Goal: Task Accomplishment & Management: Manage account settings

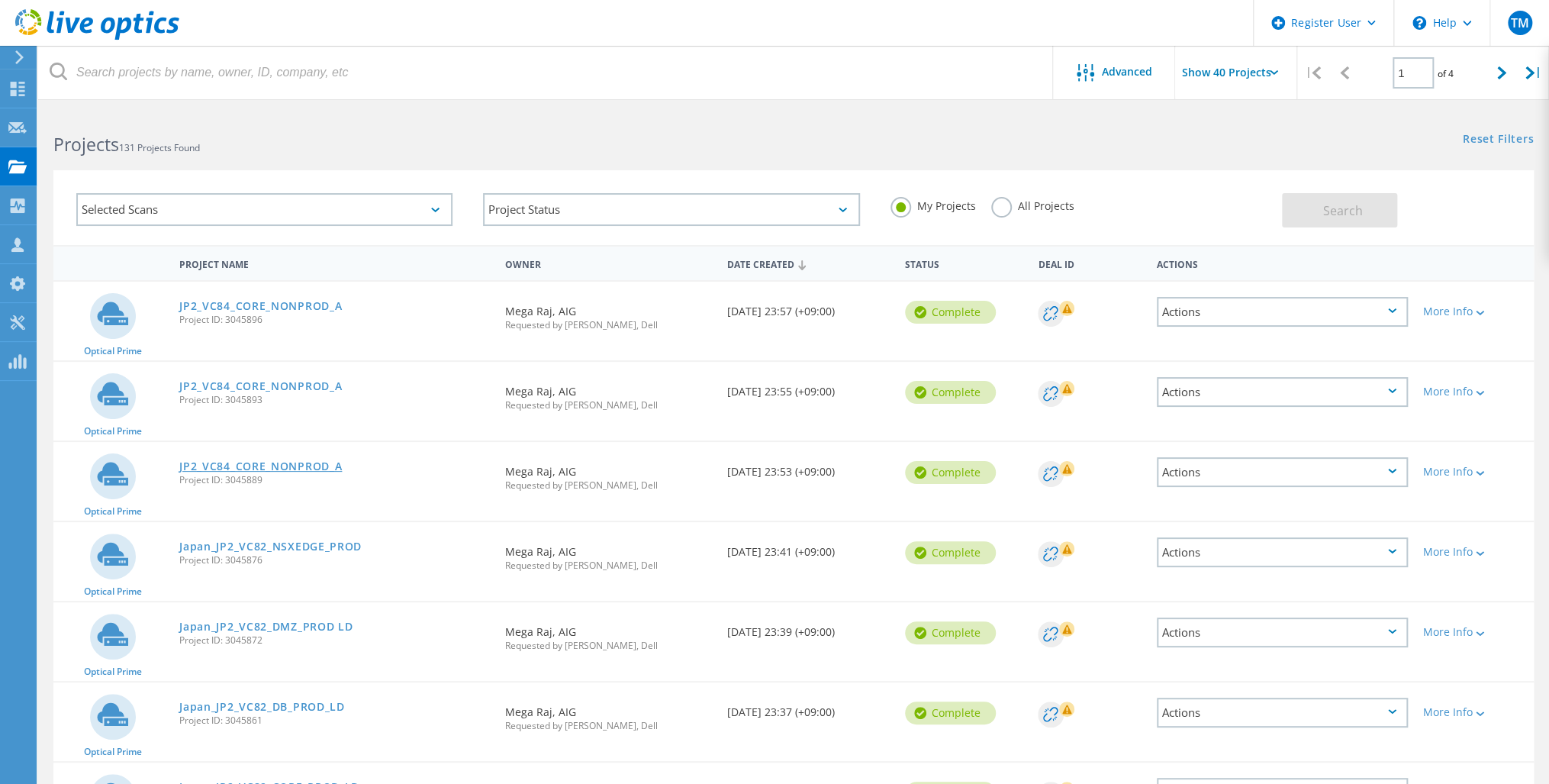
click at [258, 463] on link "JP2_VC84_CORE_NONPROD_A" at bounding box center [260, 466] width 163 height 10
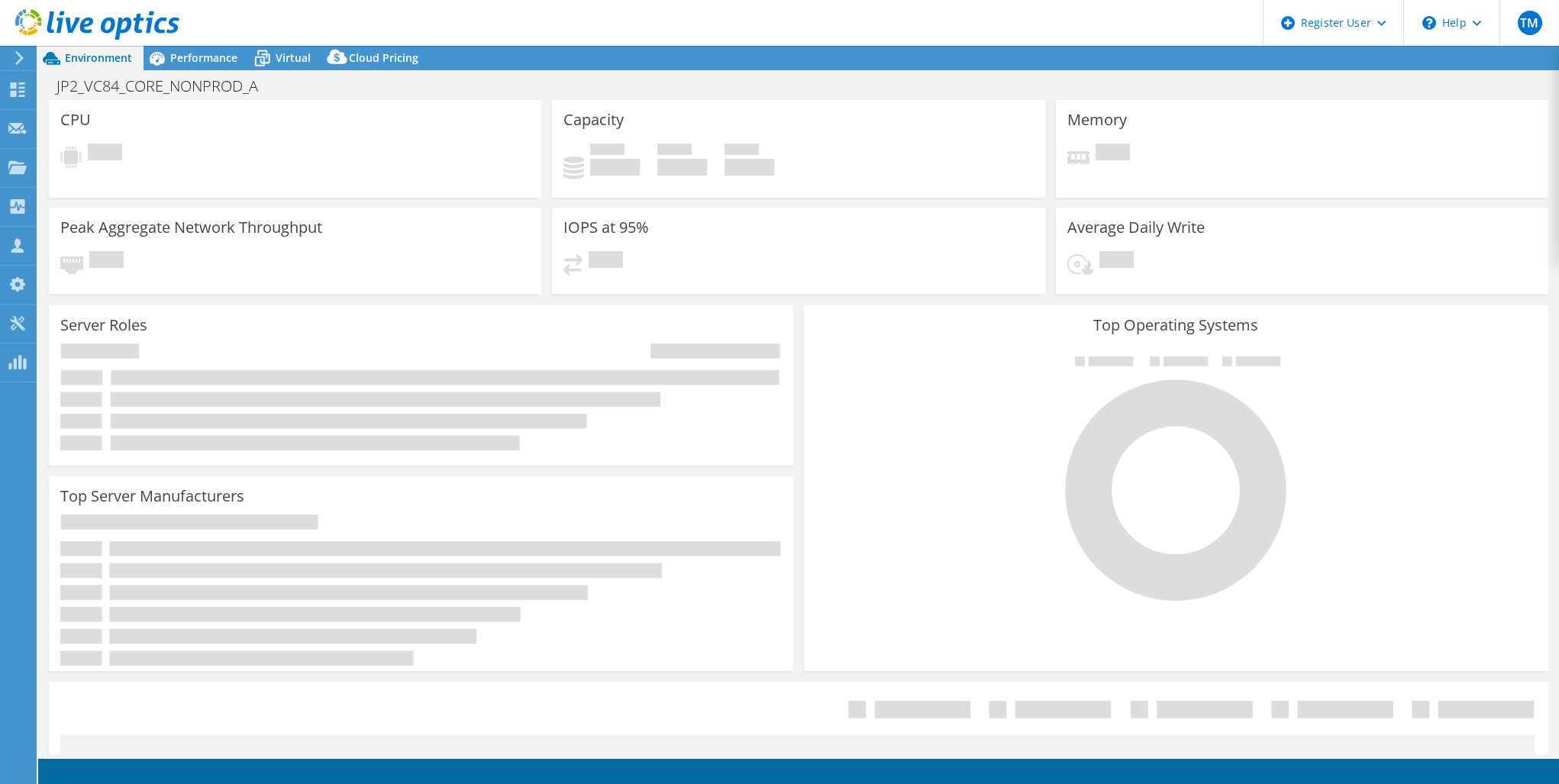
select select "USD"
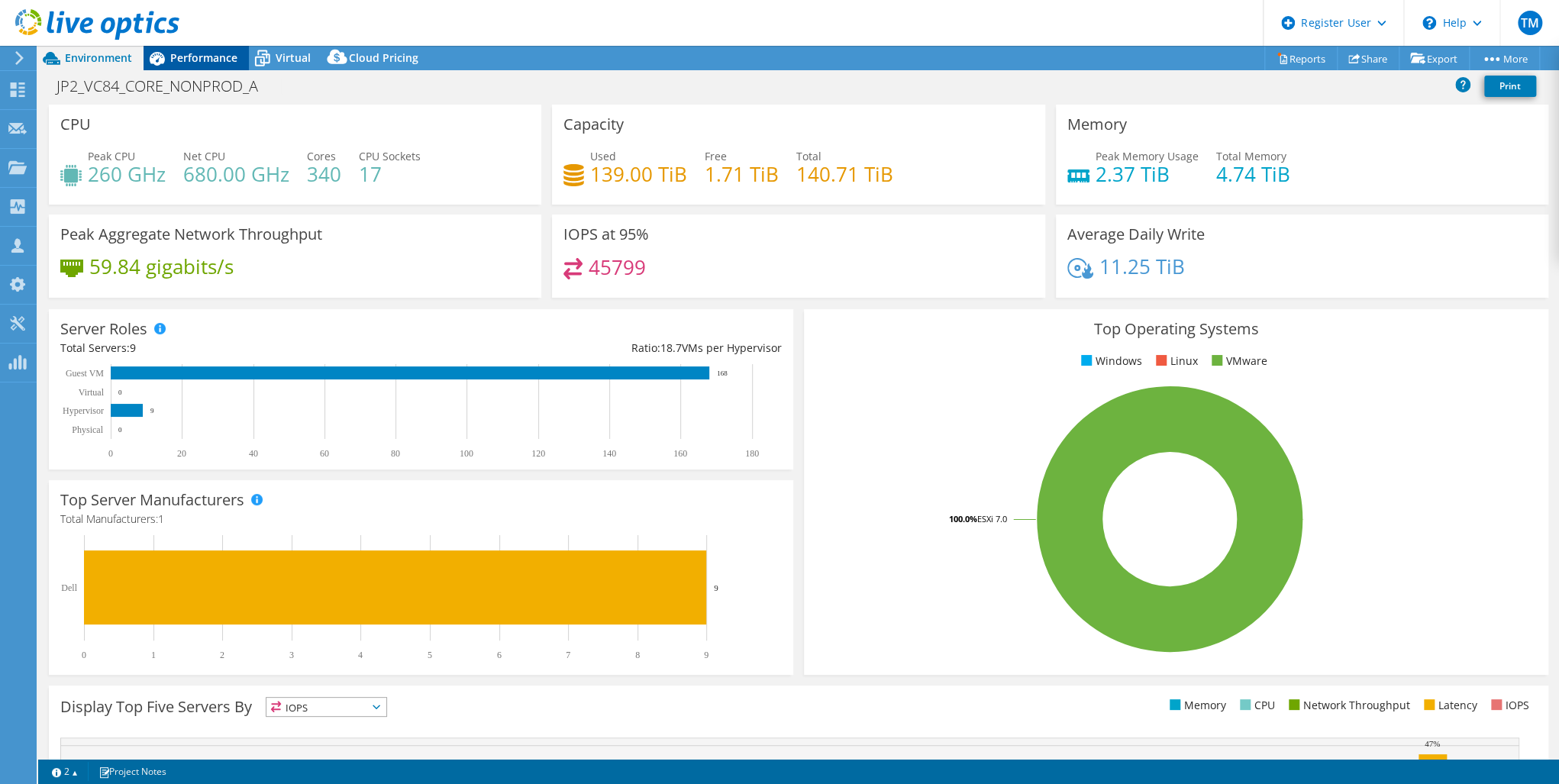
click at [200, 55] on span "Performance" at bounding box center [204, 57] width 68 height 14
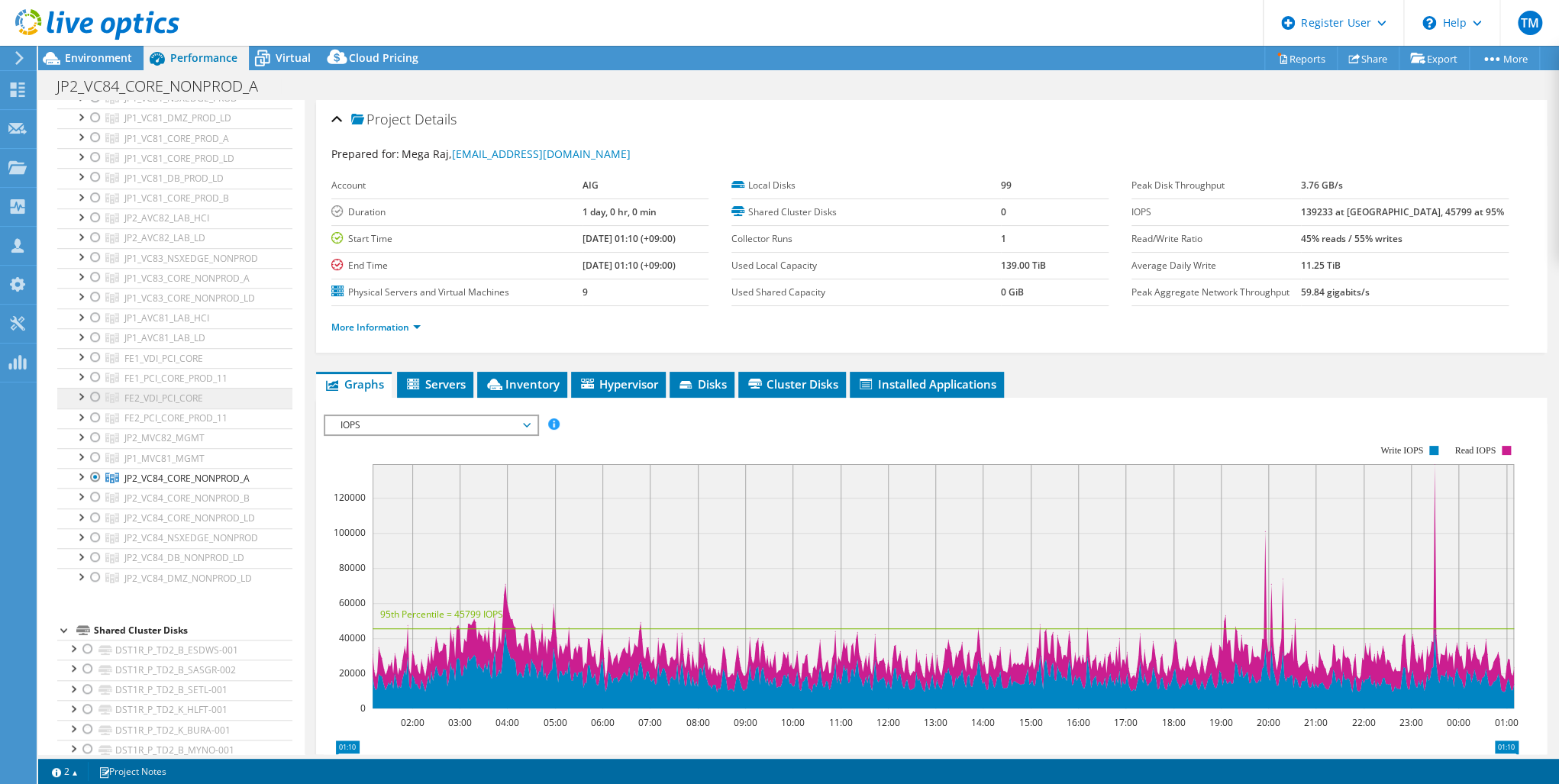
scroll to position [611, 0]
click at [17, 83] on icon at bounding box center [17, 90] width 18 height 14
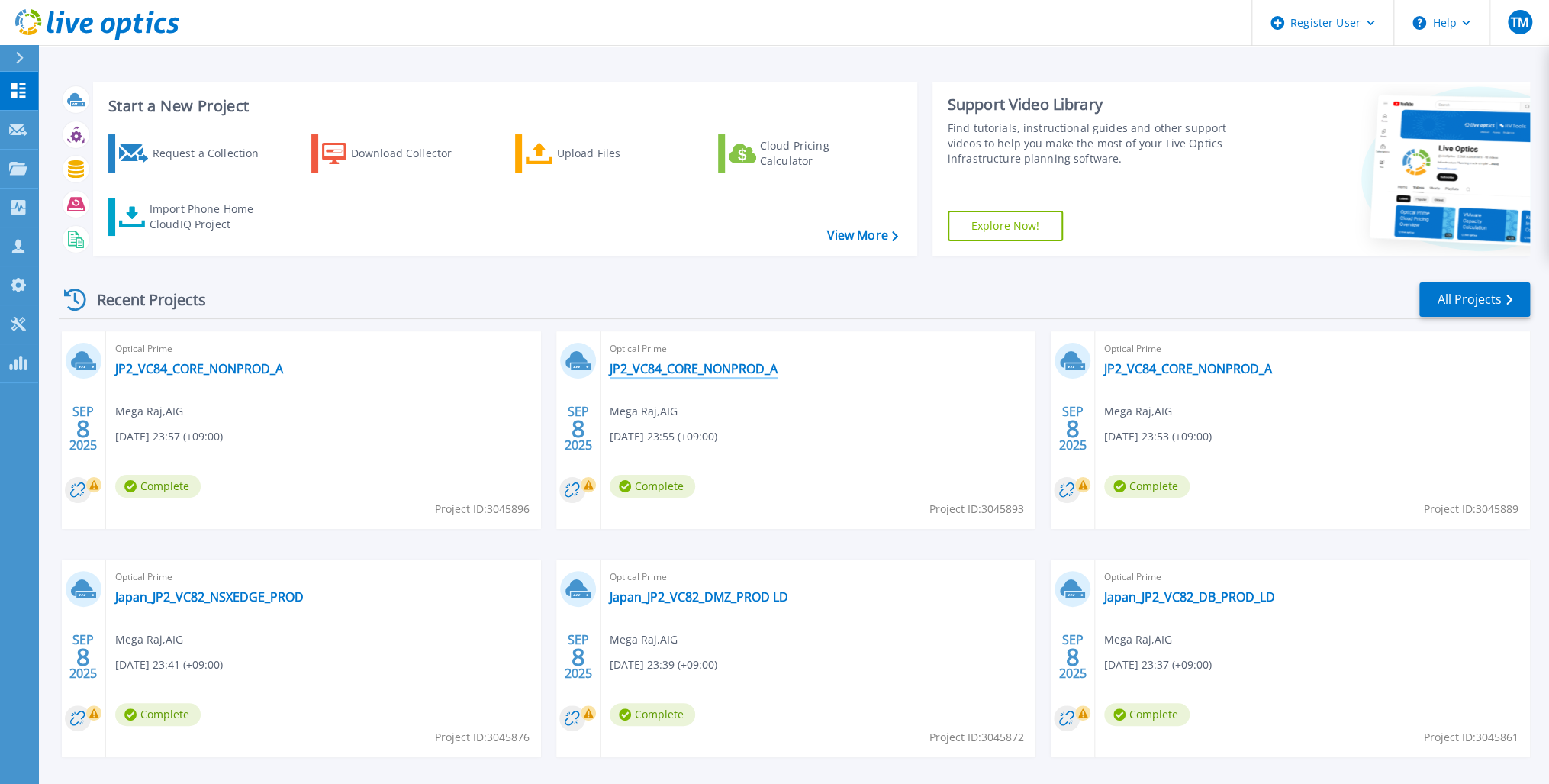
click at [695, 370] on link "JP2_VC84_CORE_NONPROD_A" at bounding box center [694, 369] width 168 height 15
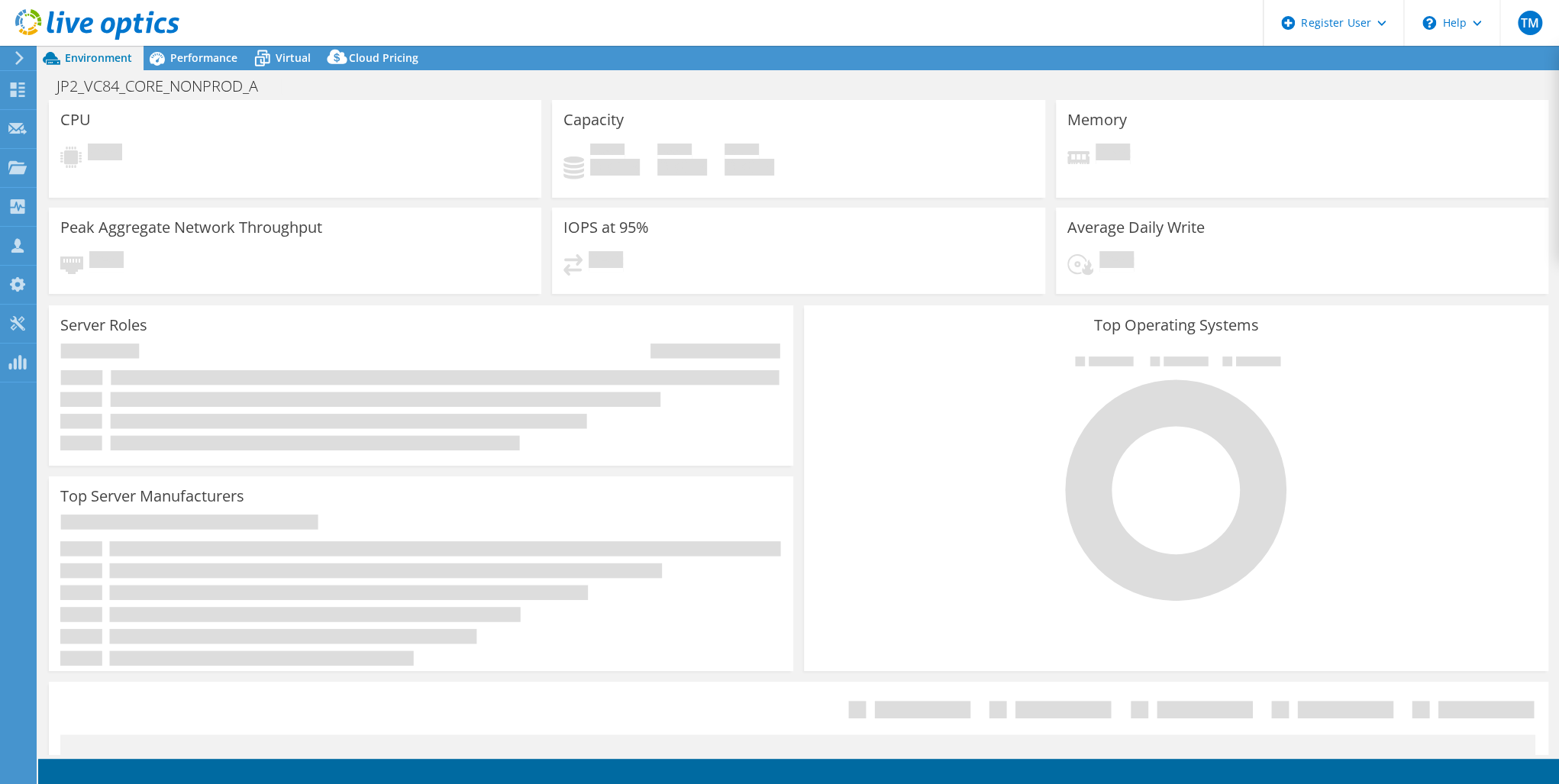
select select "USD"
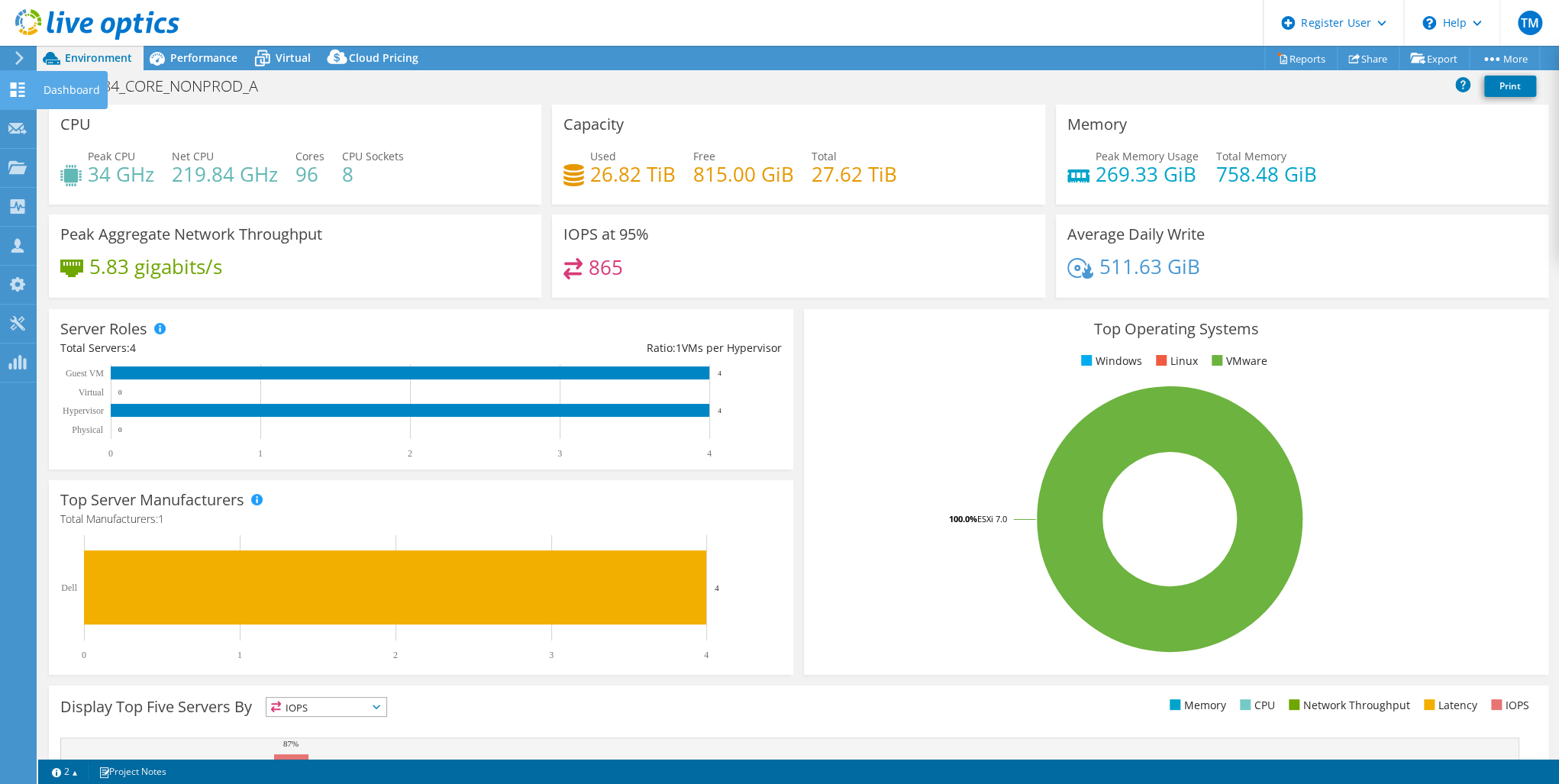
click at [22, 90] on icon at bounding box center [17, 90] width 18 height 14
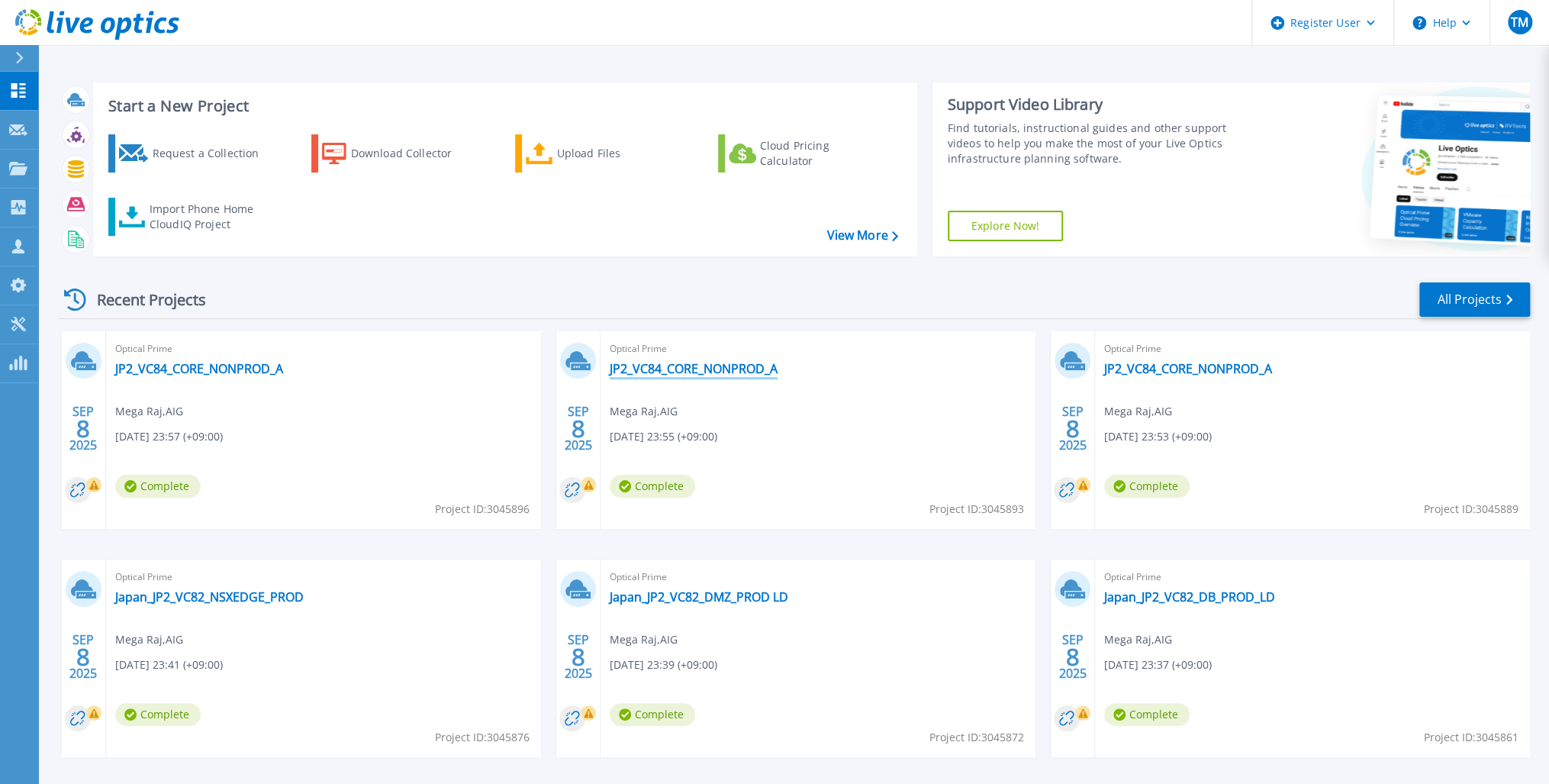
click at [680, 368] on link "JP2_VC84_CORE_NONPROD_A" at bounding box center [694, 369] width 168 height 15
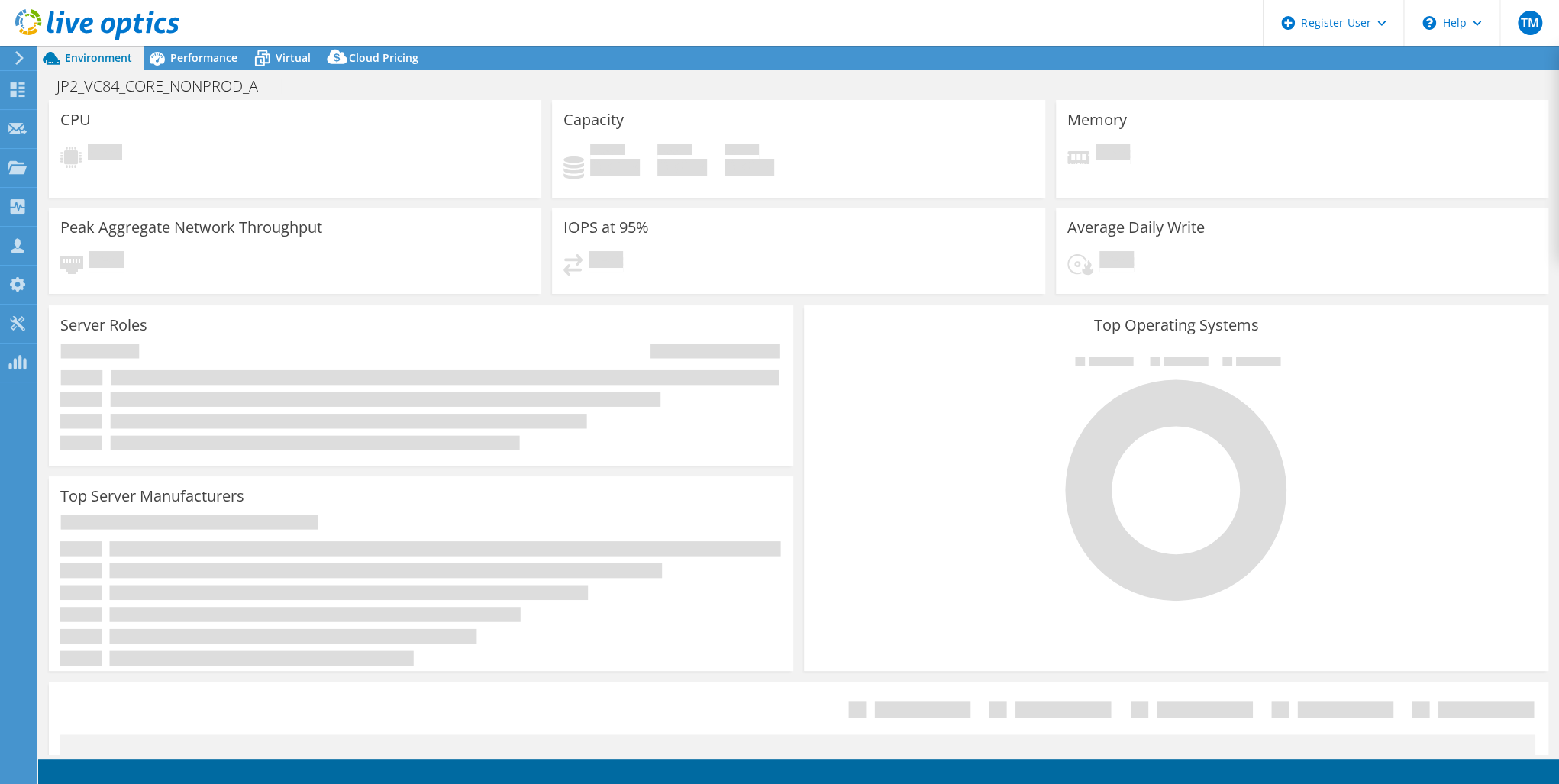
select select "USD"
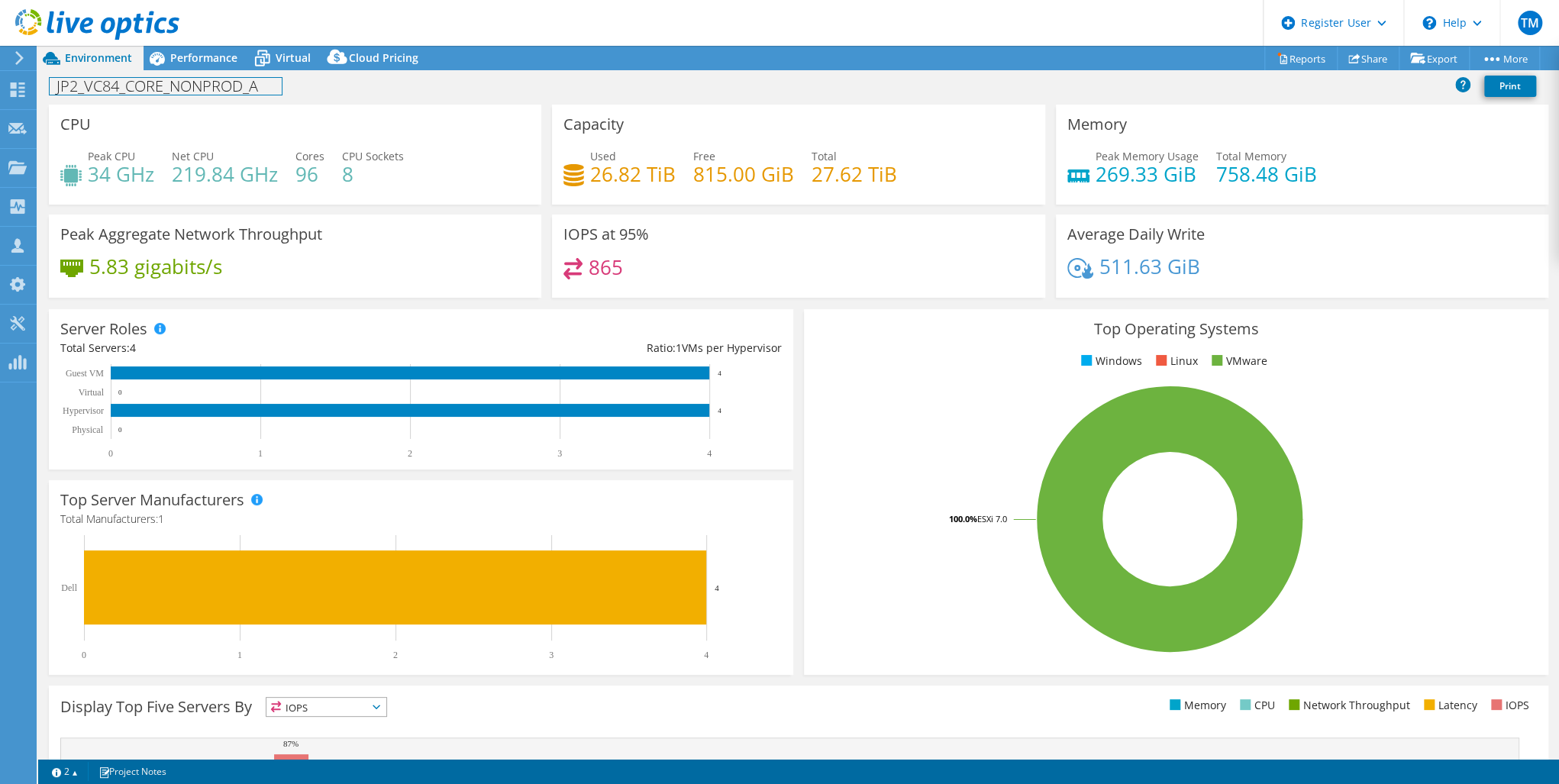
click at [234, 87] on h1 "JP2_VC84_CORE_NONPROD_A" at bounding box center [166, 87] width 233 height 17
click at [265, 94] on div "JP2_VC84_CORE_NONPROD_A Print" at bounding box center [799, 86] width 1521 height 29
drag, startPoint x: 263, startPoint y: 90, endPoint x: 53, endPoint y: 83, distance: 210.1
click at [53, 83] on h1 "JP2_VC84_CORE_NONPROD_A" at bounding box center [166, 87] width 233 height 17
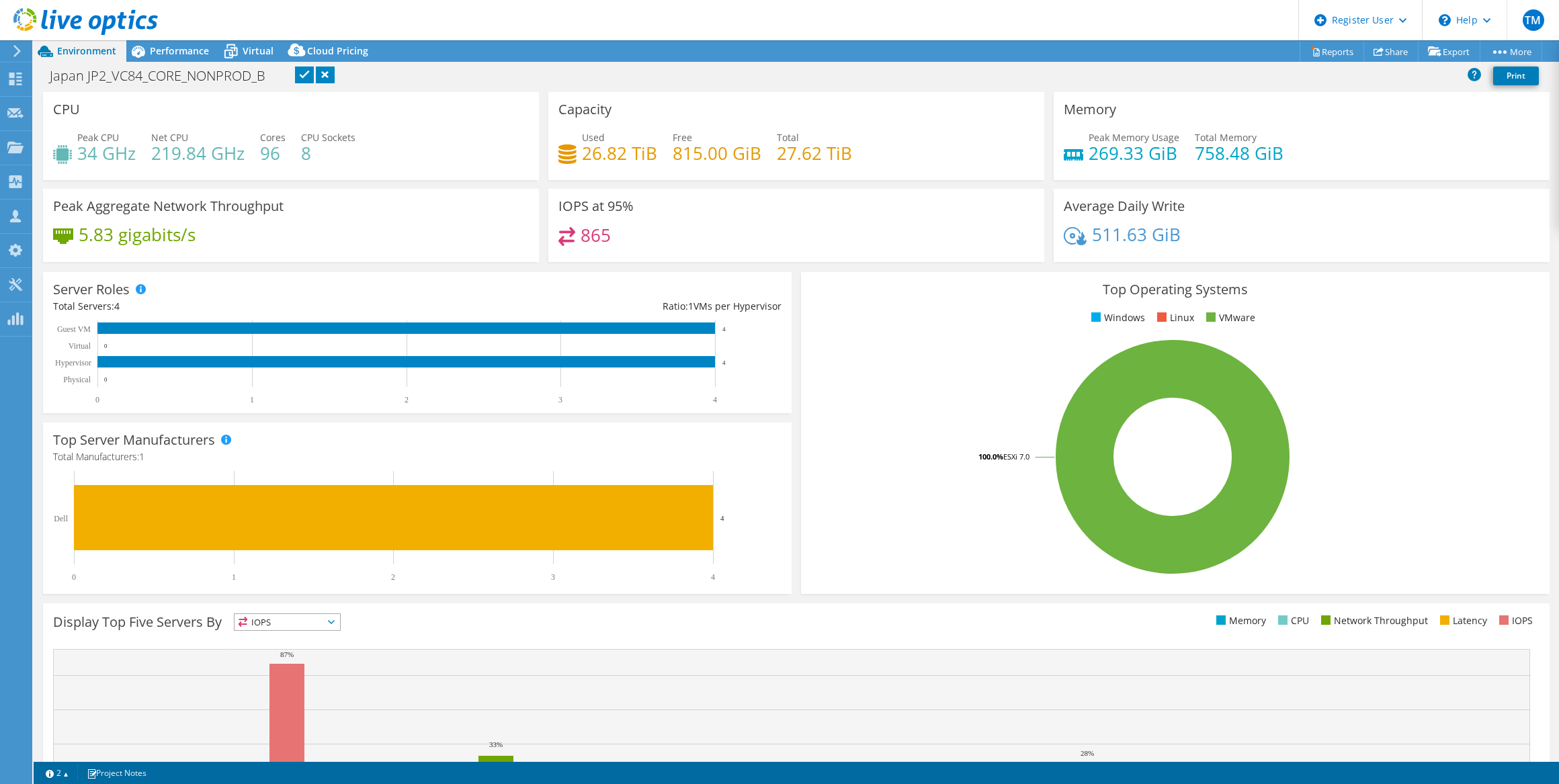
click at [304, 75] on link at bounding box center [304, 75] width 18 height 17
click at [181, 49] on span "Performance" at bounding box center [179, 50] width 60 height 13
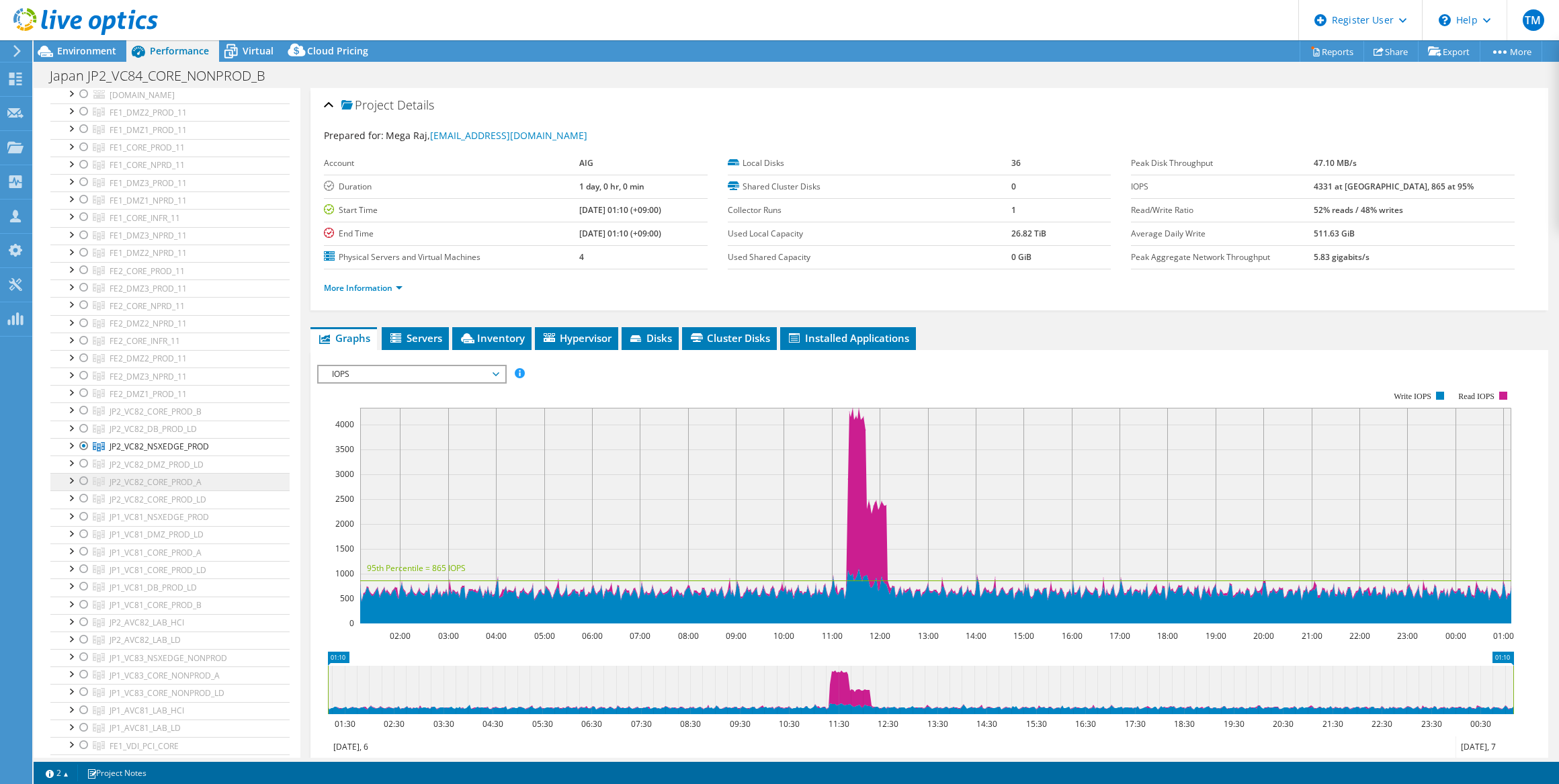
scroll to position [122, 0]
click at [83, 422] on div at bounding box center [84, 424] width 13 height 16
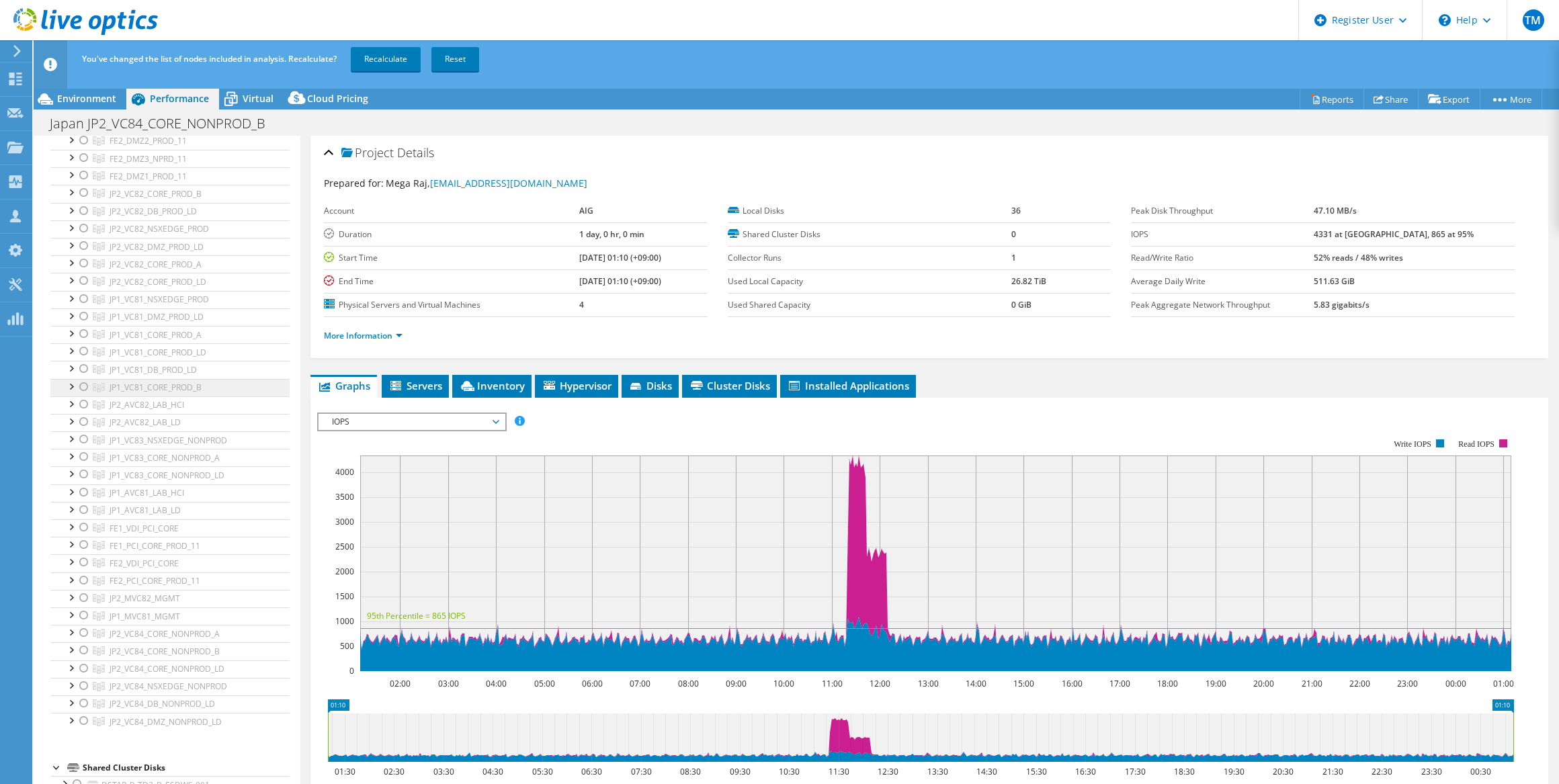
scroll to position [366, 0]
click at [85, 646] on div at bounding box center [84, 649] width 13 height 16
click at [396, 59] on link "Recalculate" at bounding box center [385, 59] width 70 height 24
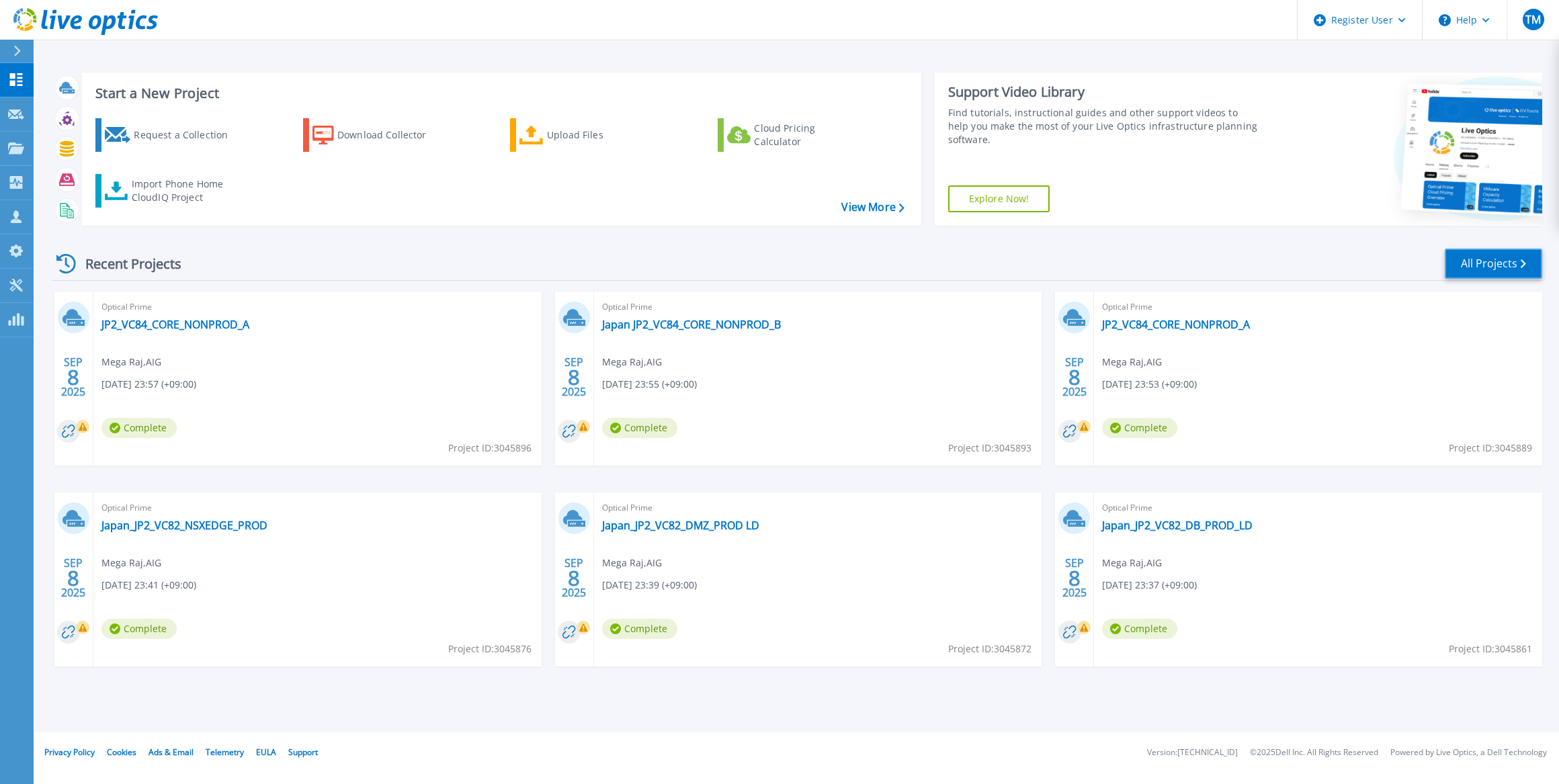
click at [1487, 260] on link "All Projects" at bounding box center [1494, 263] width 97 height 30
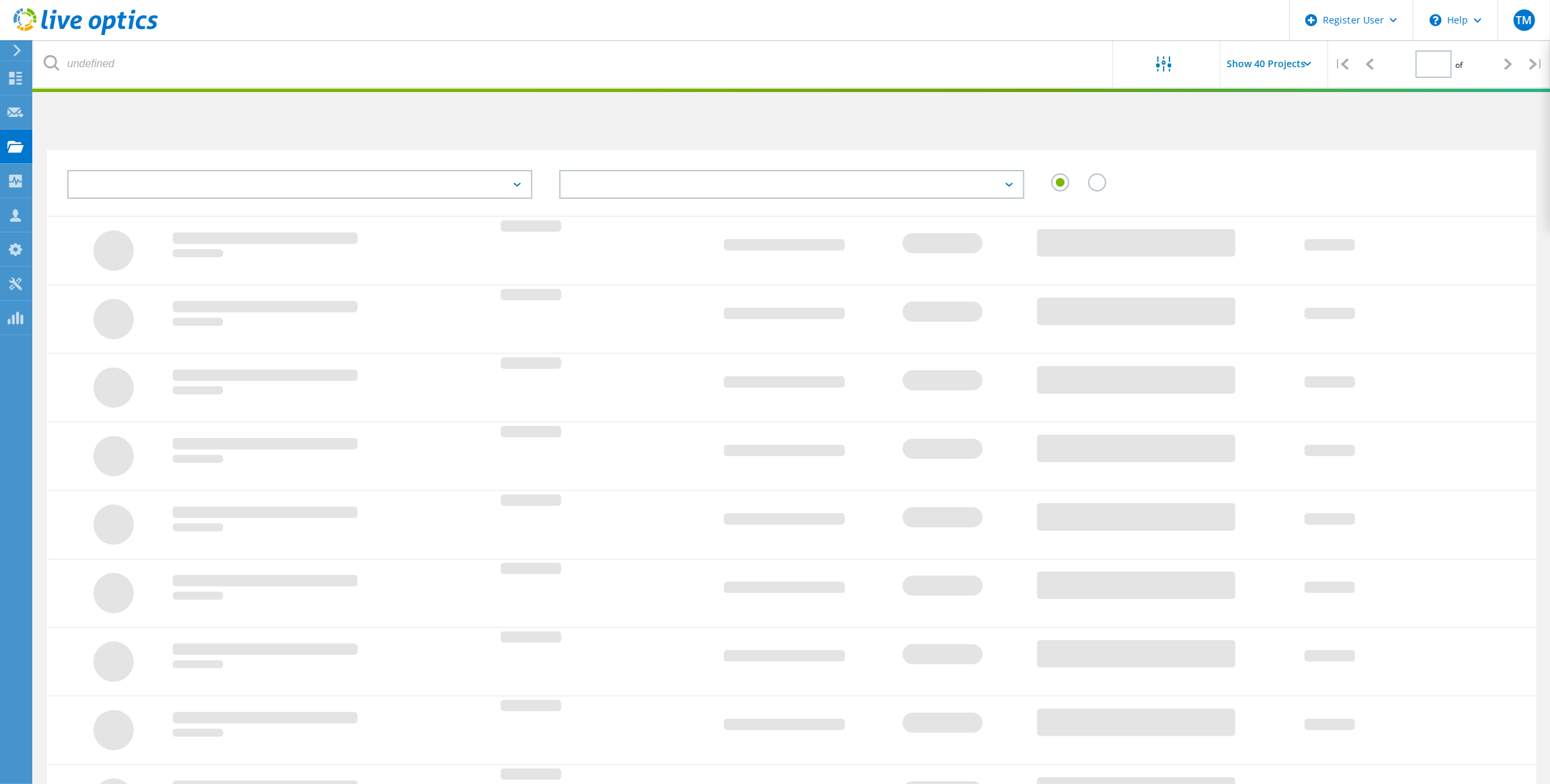
type input "1"
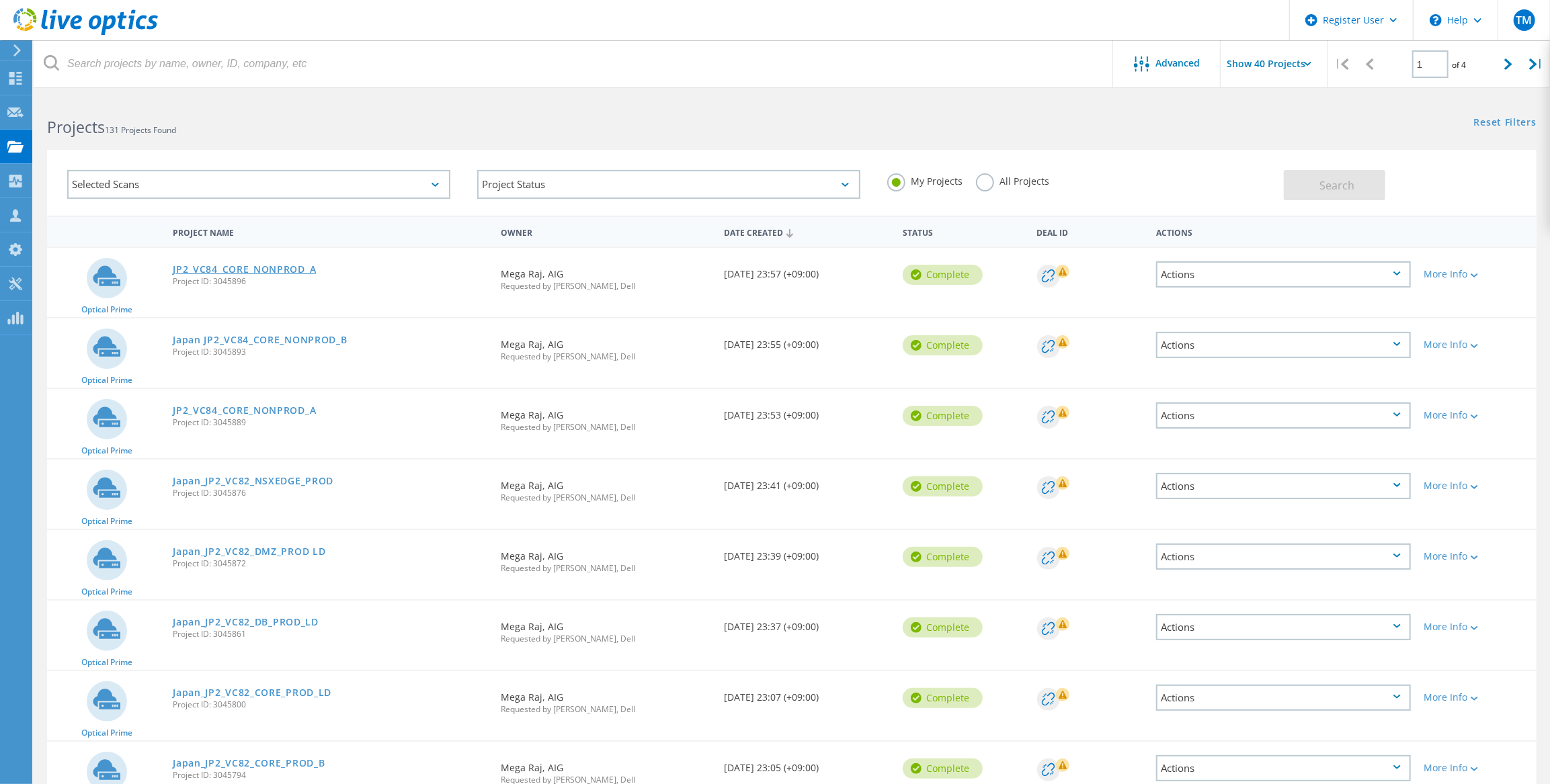
click at [268, 267] on link "JP2_VC84_CORE_NONPROD_A" at bounding box center [244, 269] width 143 height 9
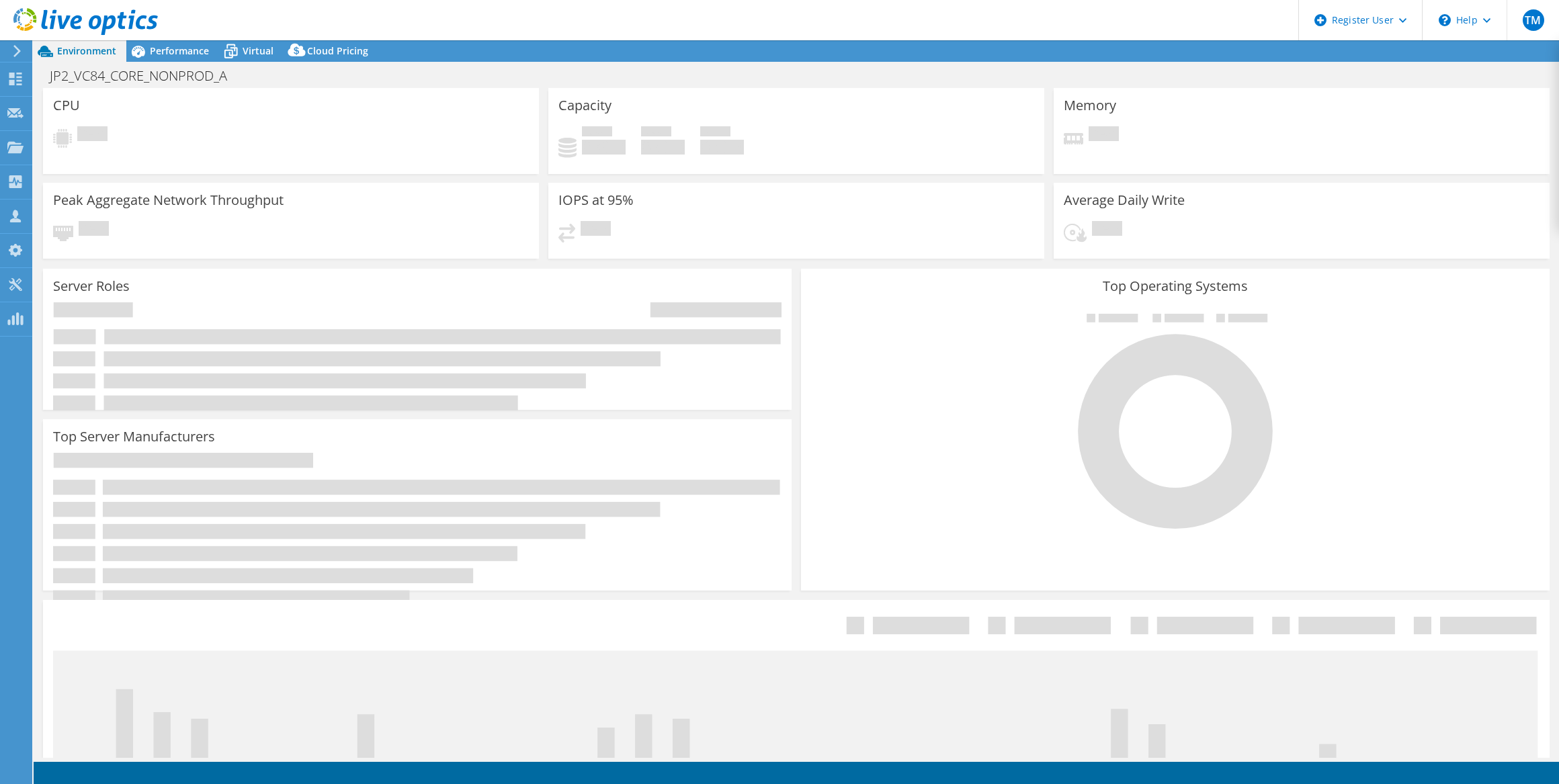
select select "USD"
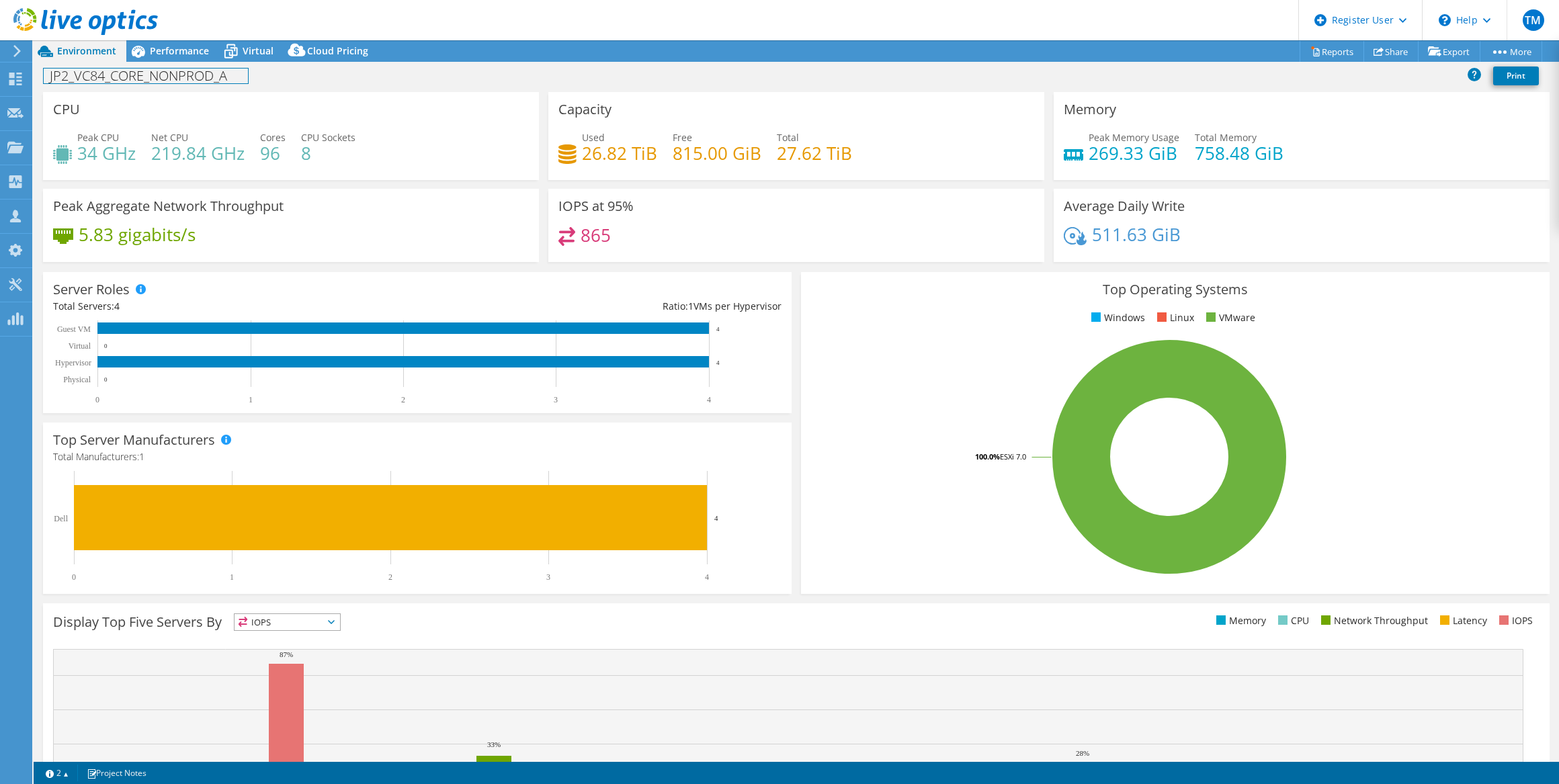
click at [63, 77] on h1 "JP2_VC84_CORE_NONPROD_A" at bounding box center [146, 76] width 205 height 15
click at [163, 83] on h1 "JP2_VC84_CORE_NONPROD_A" at bounding box center [146, 76] width 205 height 15
click at [222, 76] on h1 "JP2_VC84_CORE_NONPROD_A" at bounding box center [146, 76] width 205 height 15
click at [228, 80] on h1 "JP2_VC84_CORE_NONPROD_A" at bounding box center [146, 76] width 205 height 15
click at [316, 75] on link at bounding box center [314, 75] width 18 height 17
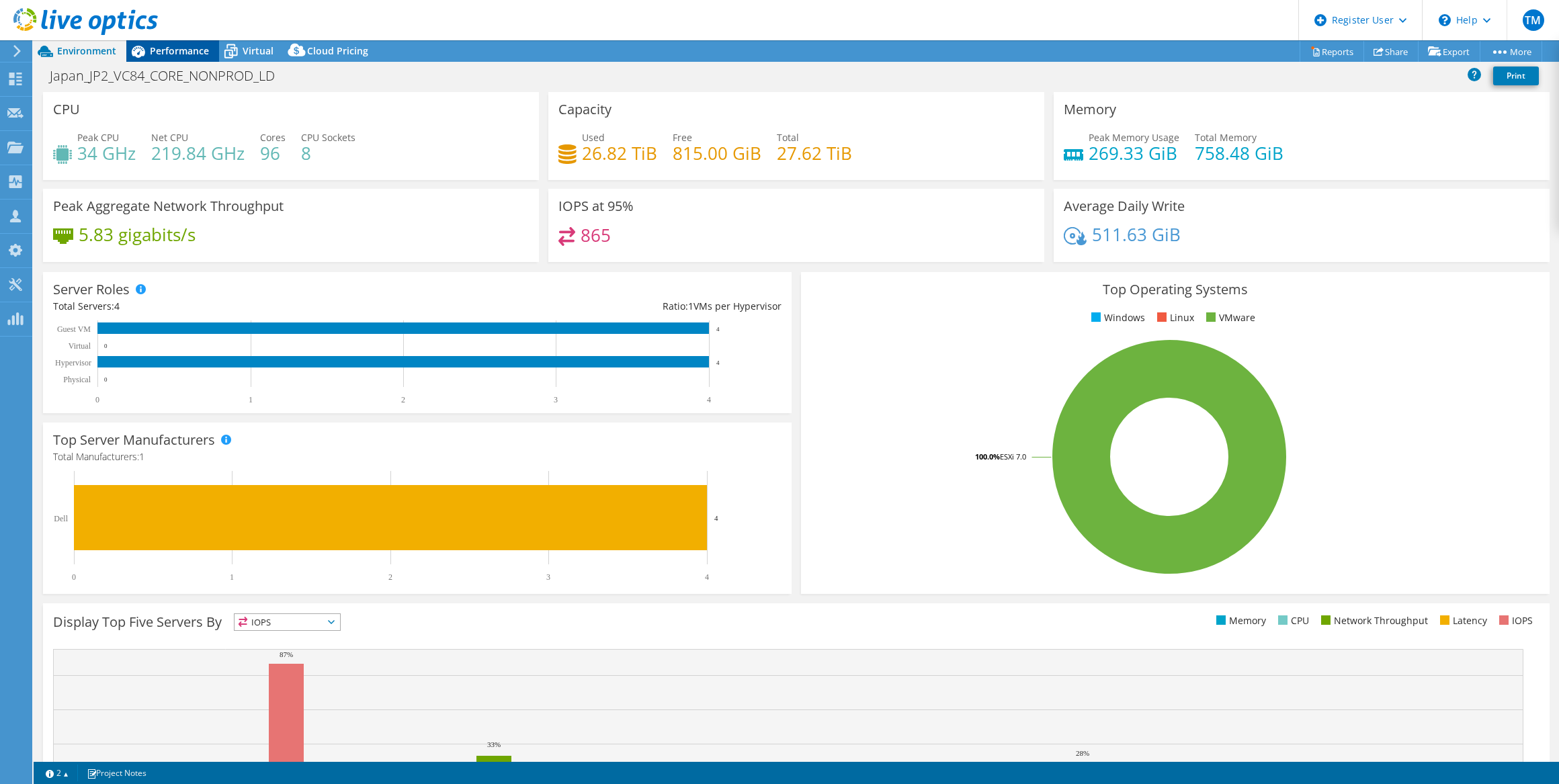
click at [162, 44] on span "Performance" at bounding box center [179, 50] width 60 height 13
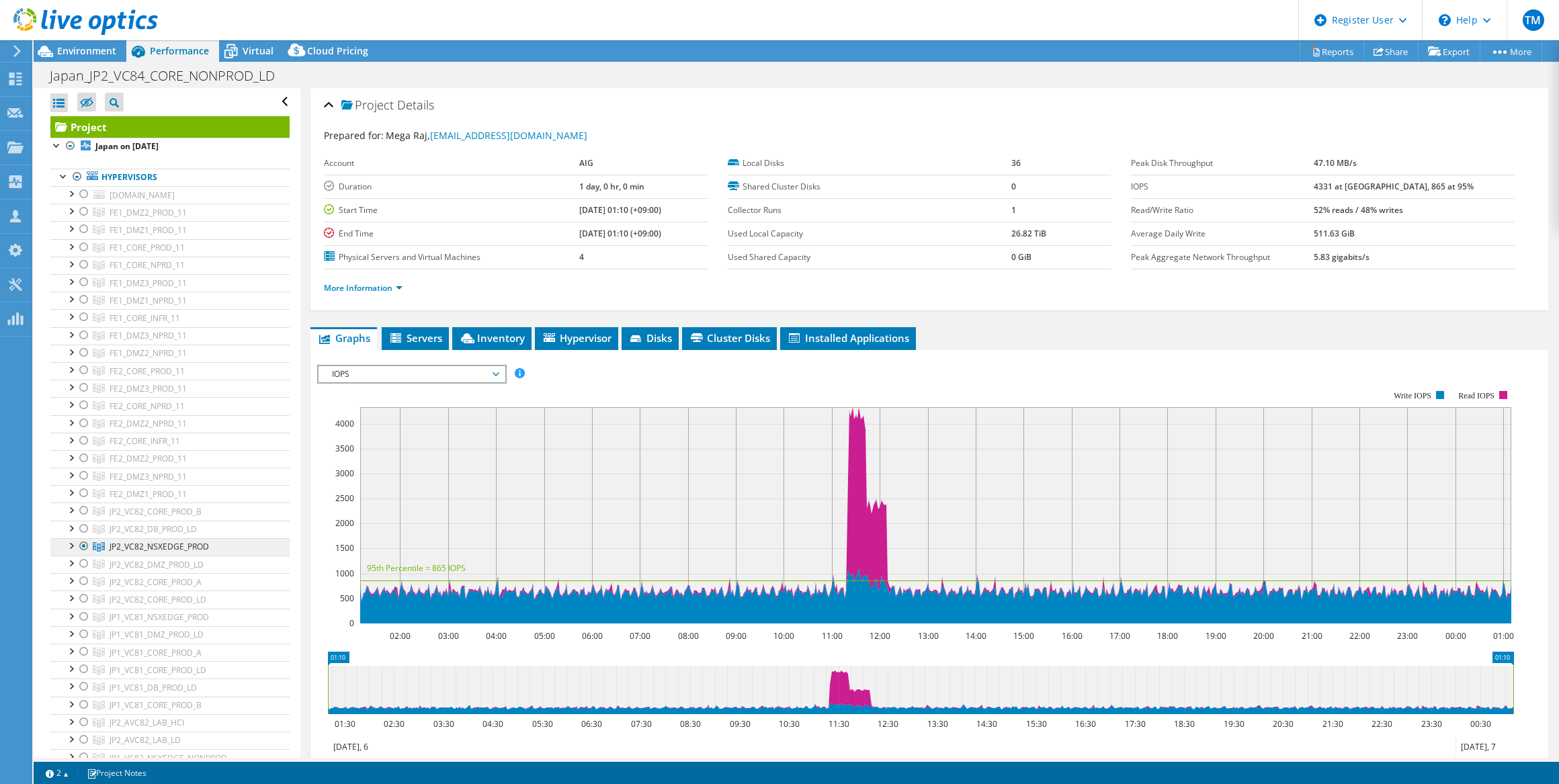
drag, startPoint x: 85, startPoint y: 543, endPoint x: 153, endPoint y: 551, distance: 68.5
click at [84, 543] on div at bounding box center [84, 546] width 13 height 16
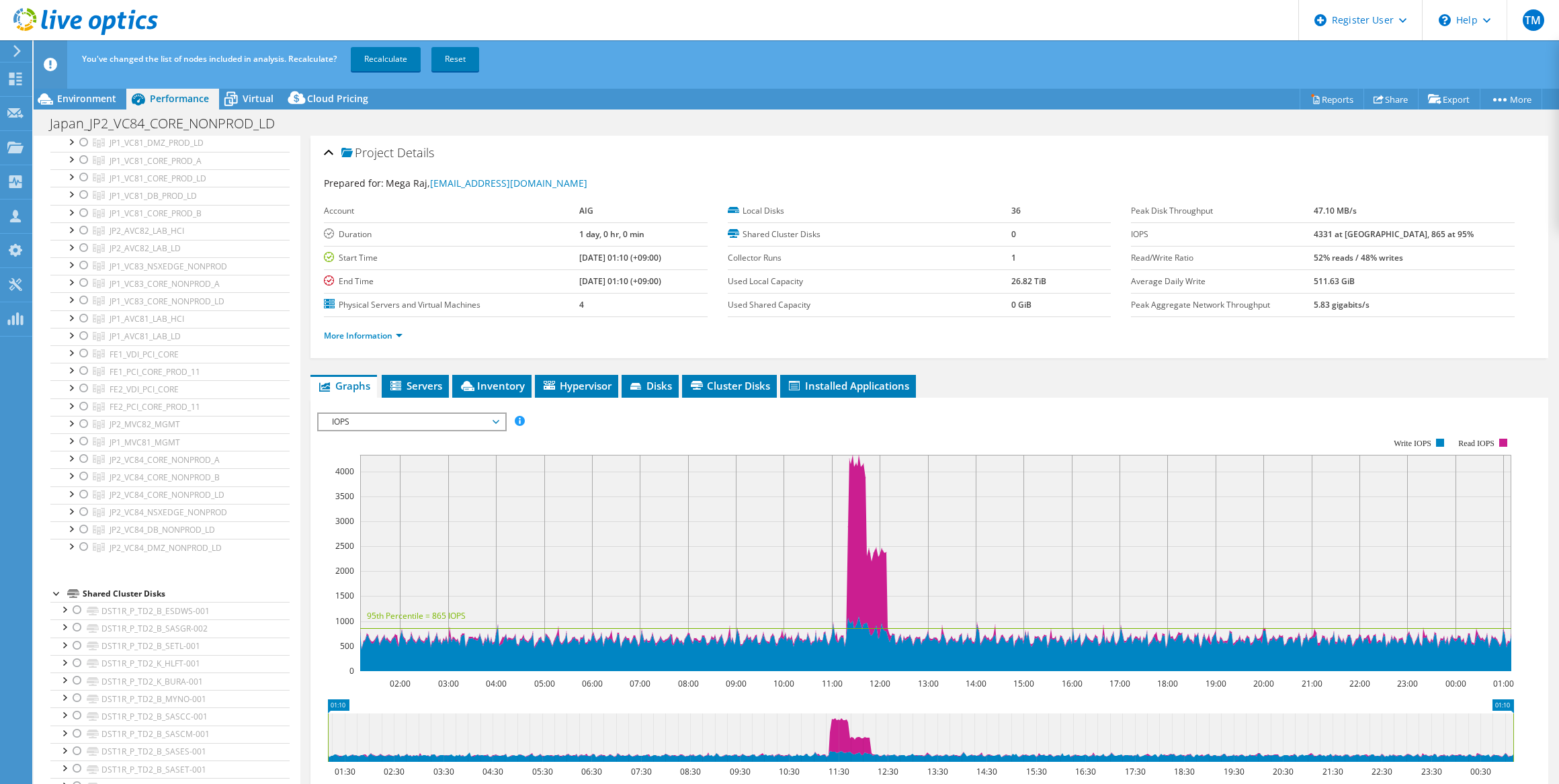
scroll to position [549, 0]
click at [81, 480] on div at bounding box center [84, 484] width 13 height 16
click at [390, 58] on link "Recalculate" at bounding box center [385, 59] width 70 height 24
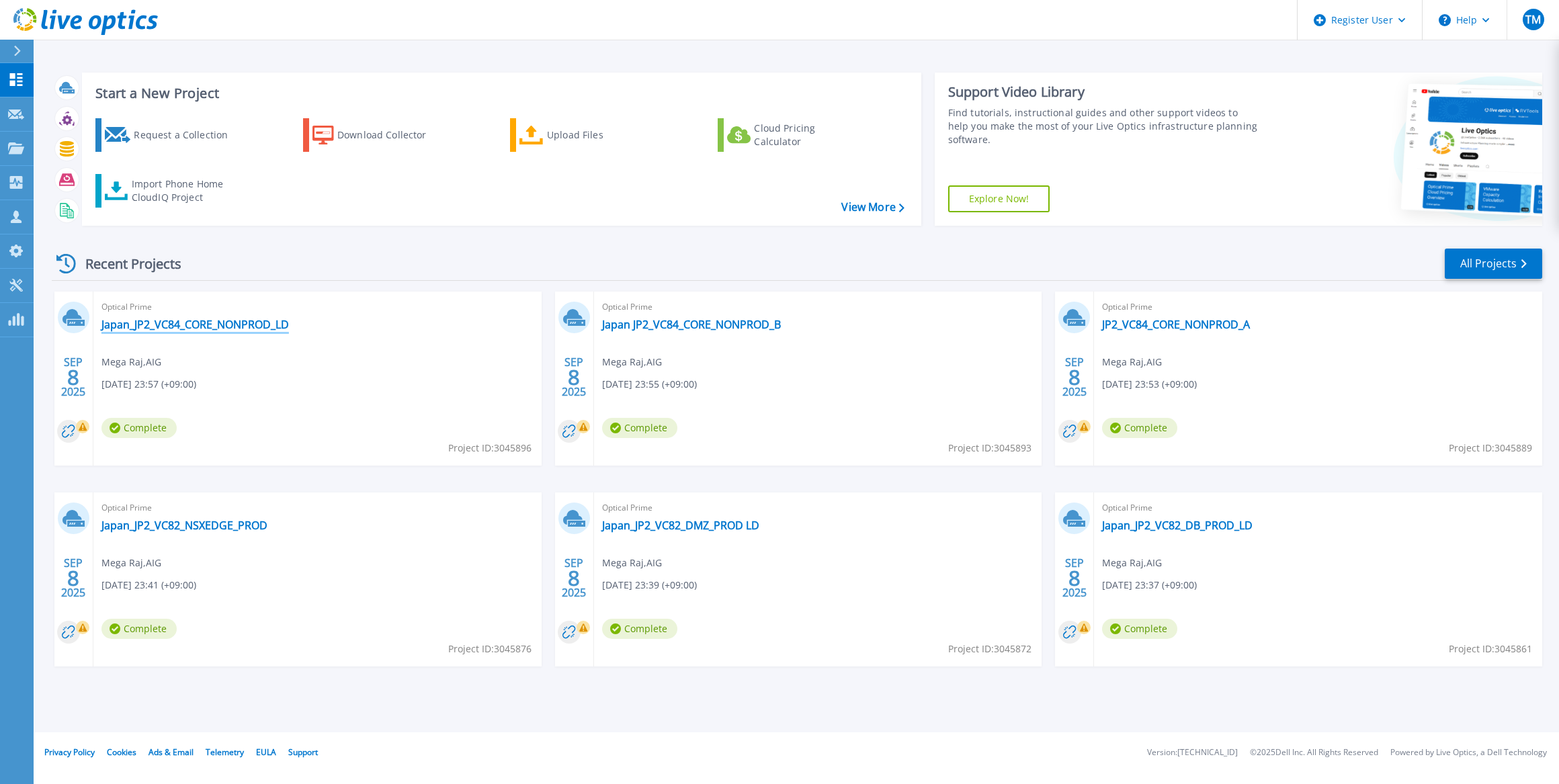
click at [236, 322] on link "Japan_JP2_VC84_CORE_NONPROD_LD" at bounding box center [195, 325] width 188 height 13
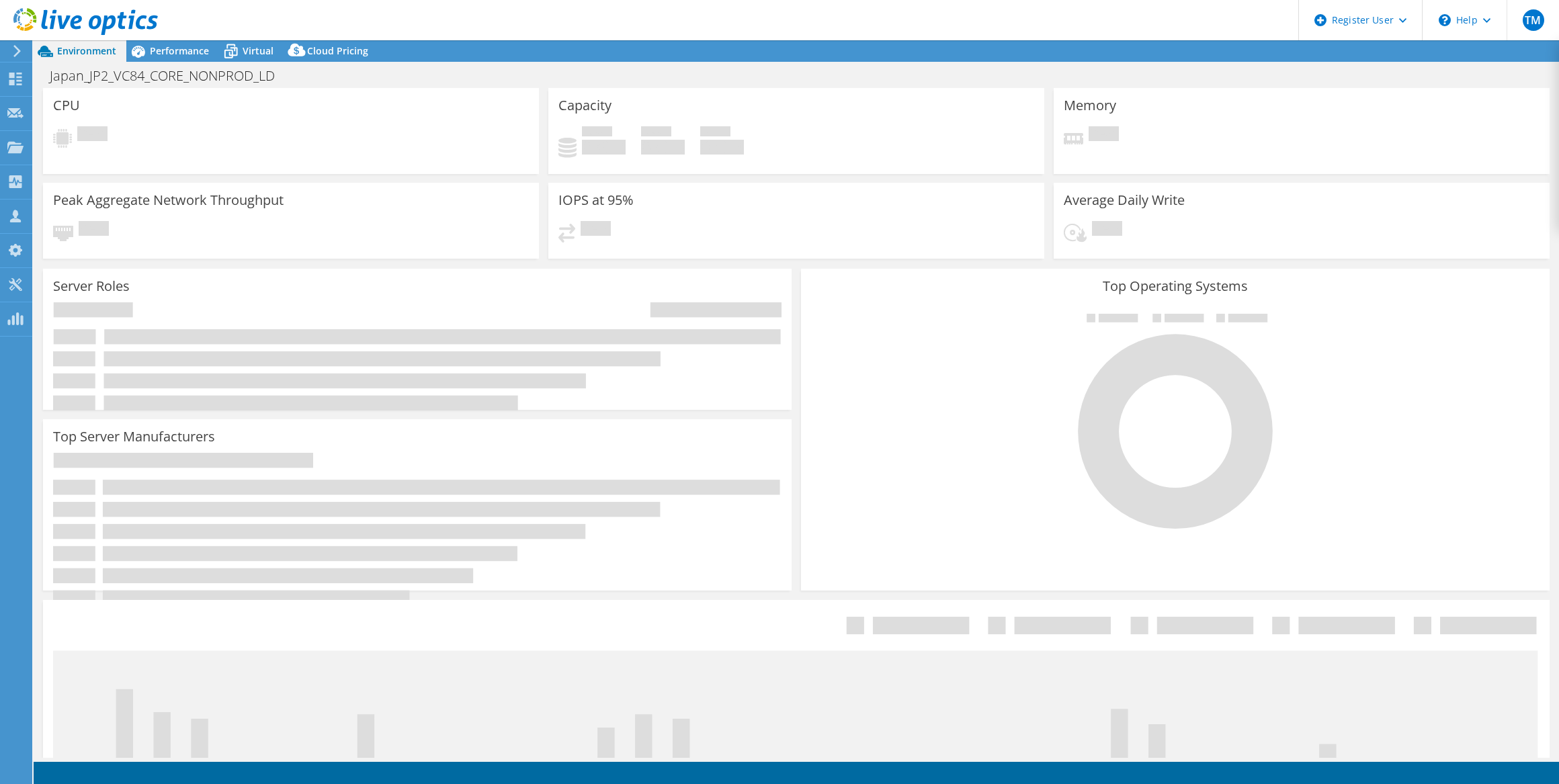
select select "USD"
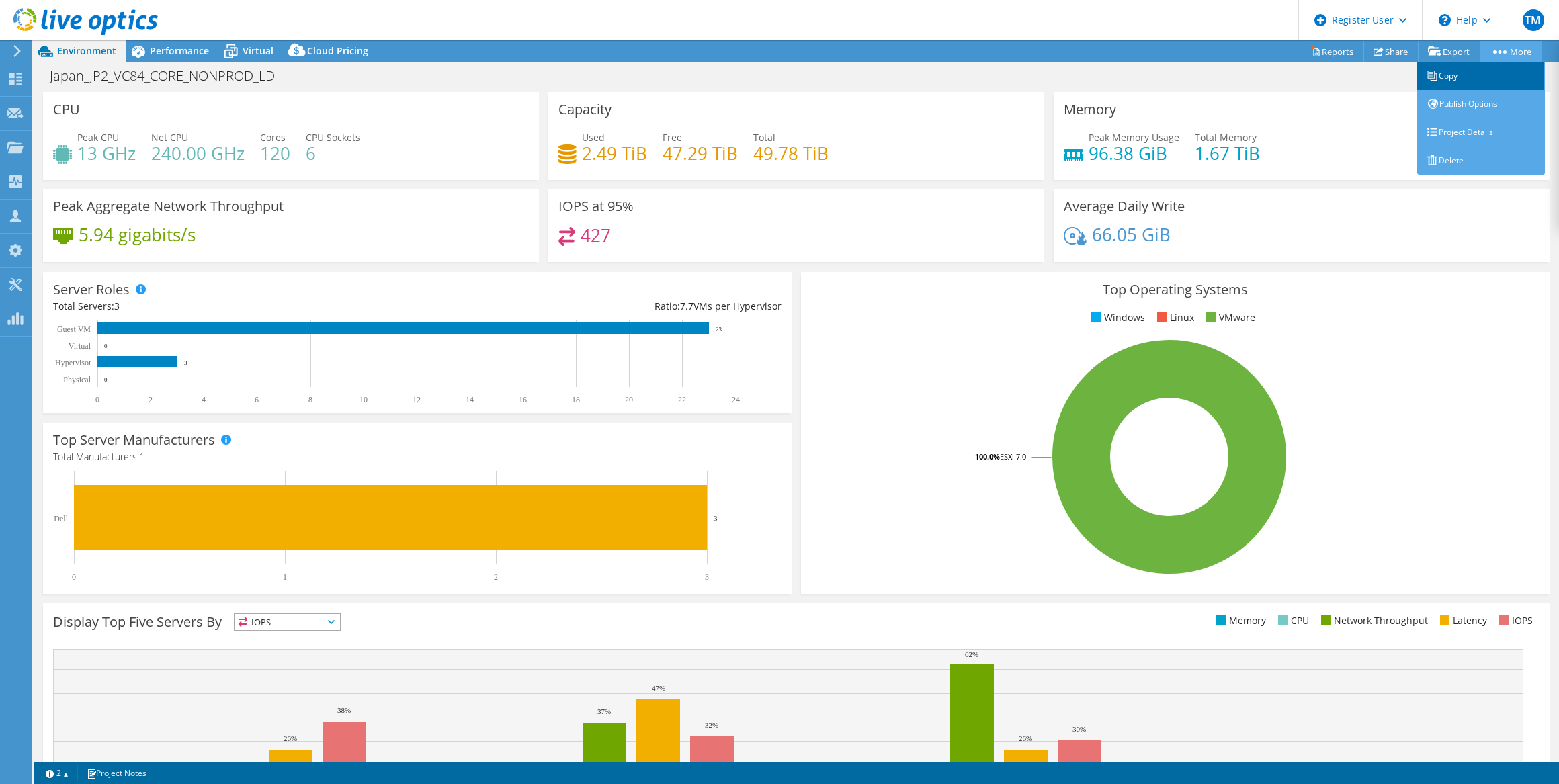
click at [1444, 71] on link "Copy" at bounding box center [1481, 76] width 127 height 29
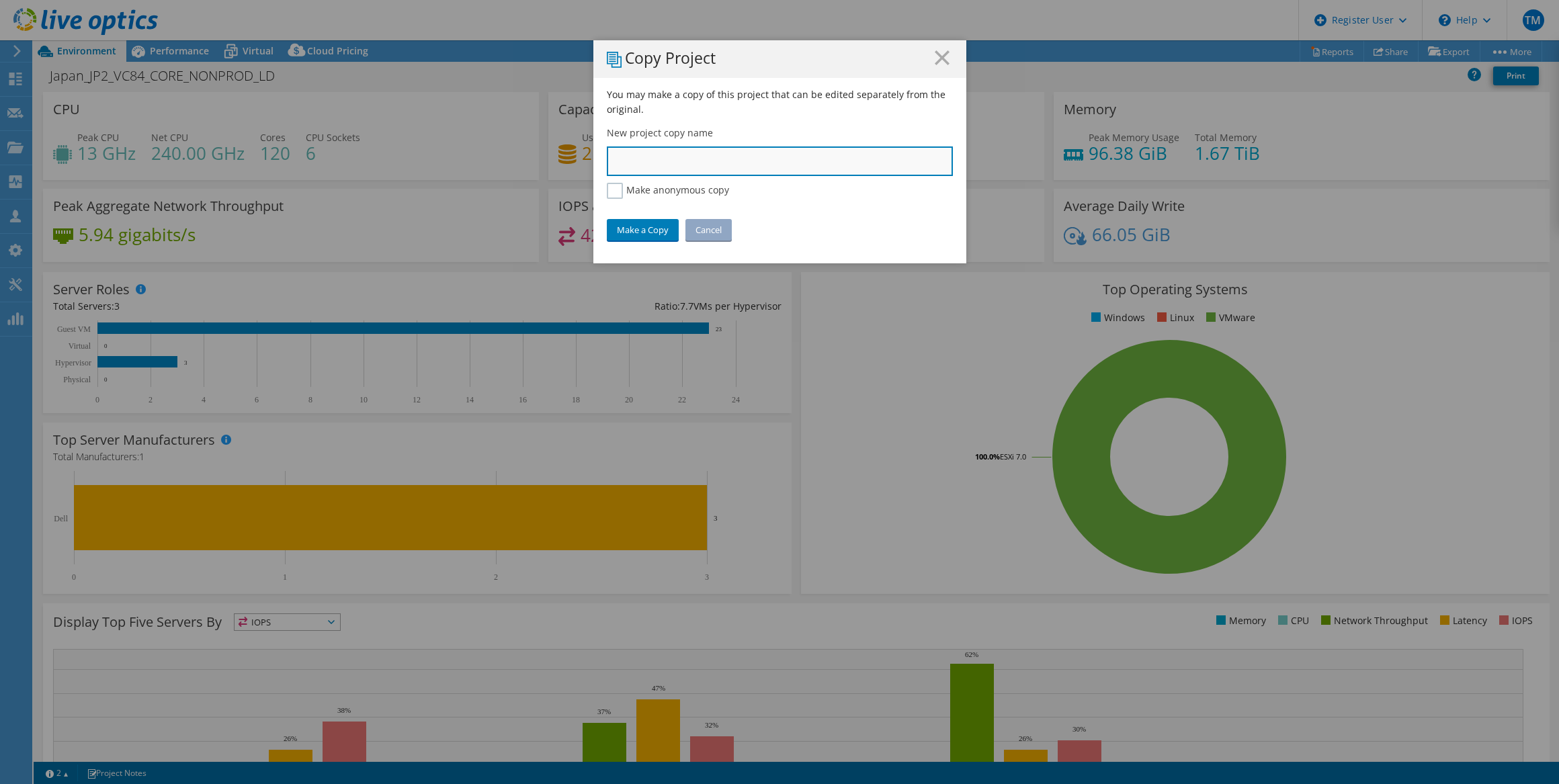
click at [653, 160] on input "text" at bounding box center [779, 161] width 346 height 29
paste input "JP2_VC84_DB_NONPROD_LD"
type input "JP2_VC84_DB_NONPROD_LD"
click at [637, 229] on link "Make a Copy" at bounding box center [642, 230] width 72 height 22
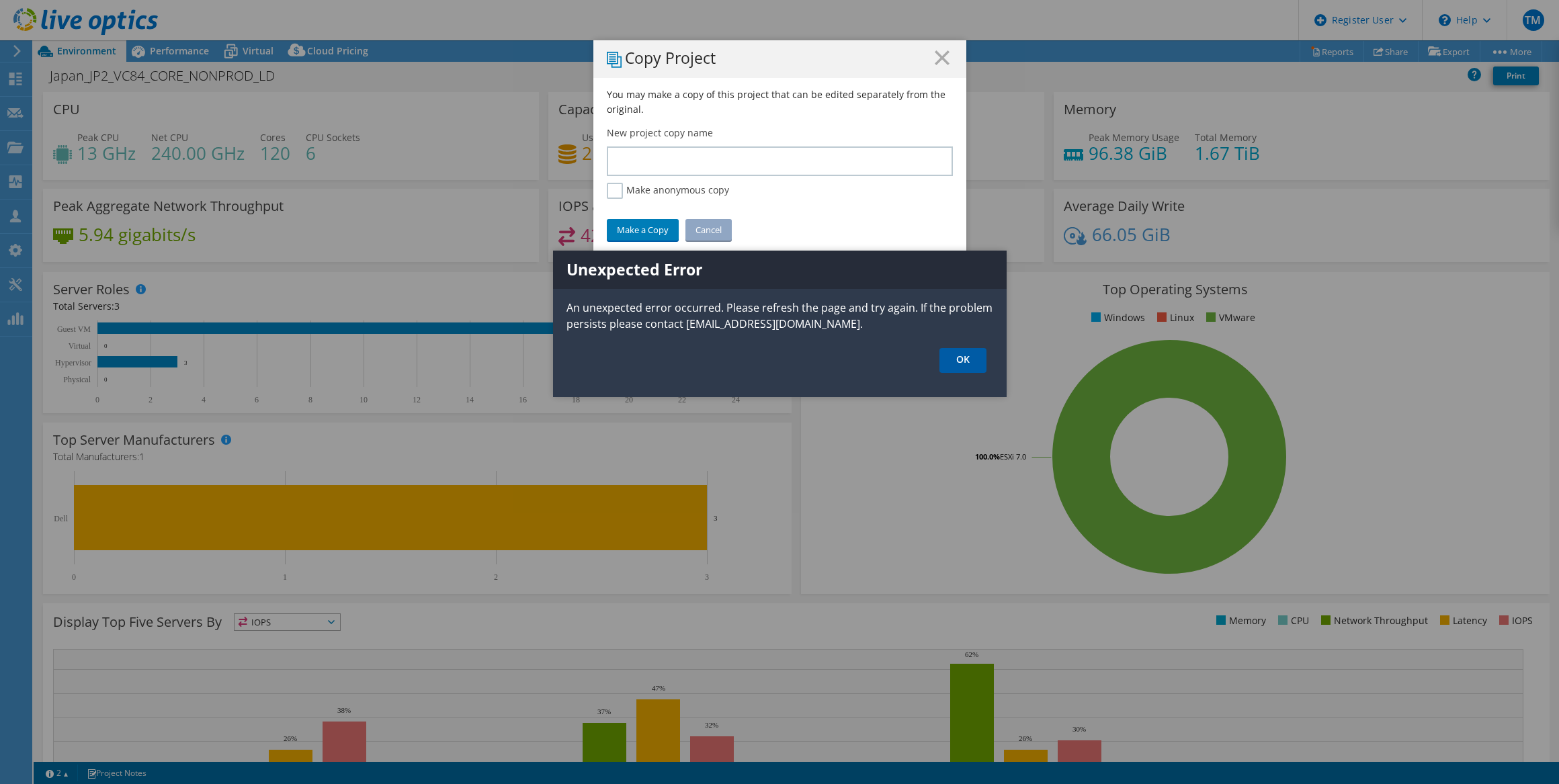
click at [948, 365] on link "OK" at bounding box center [963, 361] width 47 height 25
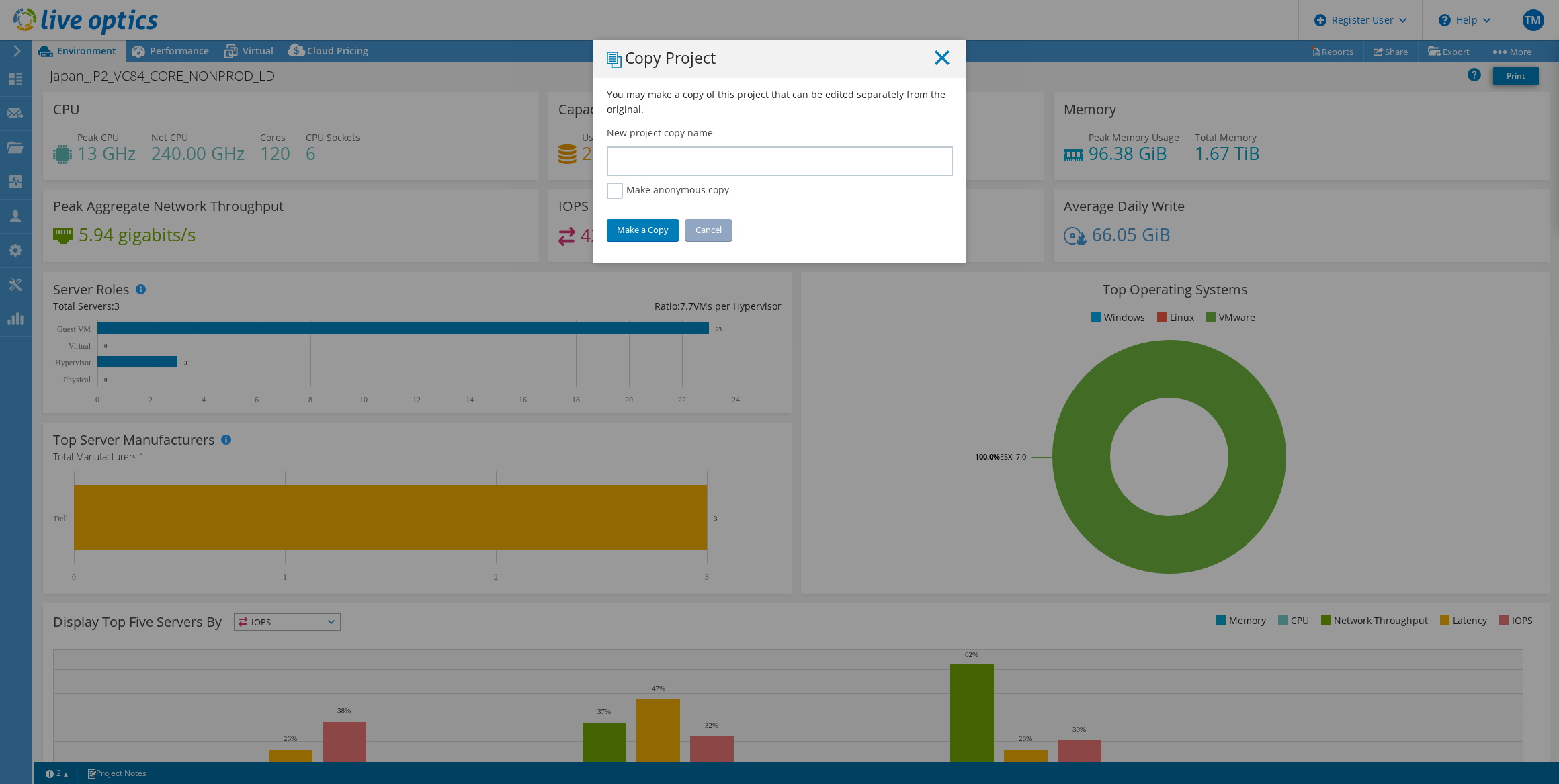
click at [935, 56] on line at bounding box center [942, 58] width 13 height 13
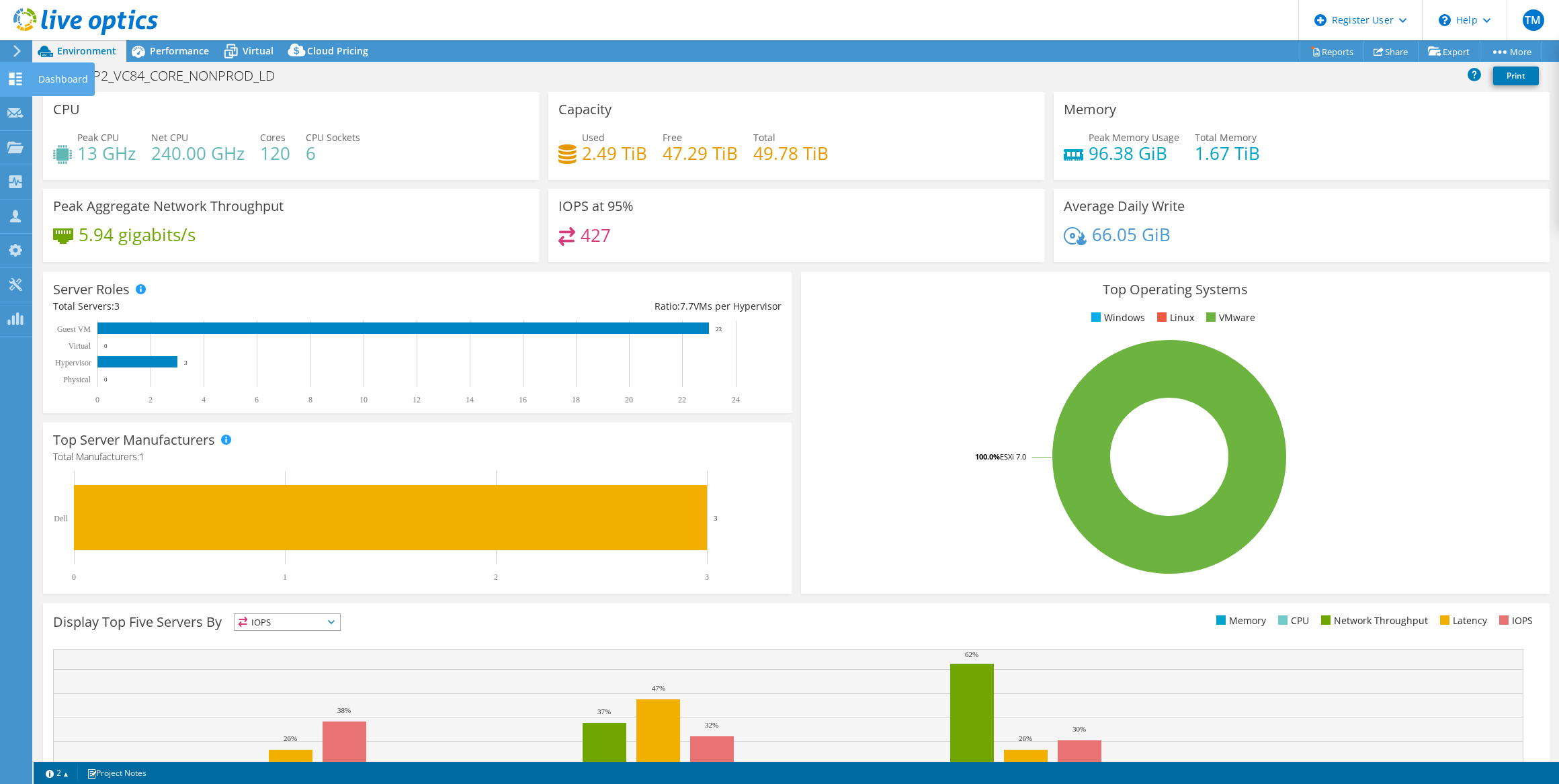
click at [19, 75] on icon at bounding box center [15, 79] width 16 height 13
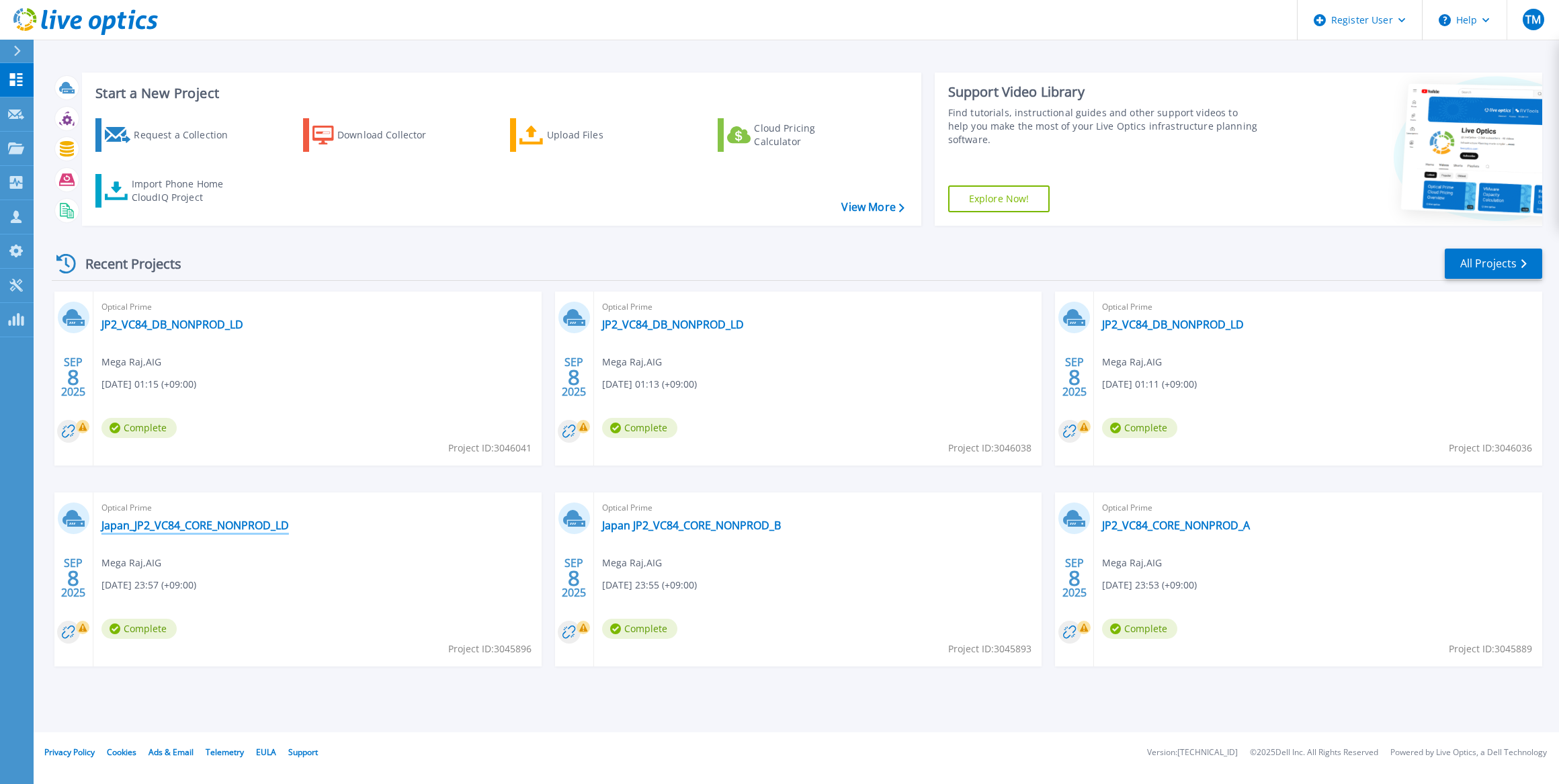
click at [198, 527] on link "Japan_JP2_VC84_CORE_NONPROD_LD" at bounding box center [195, 526] width 188 height 13
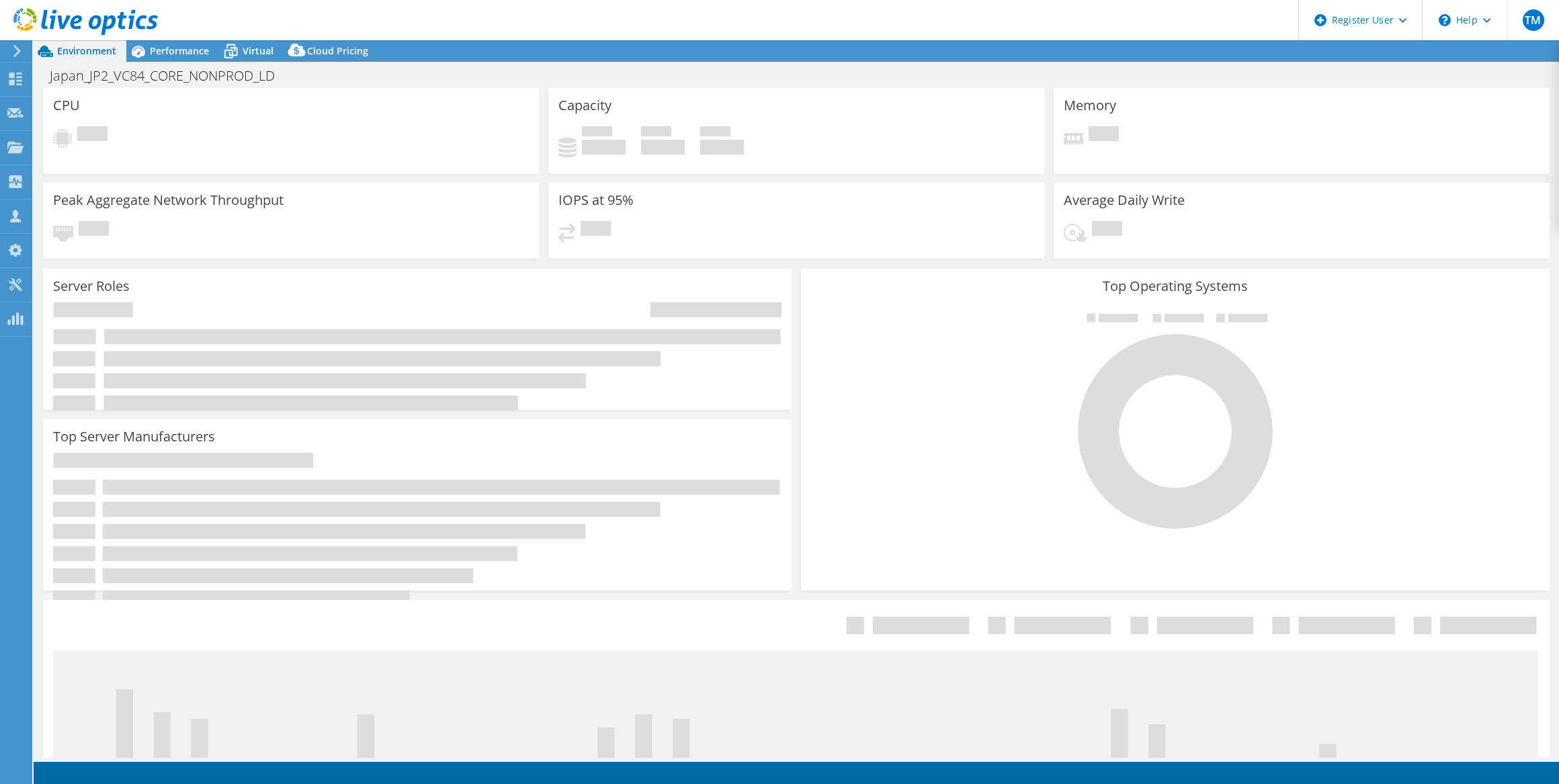
select select "USD"
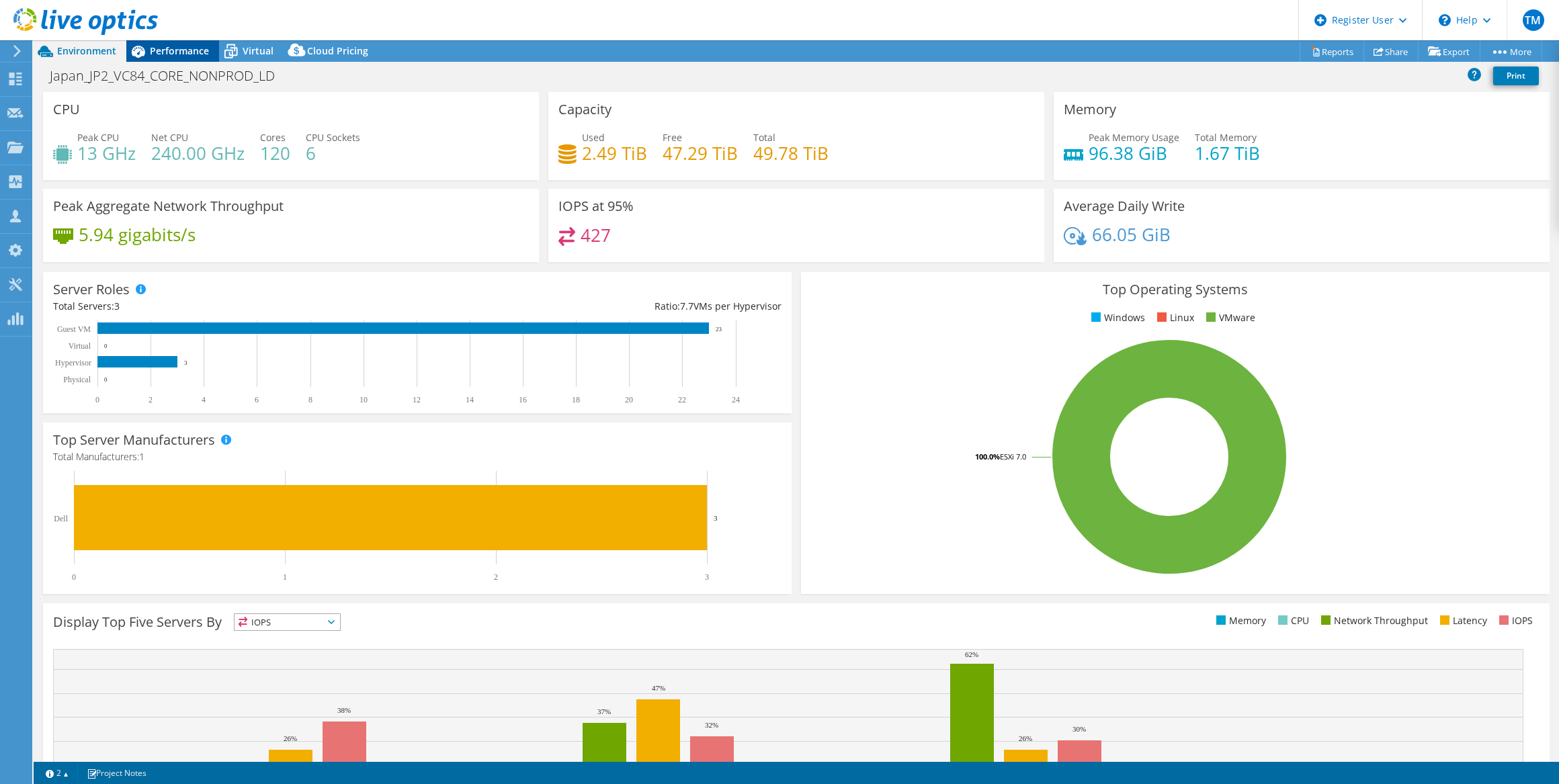
click at [181, 49] on span "Performance" at bounding box center [179, 50] width 60 height 13
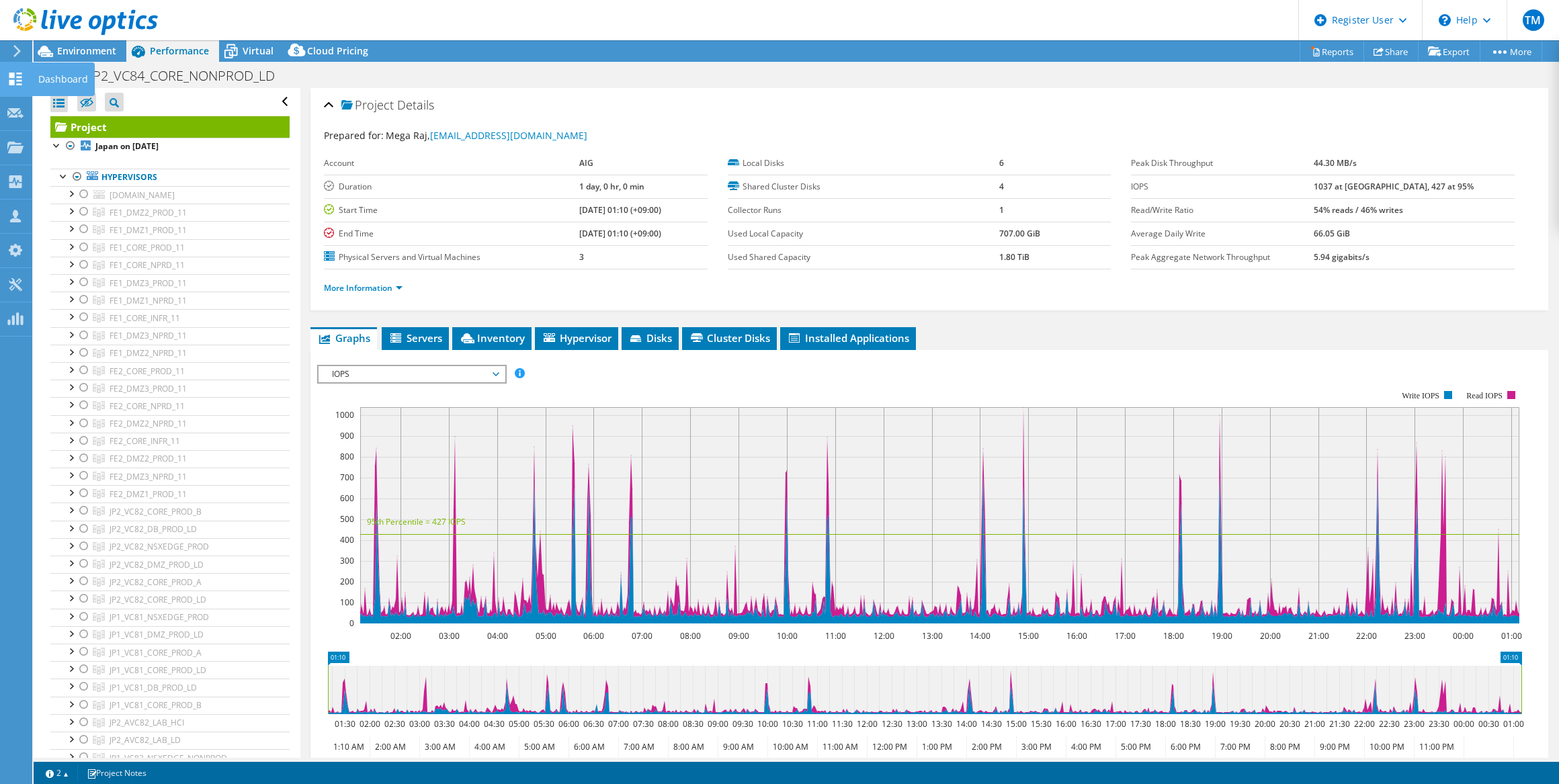
click at [20, 78] on icon at bounding box center [15, 79] width 16 height 13
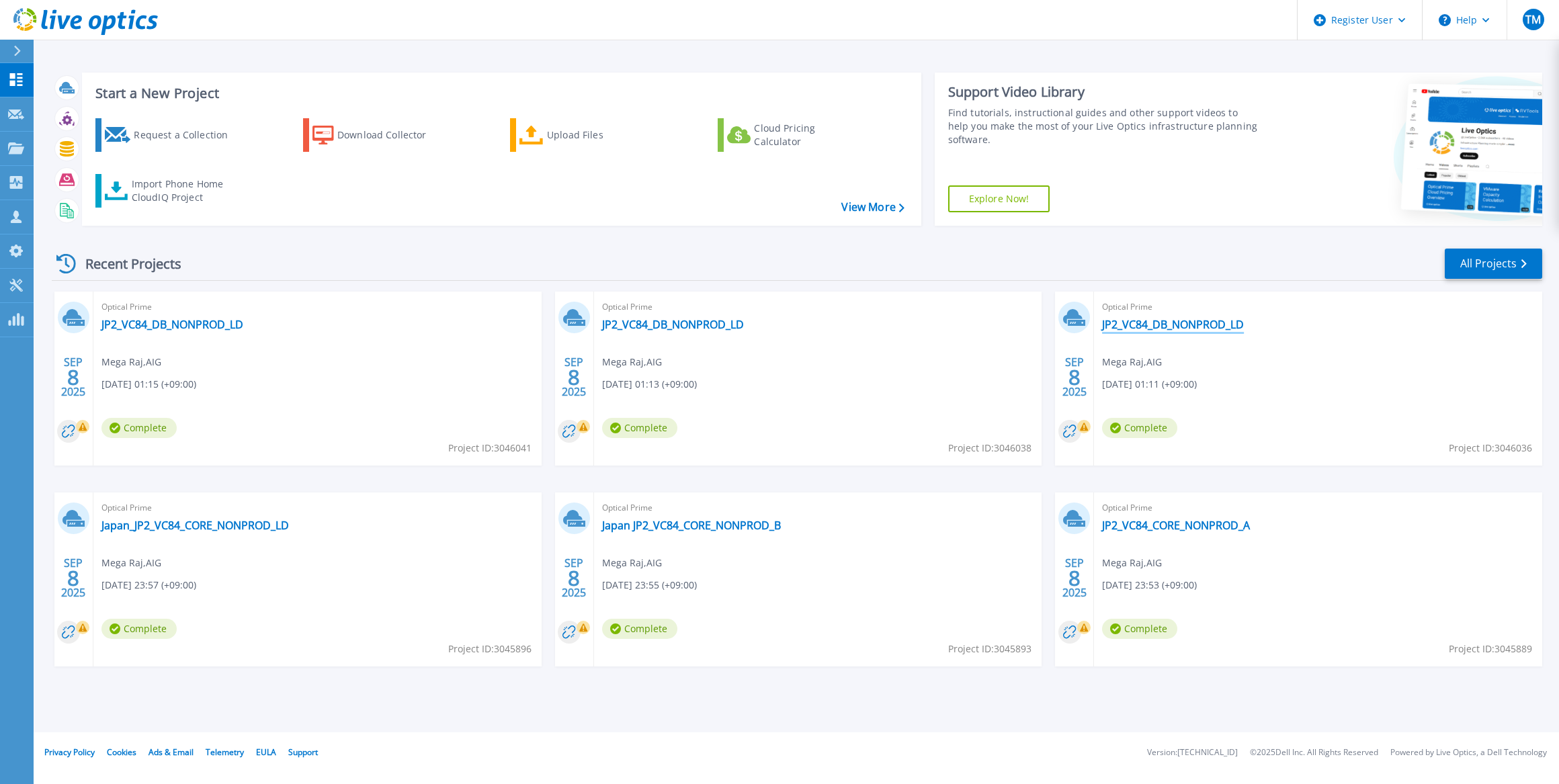
click at [1151, 323] on link "JP2_VC84_DB_NONPROD_LD" at bounding box center [1172, 325] width 142 height 13
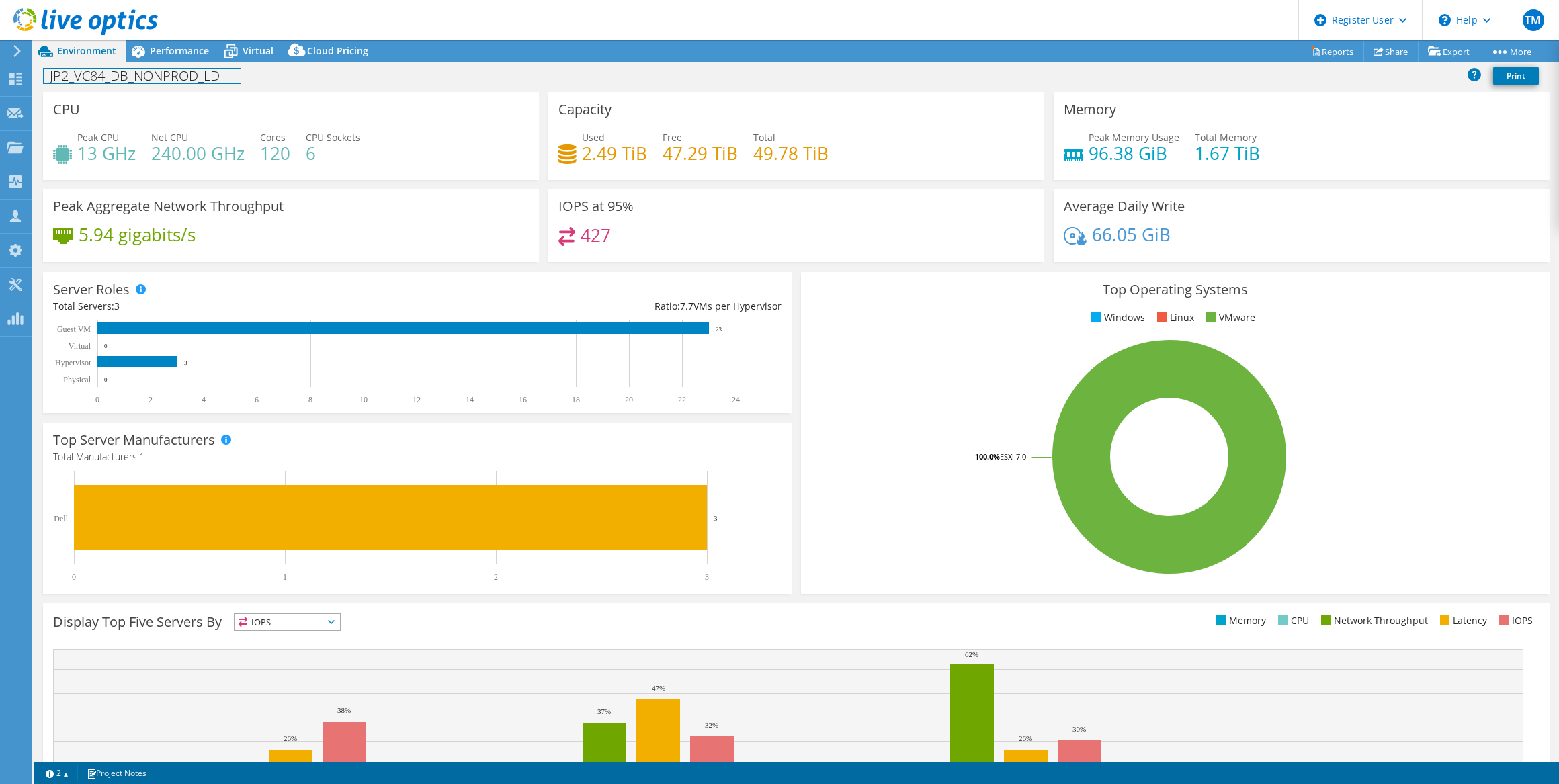
click at [150, 77] on h1 "JP2_VC84_DB_NONPROD_LD" at bounding box center [142, 76] width 197 height 15
click at [221, 78] on h1 "JP2_VC84_DB_NONPROD_LD" at bounding box center [142, 76] width 197 height 15
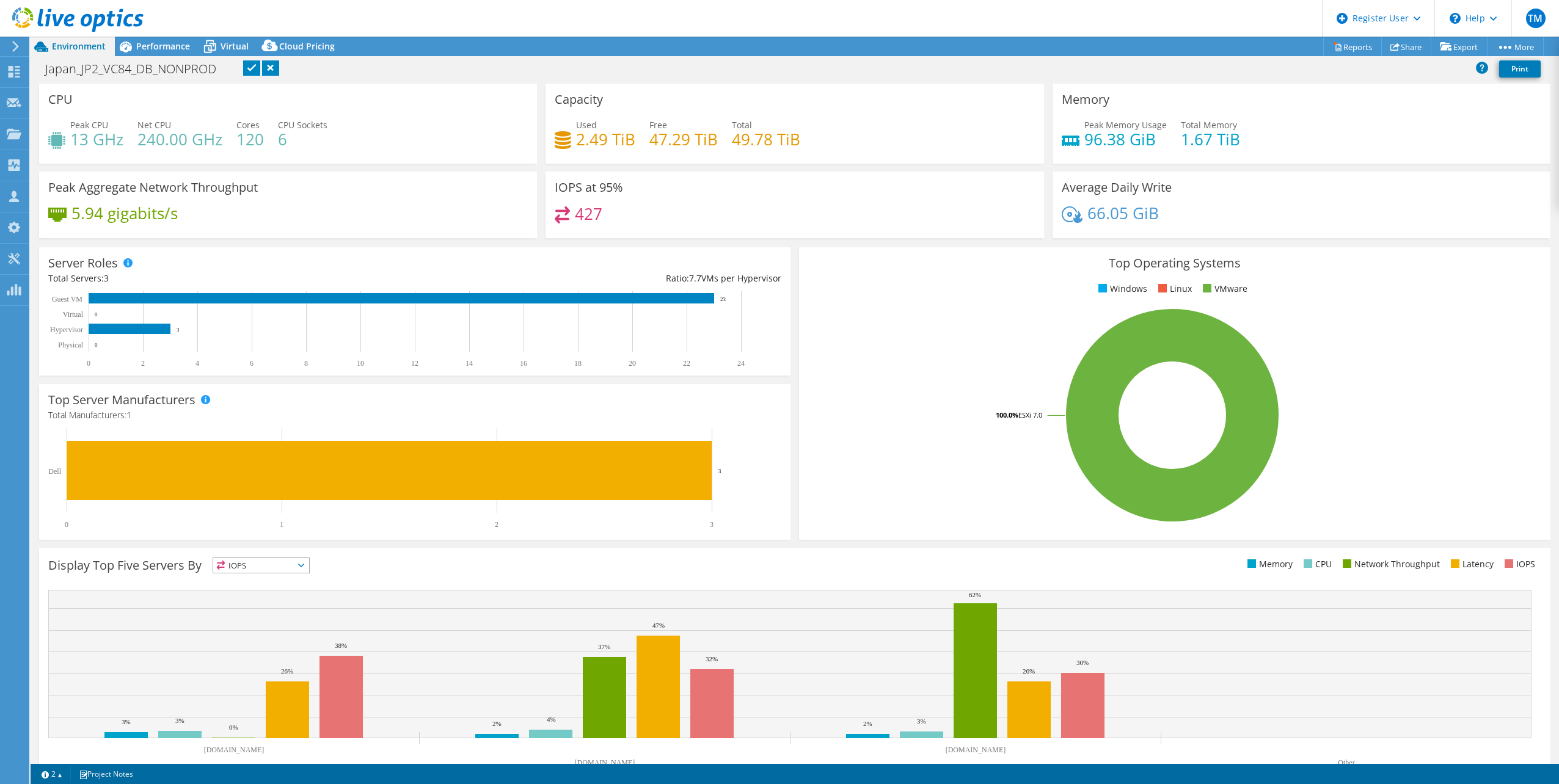
click at [253, 66] on link at bounding box center [252, 68] width 17 height 15
click at [168, 43] on span "Performance" at bounding box center [163, 46] width 54 height 11
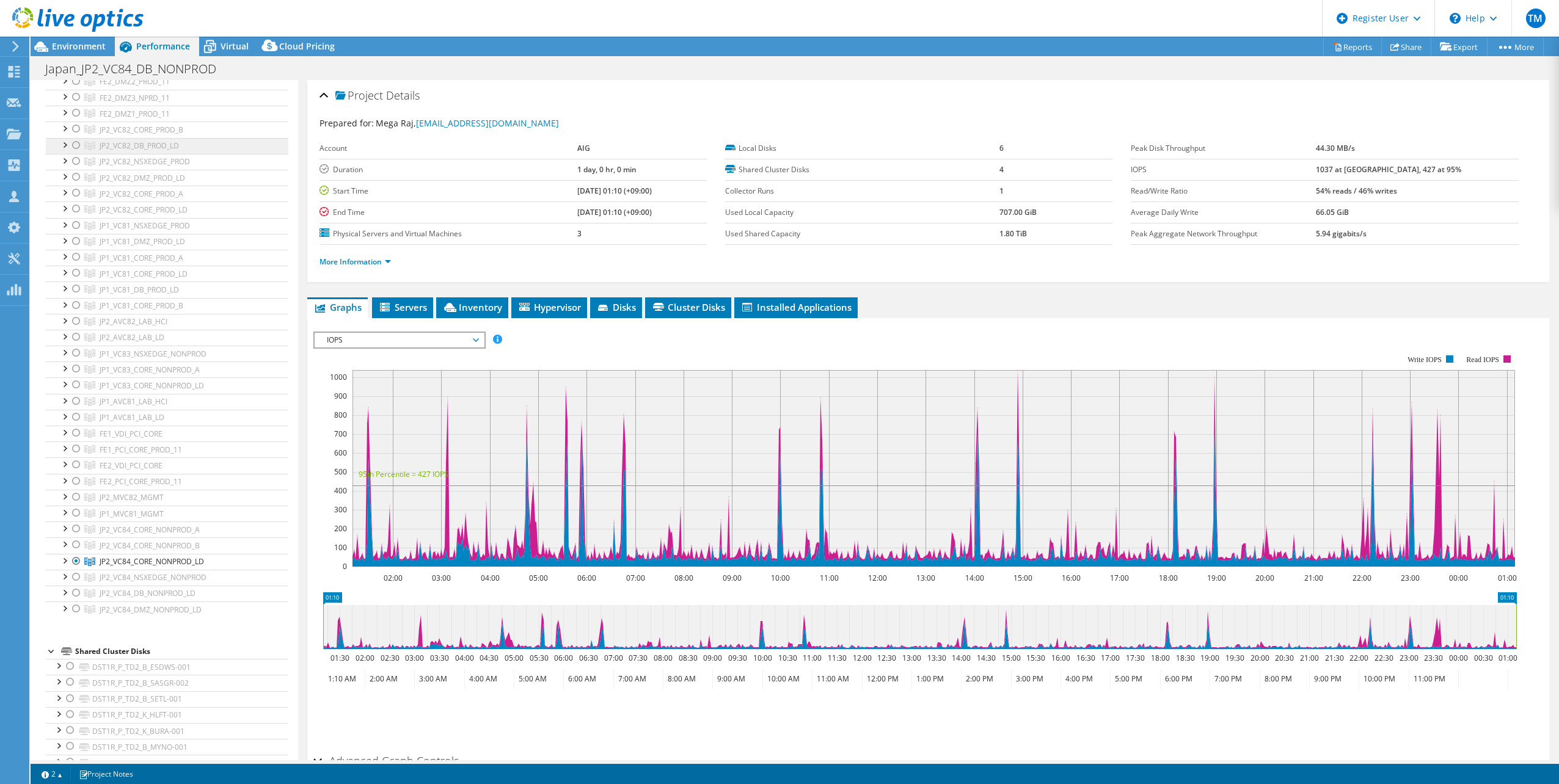
scroll to position [366, 0]
click at [73, 530] on div at bounding box center [76, 530] width 12 height 14
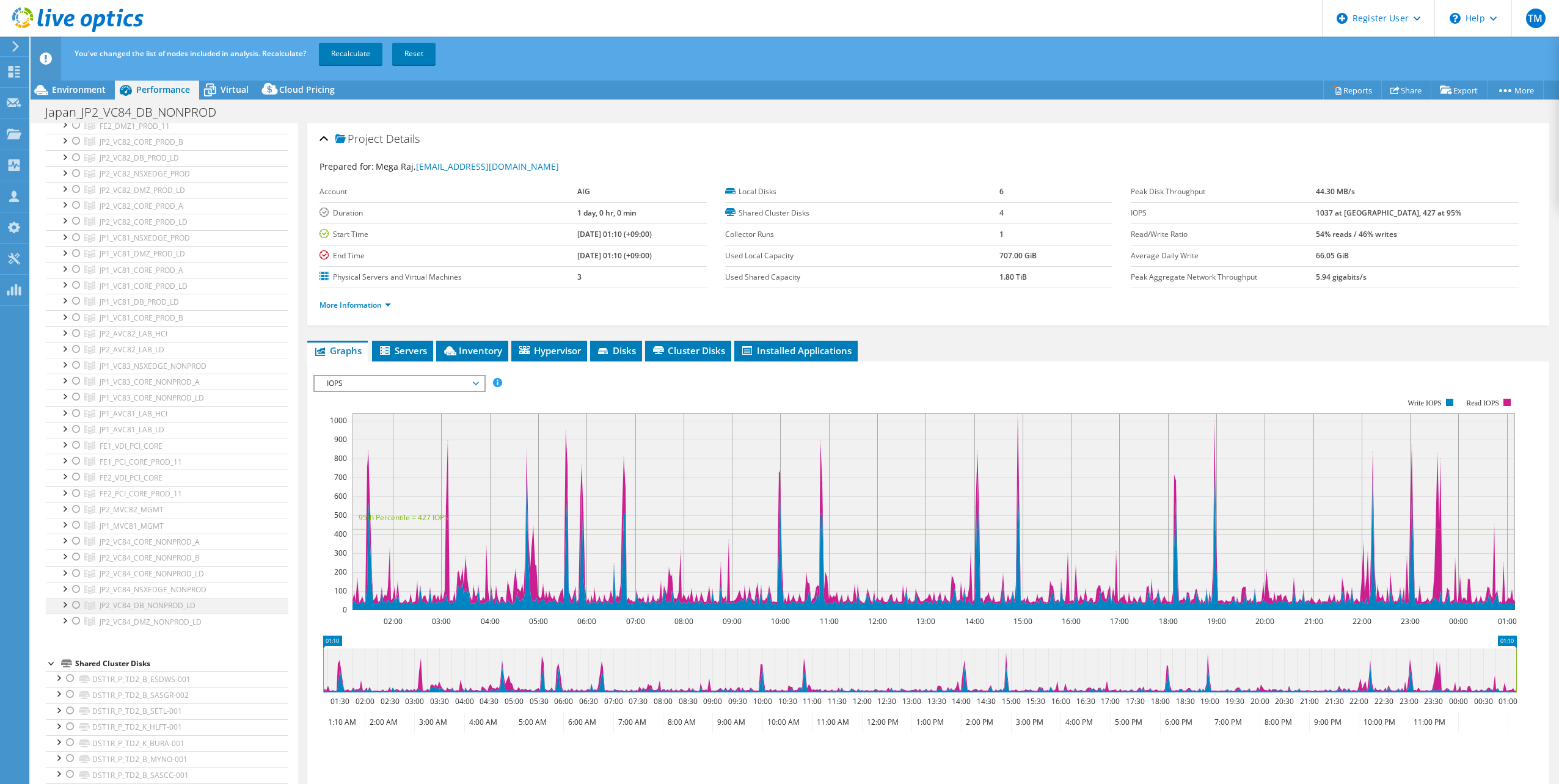
click at [72, 606] on div at bounding box center [76, 604] width 12 height 14
click at [351, 53] on link "Recalculate" at bounding box center [350, 53] width 63 height 22
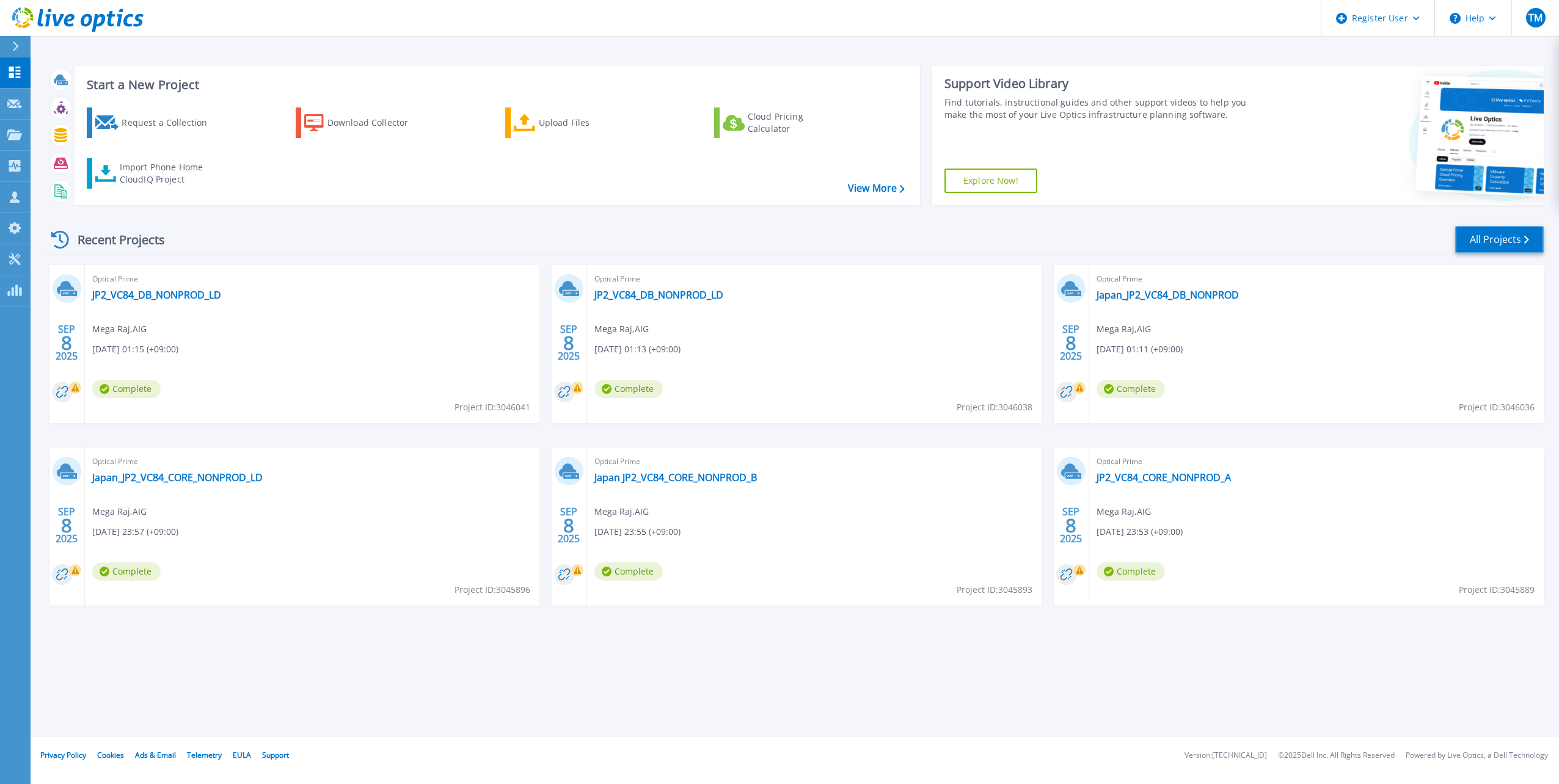
click at [1488, 241] on link "All Projects" at bounding box center [1499, 239] width 88 height 27
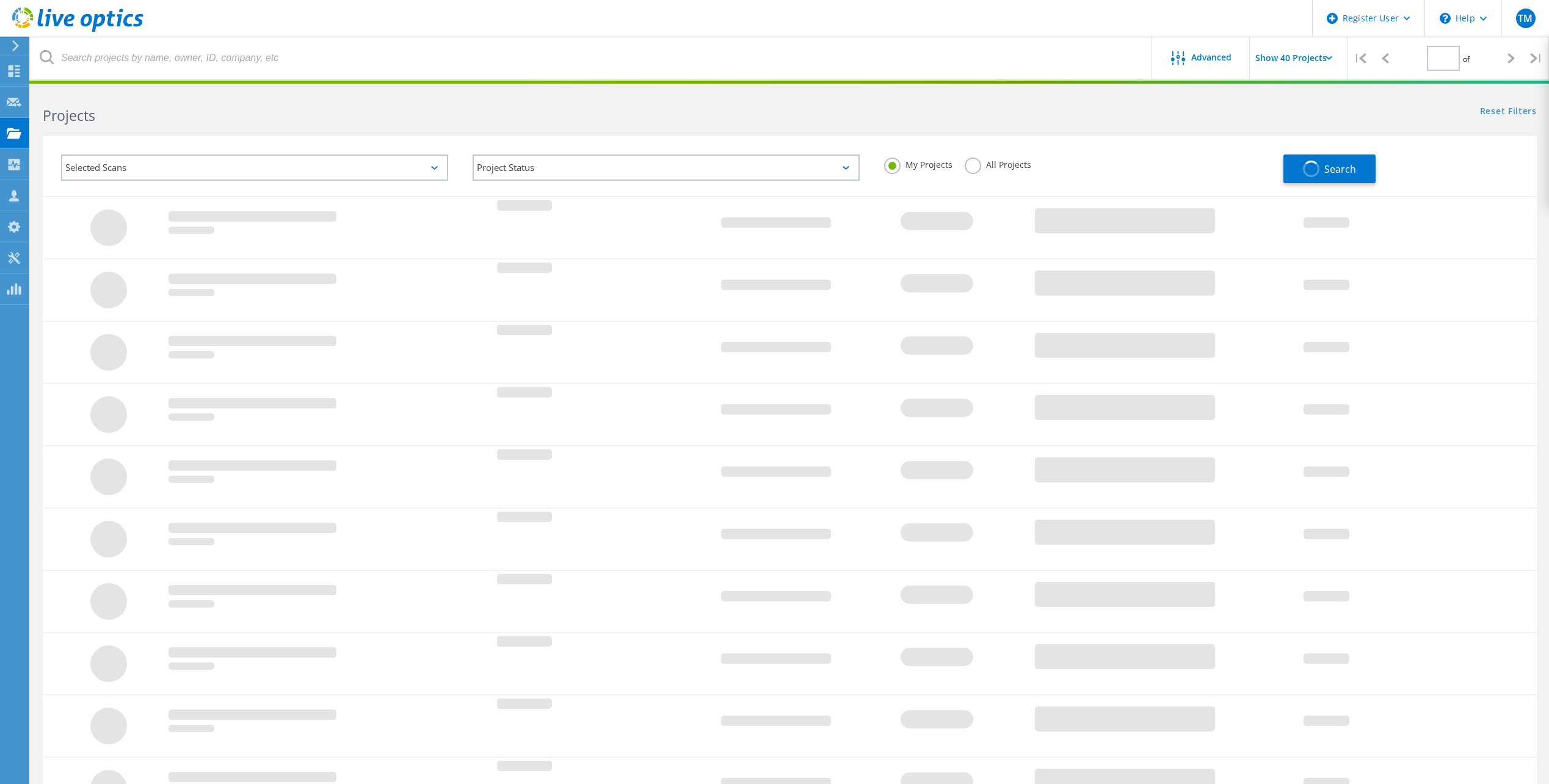
type input "1"
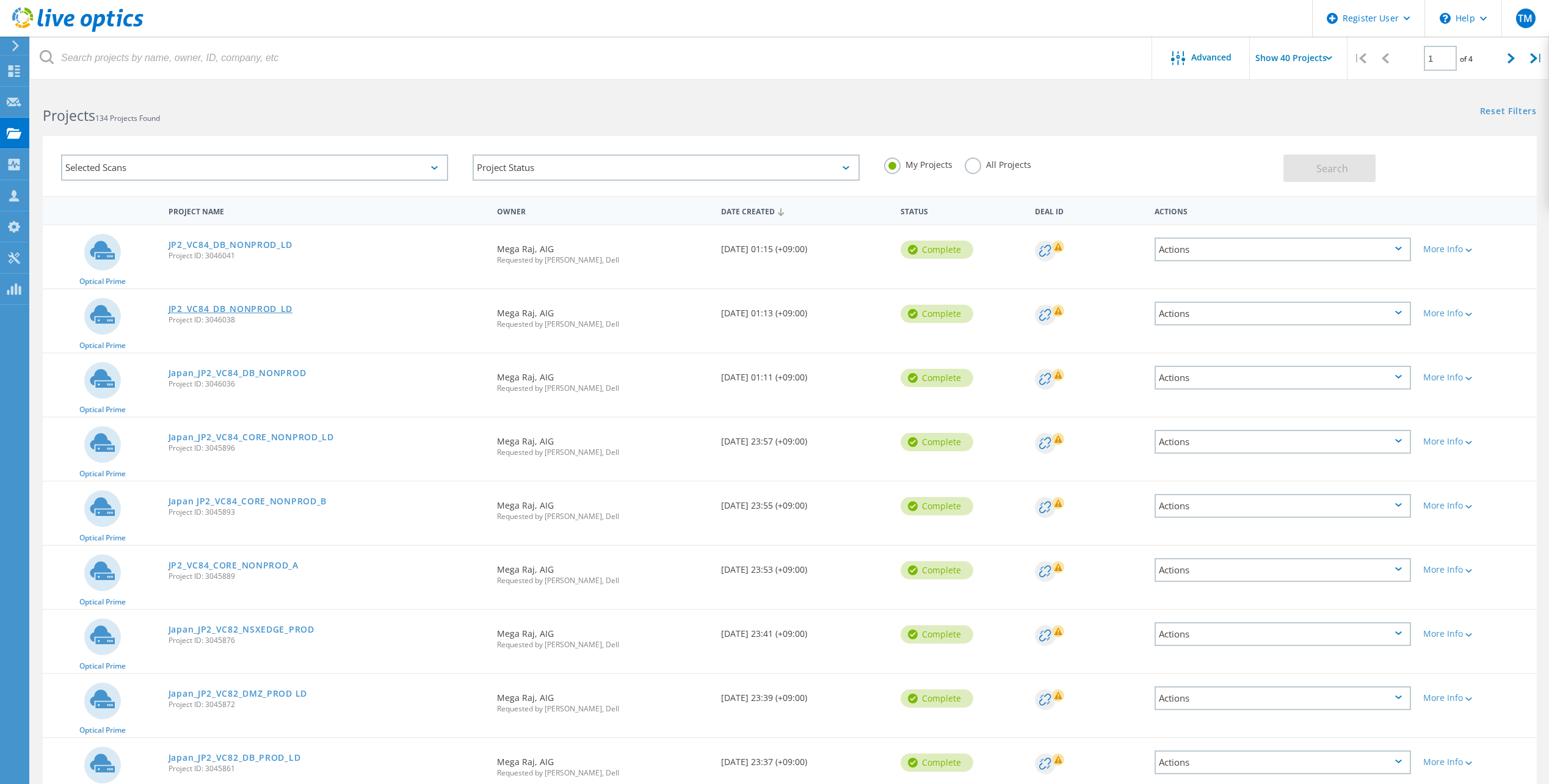
click at [257, 309] on link "JP2_VC84_DB_NONPROD_LD" at bounding box center [230, 309] width 124 height 8
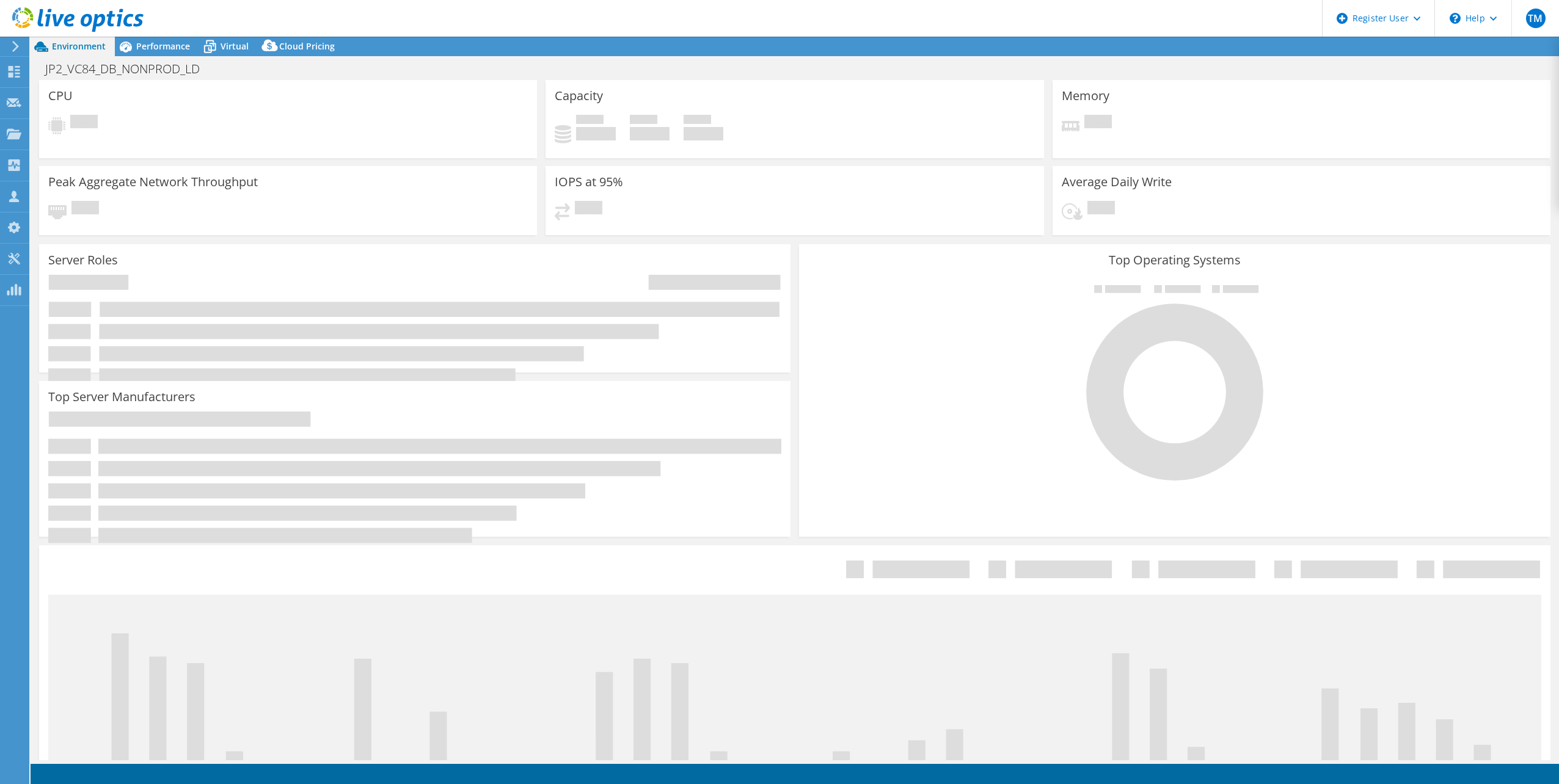
select select "USD"
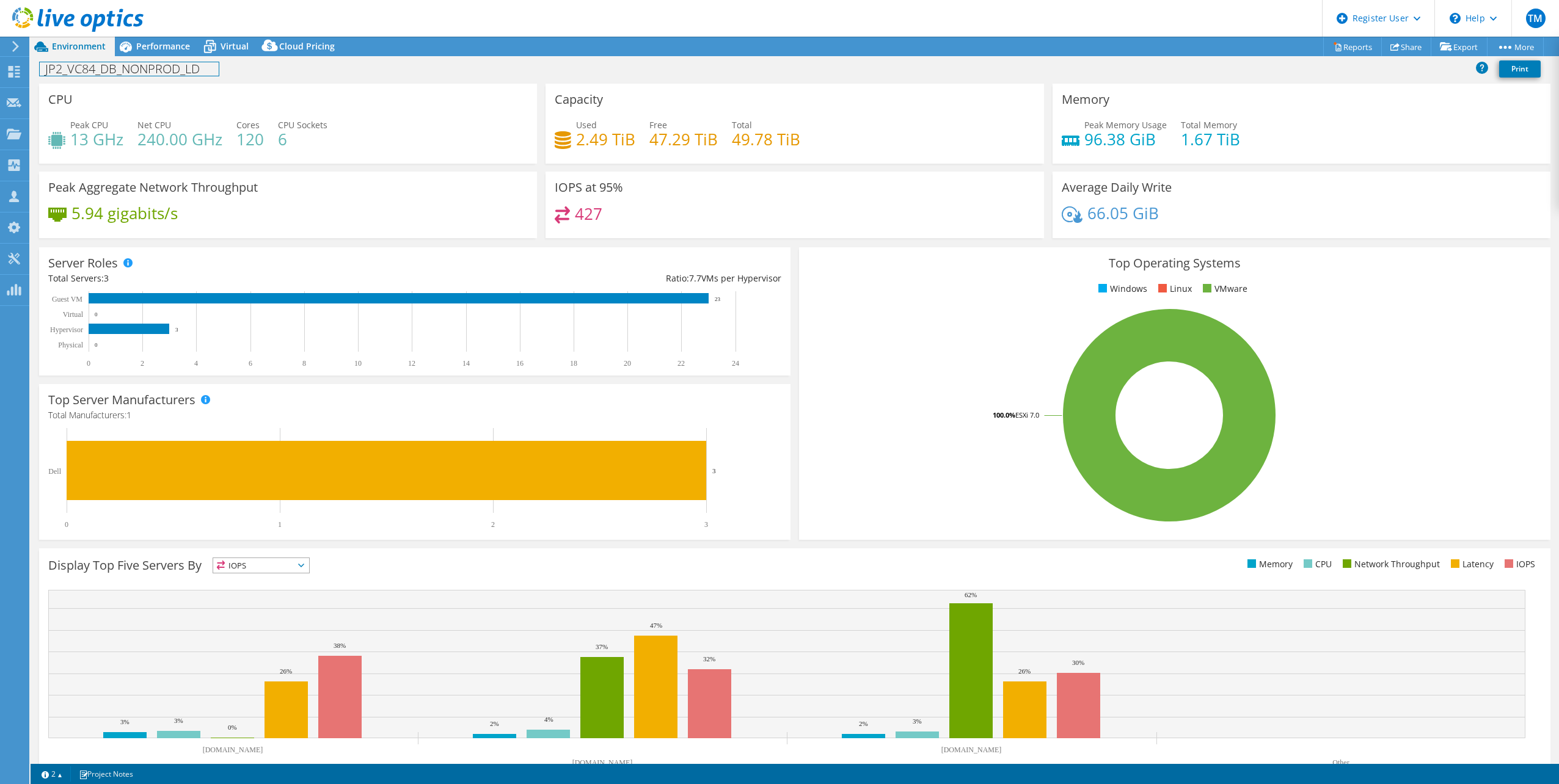
click at [189, 73] on h1 "JP2_VC84_DB_NONPROD_LD" at bounding box center [129, 69] width 179 height 14
click at [197, 70] on h1 "JP2_VC84_DB_NONPROD_LD" at bounding box center [129, 69] width 179 height 14
click at [233, 72] on h1 "Japan_JP2_VC84_DMZ_NONPROD_LD" at bounding box center [152, 69] width 225 height 14
click at [277, 66] on link at bounding box center [279, 68] width 17 height 15
click at [15, 69] on use at bounding box center [14, 72] width 11 height 11
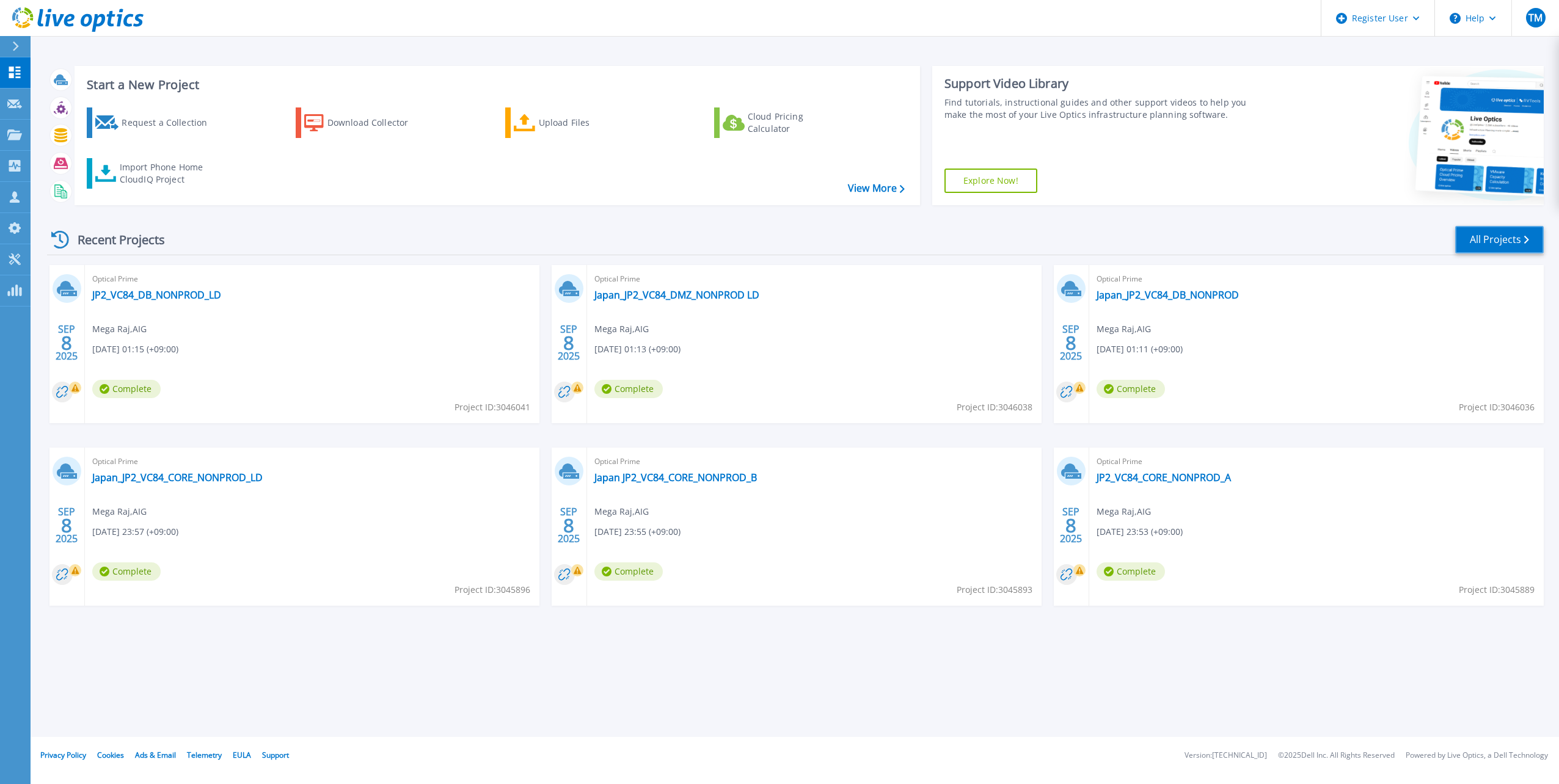
click at [1481, 244] on link "All Projects" at bounding box center [1499, 239] width 88 height 27
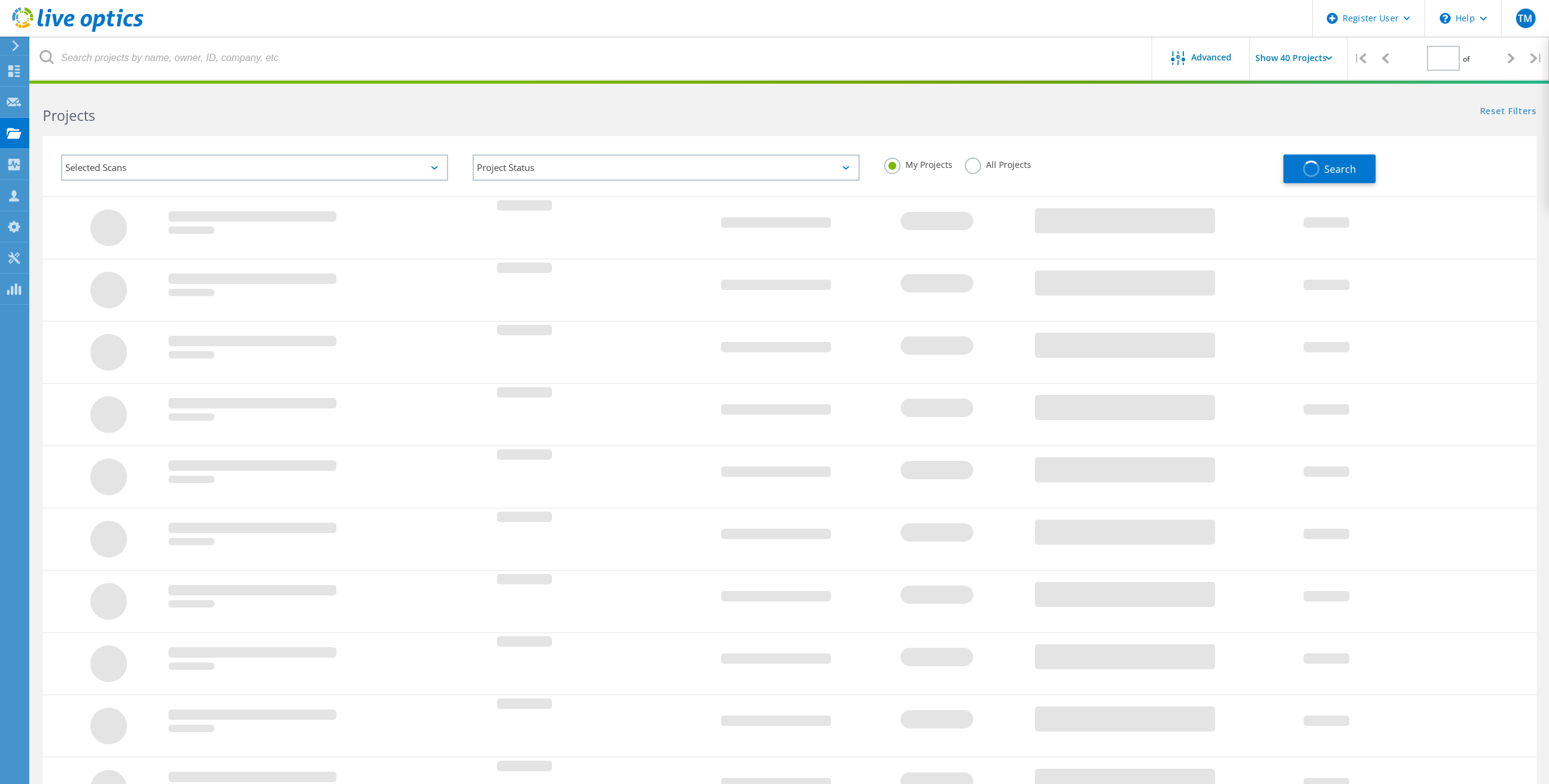
type input "1"
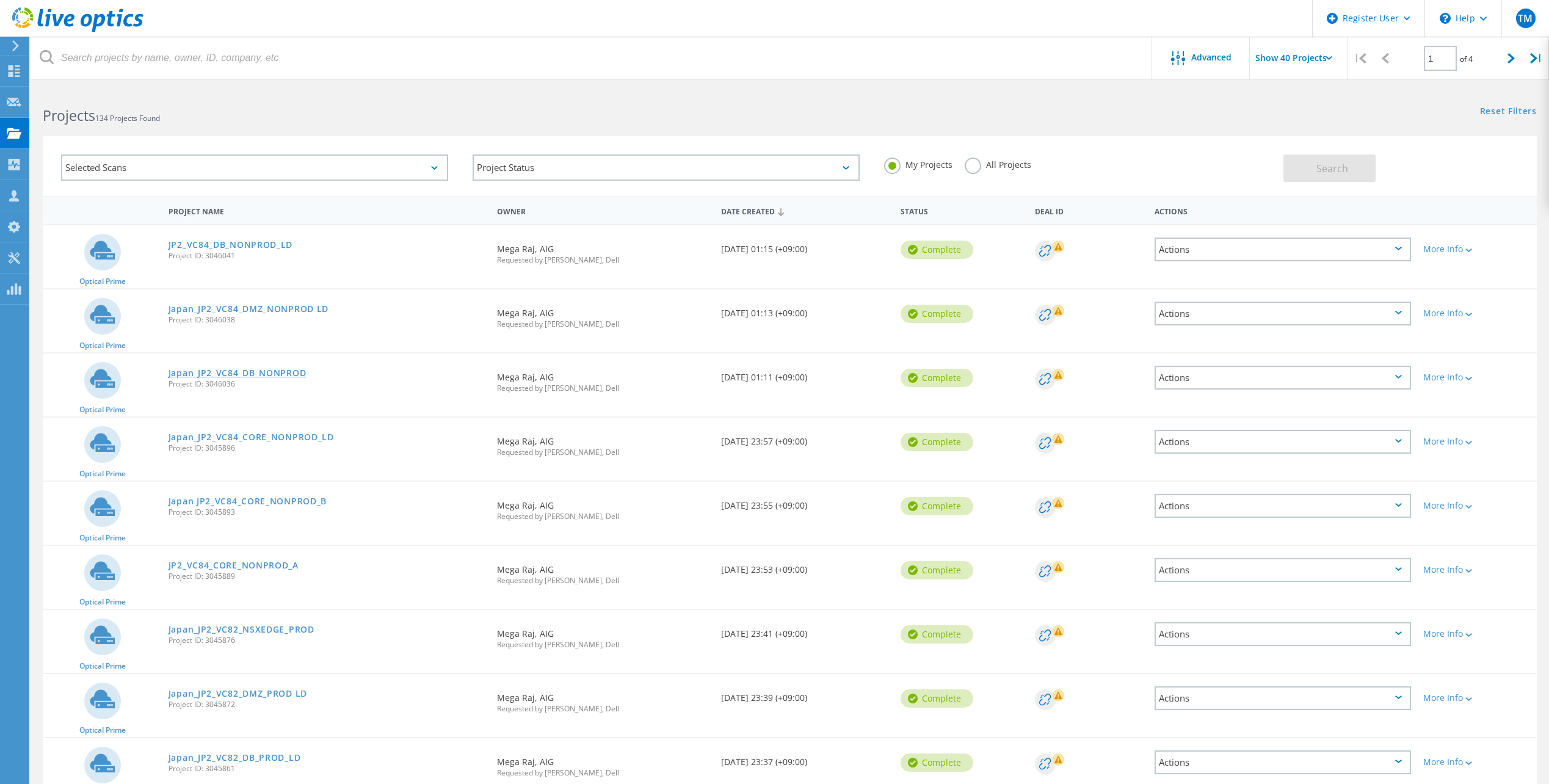
click at [229, 373] on link "Japan_JP2_VC84_DB_NONPROD" at bounding box center [237, 373] width 138 height 8
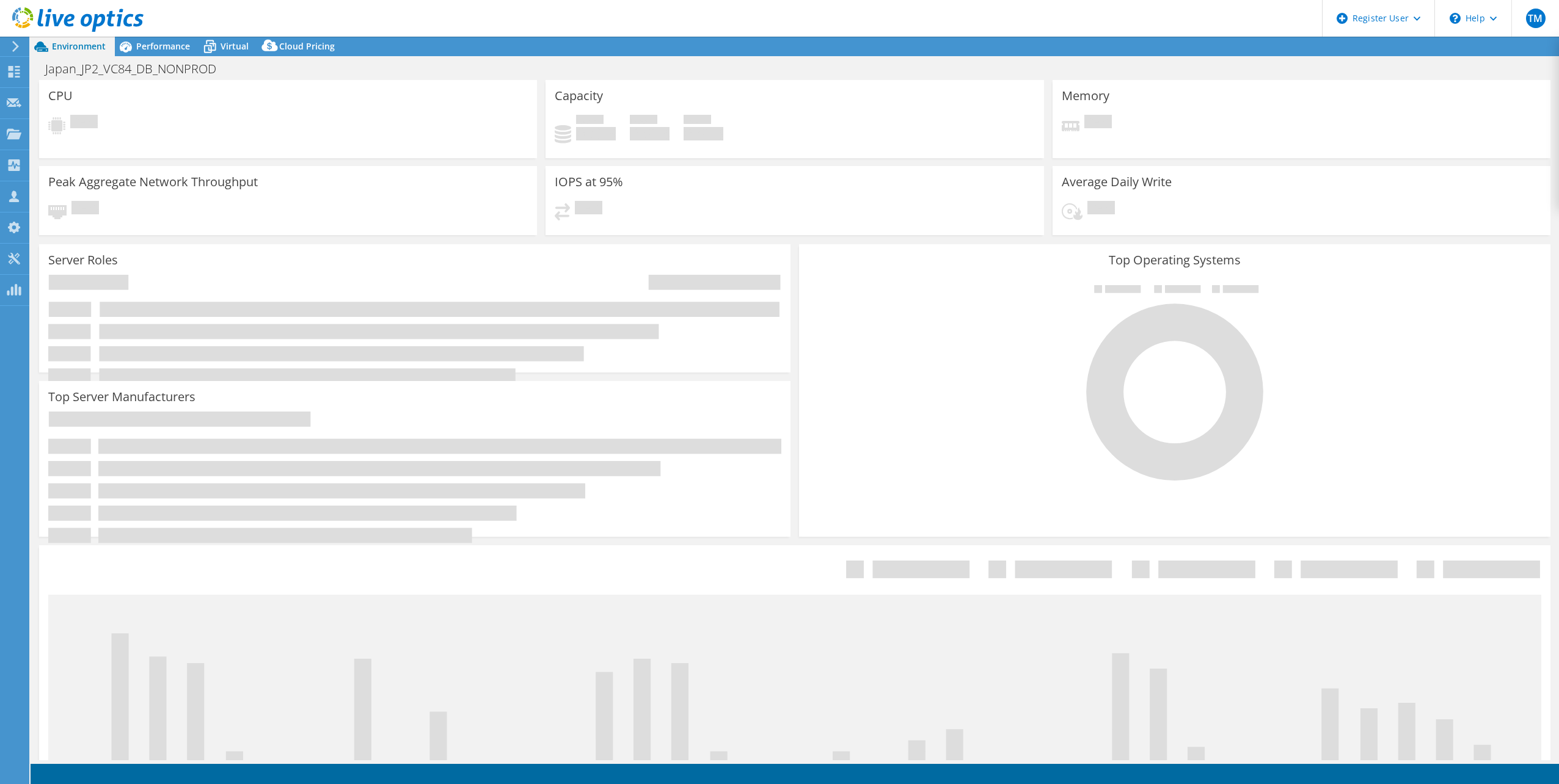
select select "USD"
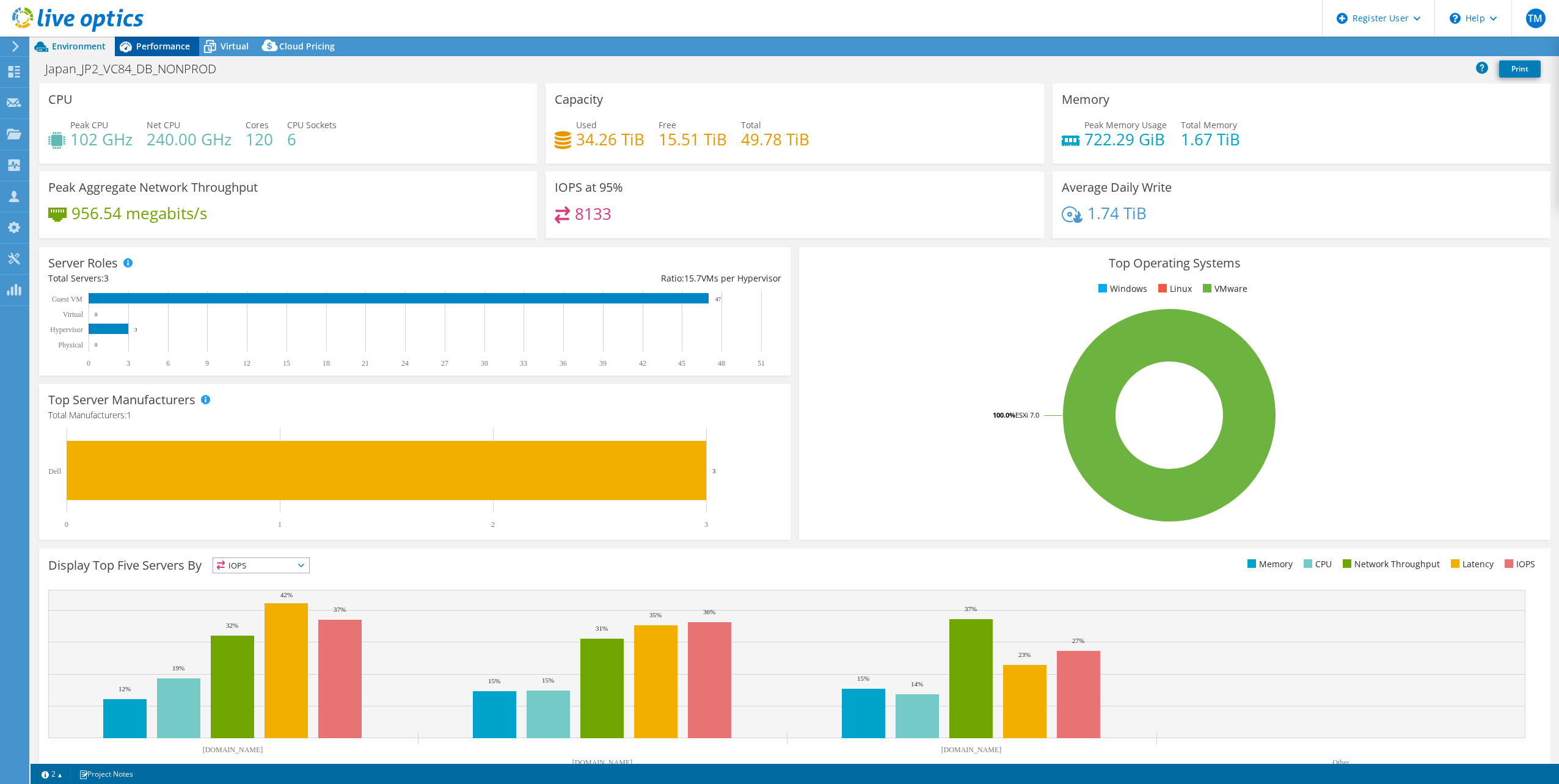
click at [165, 46] on span "Performance" at bounding box center [163, 46] width 54 height 11
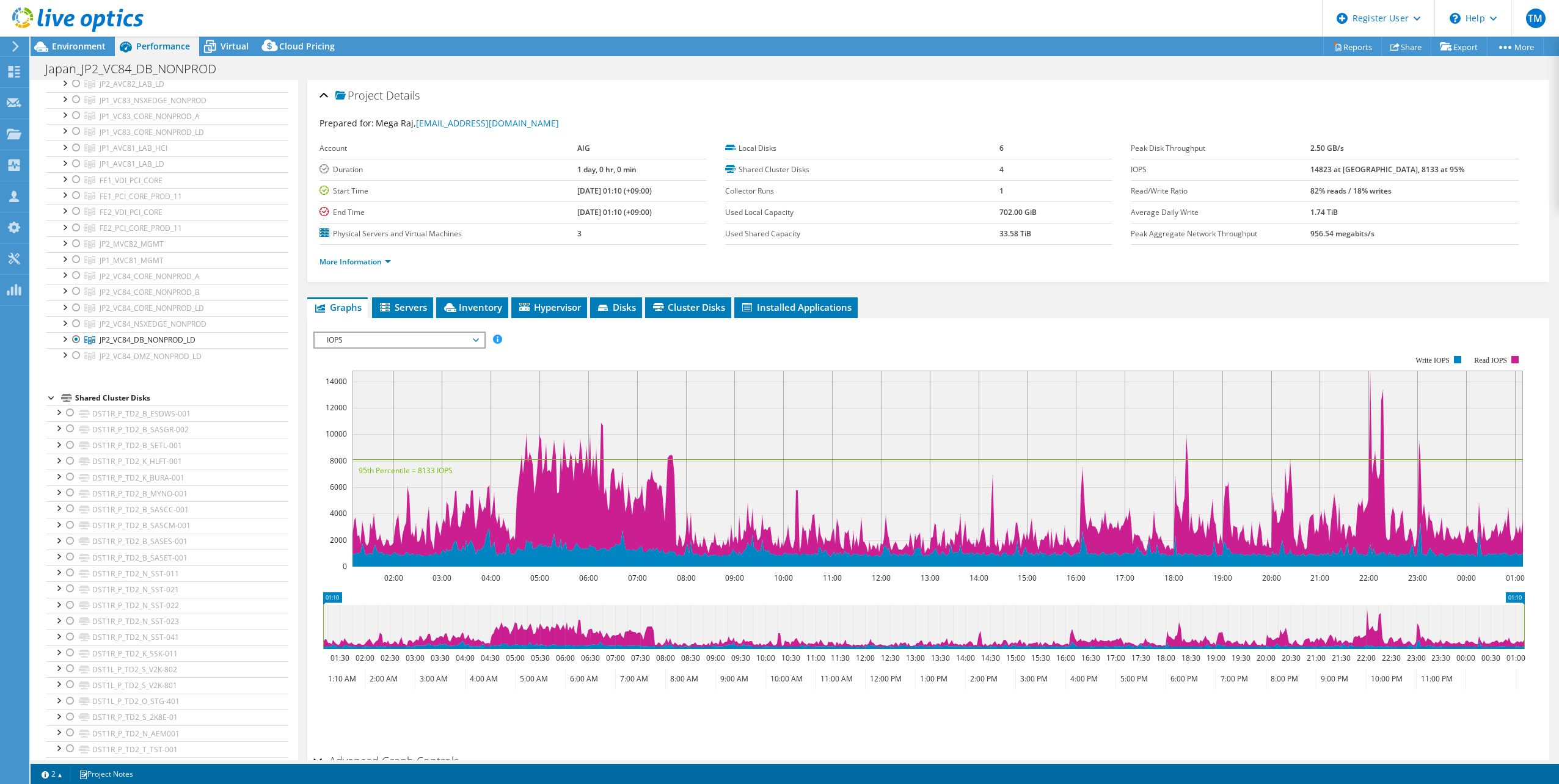
scroll to position [610, 0]
click at [73, 318] on div at bounding box center [76, 317] width 12 height 14
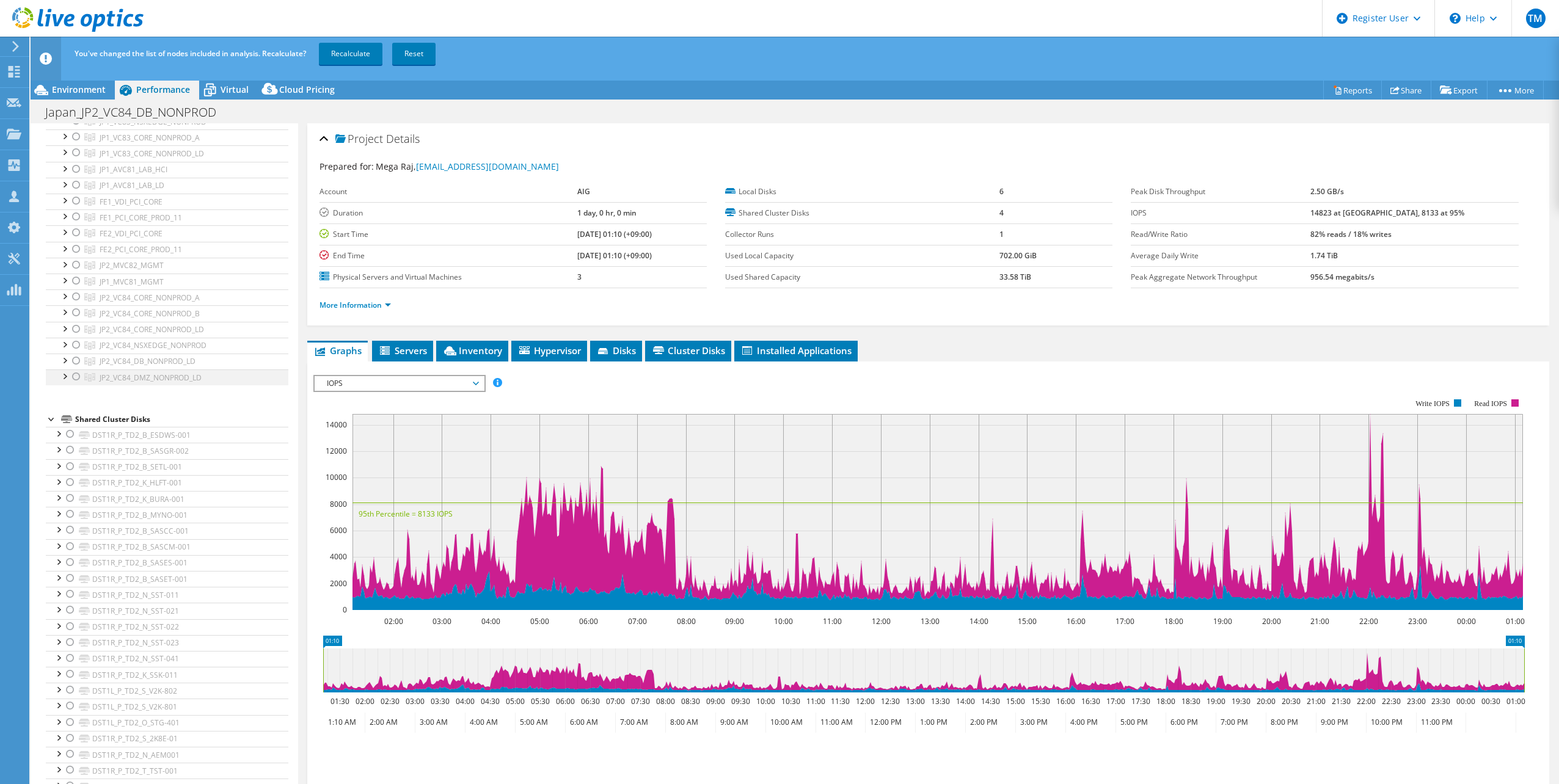
click at [75, 334] on div at bounding box center [76, 328] width 12 height 14
click at [79, 373] on div at bounding box center [76, 376] width 12 height 14
click at [75, 331] on div at bounding box center [76, 328] width 12 height 14
click at [152, 112] on h1 "Japan_JP2_VC84_DB_NONPROD" at bounding box center [137, 113] width 195 height 14
click at [73, 115] on h1 "Japan_JP2_VC84_DB_NONPROD" at bounding box center [137, 113] width 195 height 14
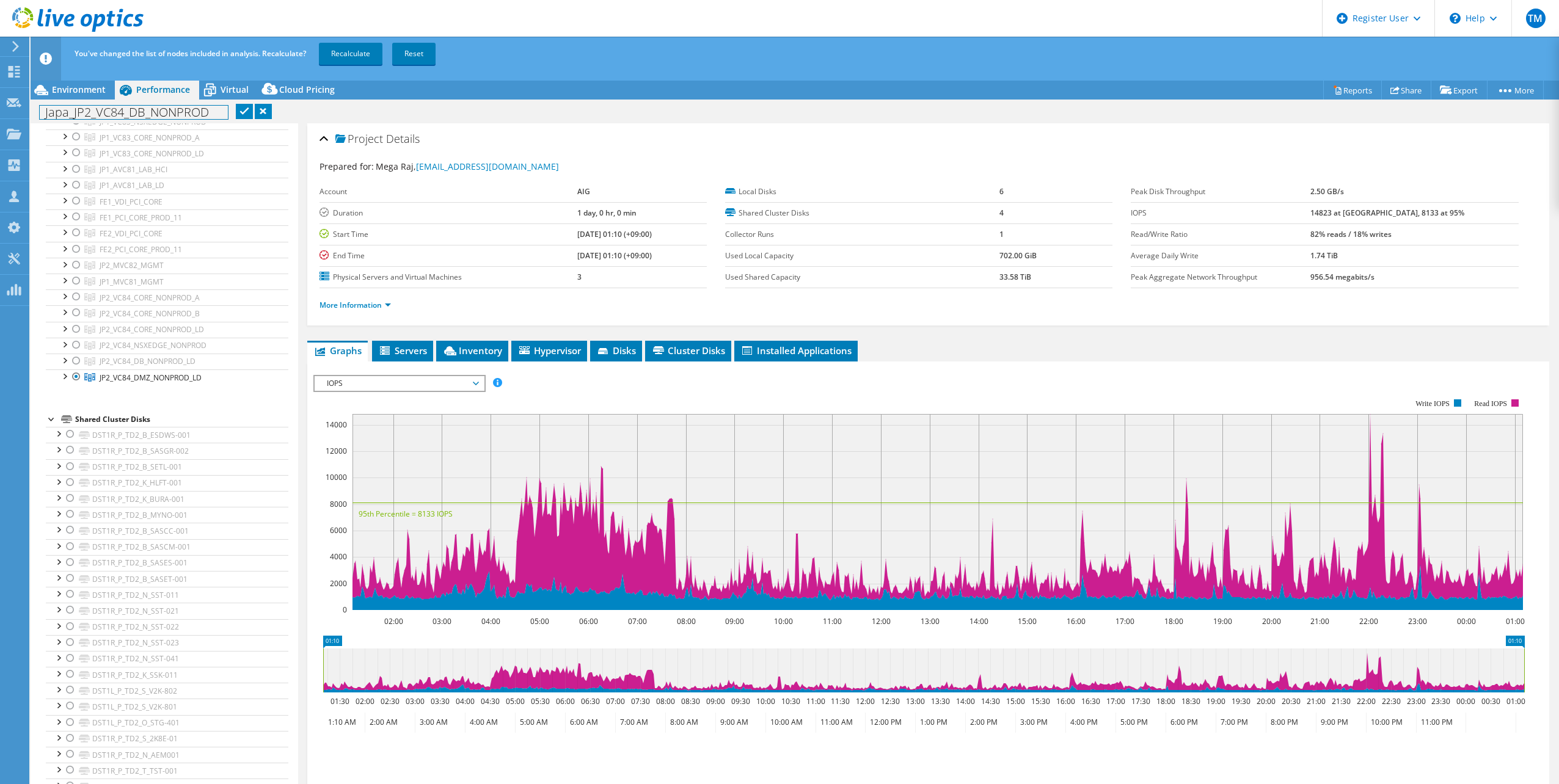
click at [143, 112] on h1 "Japa_JP2_VC84_DB_NONPROD" at bounding box center [133, 113] width 188 height 14
click at [67, 115] on h1 "Japa_JP2_VC84_DMZ_NONPROD" at bounding box center [139, 113] width 198 height 14
click at [221, 110] on h1 "Japa_JP2_VC84_DMZ_NONPROD" at bounding box center [139, 113] width 198 height 14
click at [73, 116] on h1 "Japa_JP2_VC84_DMZ_NONPROD" at bounding box center [139, 113] width 198 height 14
click at [256, 109] on link at bounding box center [257, 111] width 17 height 15
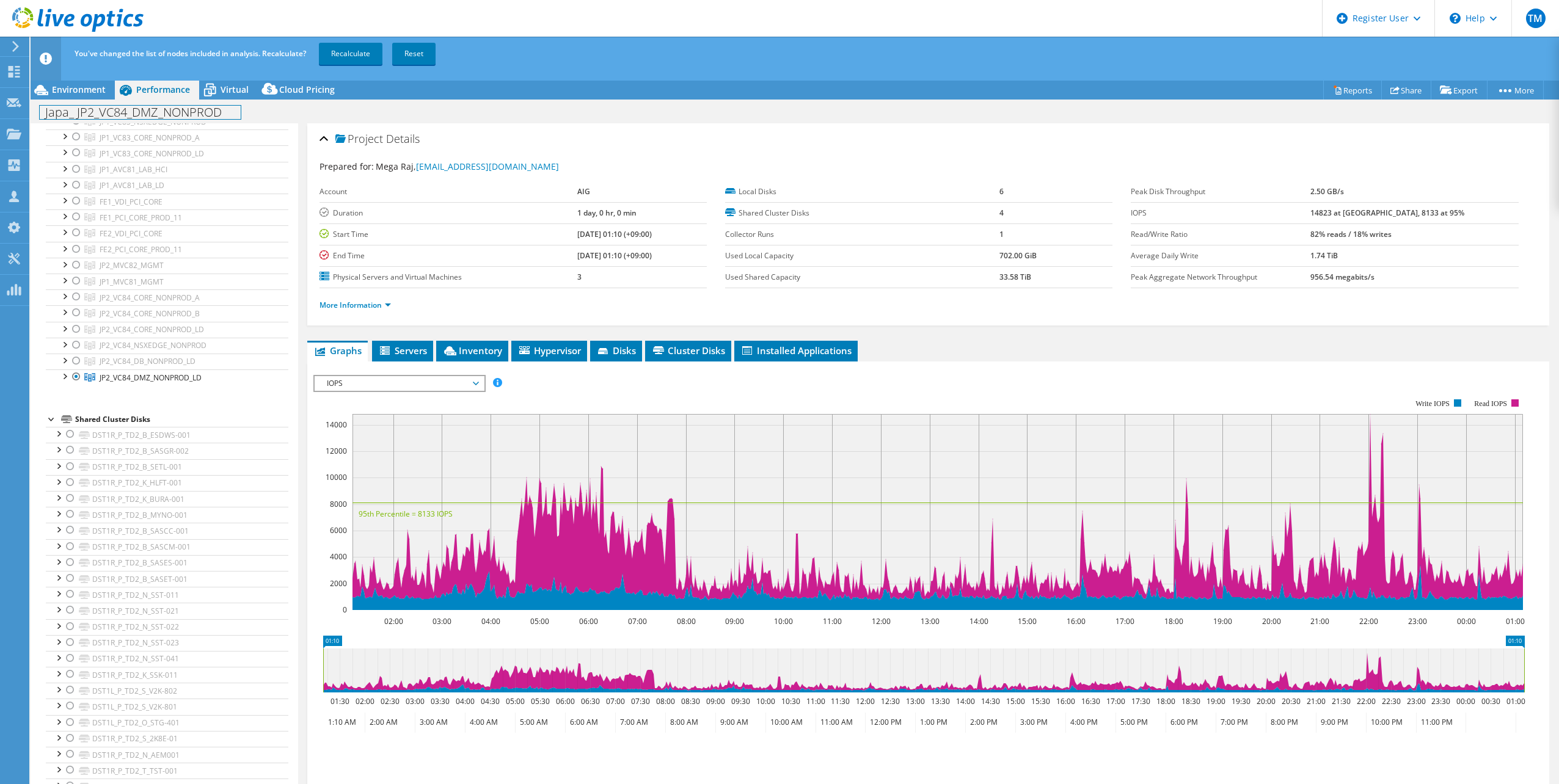
click at [179, 115] on h1 "Japa_ JP2_VC84_DMZ_NONPROD" at bounding box center [140, 113] width 201 height 14
click at [66, 114] on h1 "Japa_ JP2_VC84_DMZ_NONPROD" at bounding box center [140, 113] width 201 height 14
click at [220, 114] on h1 "JPN_ JP2_VC84_DMZ_NONPROD" at bounding box center [137, 113] width 196 height 14
click at [272, 108] on link at bounding box center [271, 111] width 17 height 15
click at [351, 50] on link "Recalculate" at bounding box center [350, 53] width 63 height 22
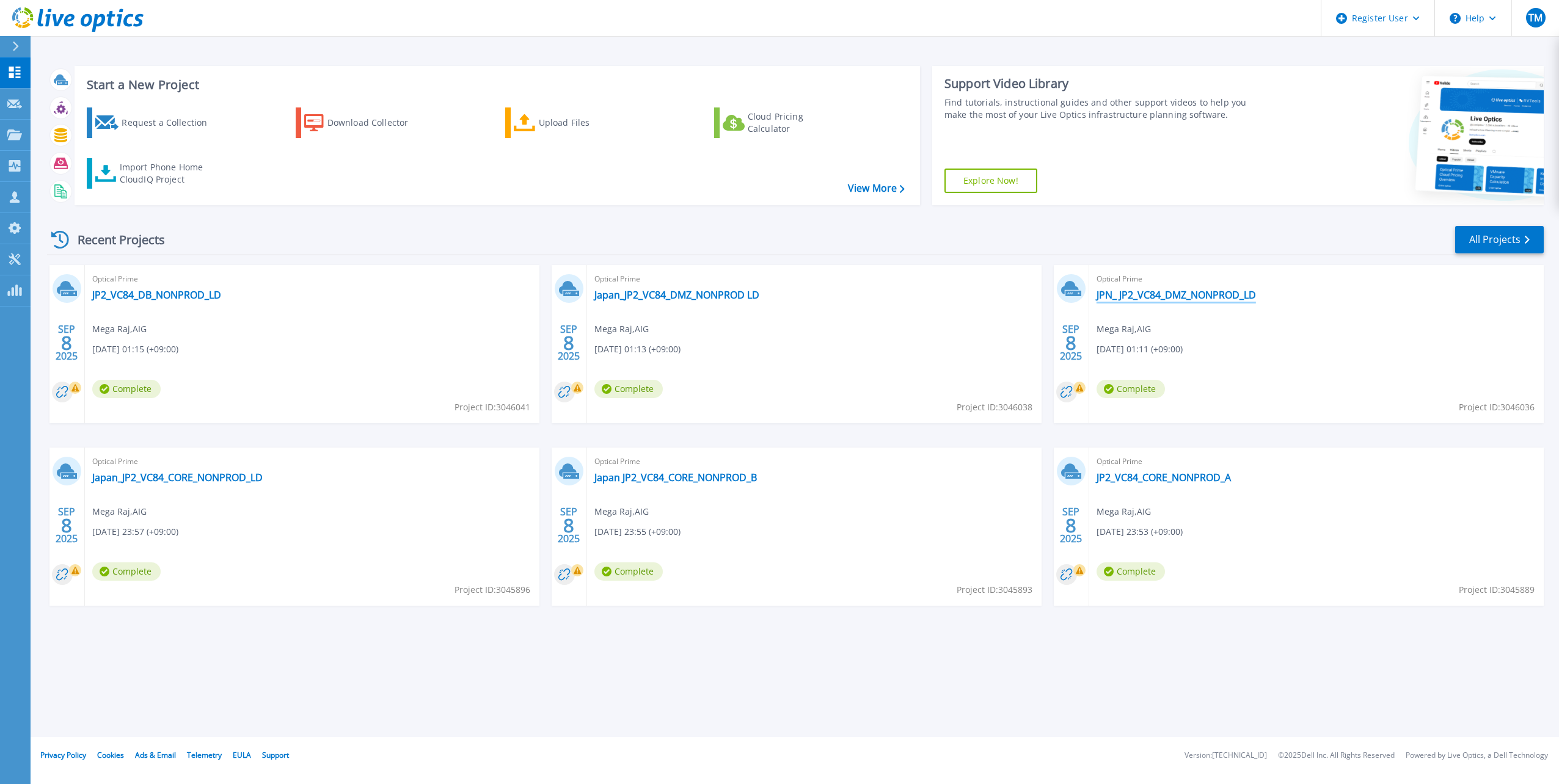
click at [1147, 296] on link "JPN_ JP2_VC84_DMZ_NONPROD_LD" at bounding box center [1176, 295] width 159 height 12
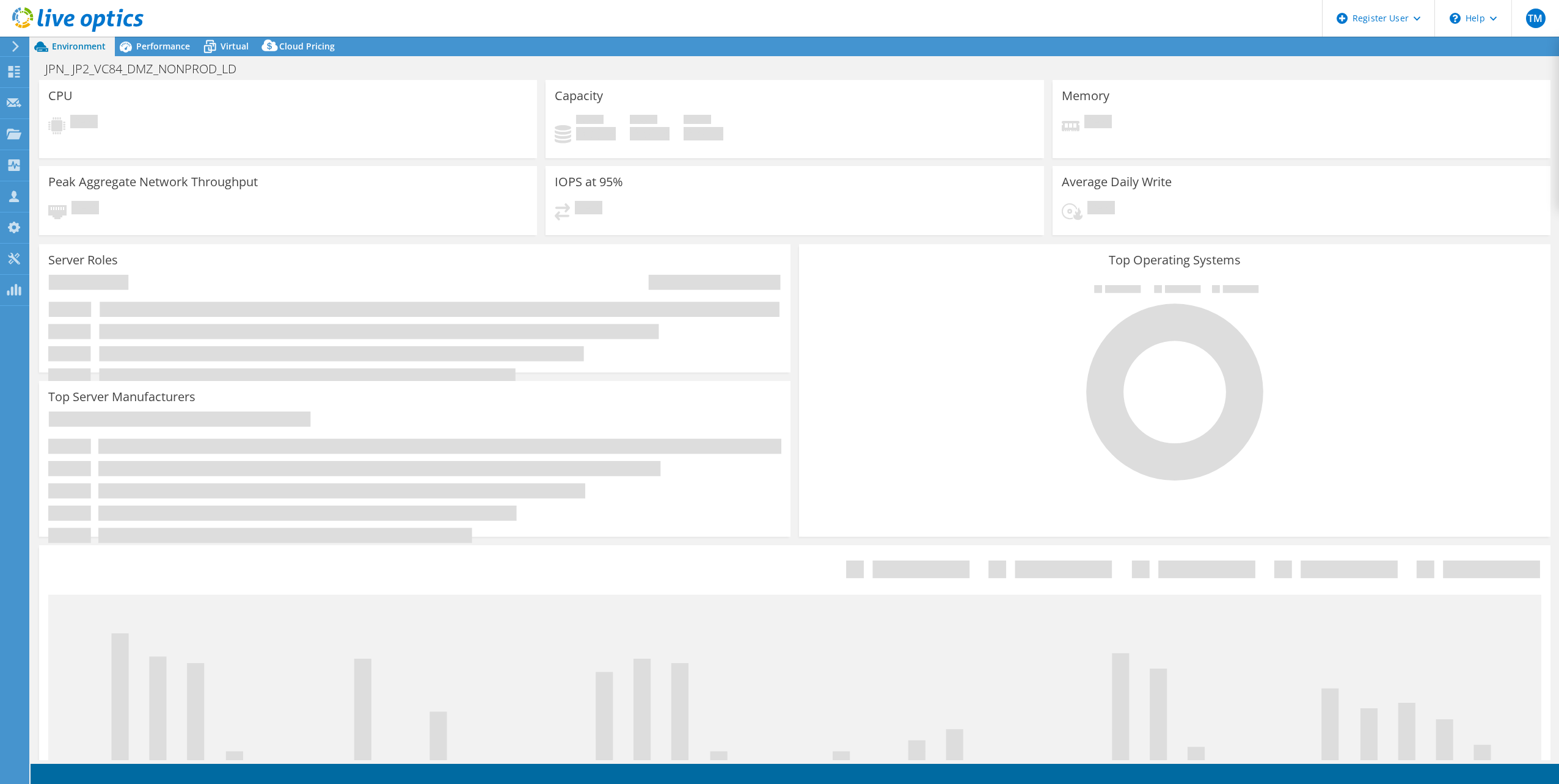
select select "USD"
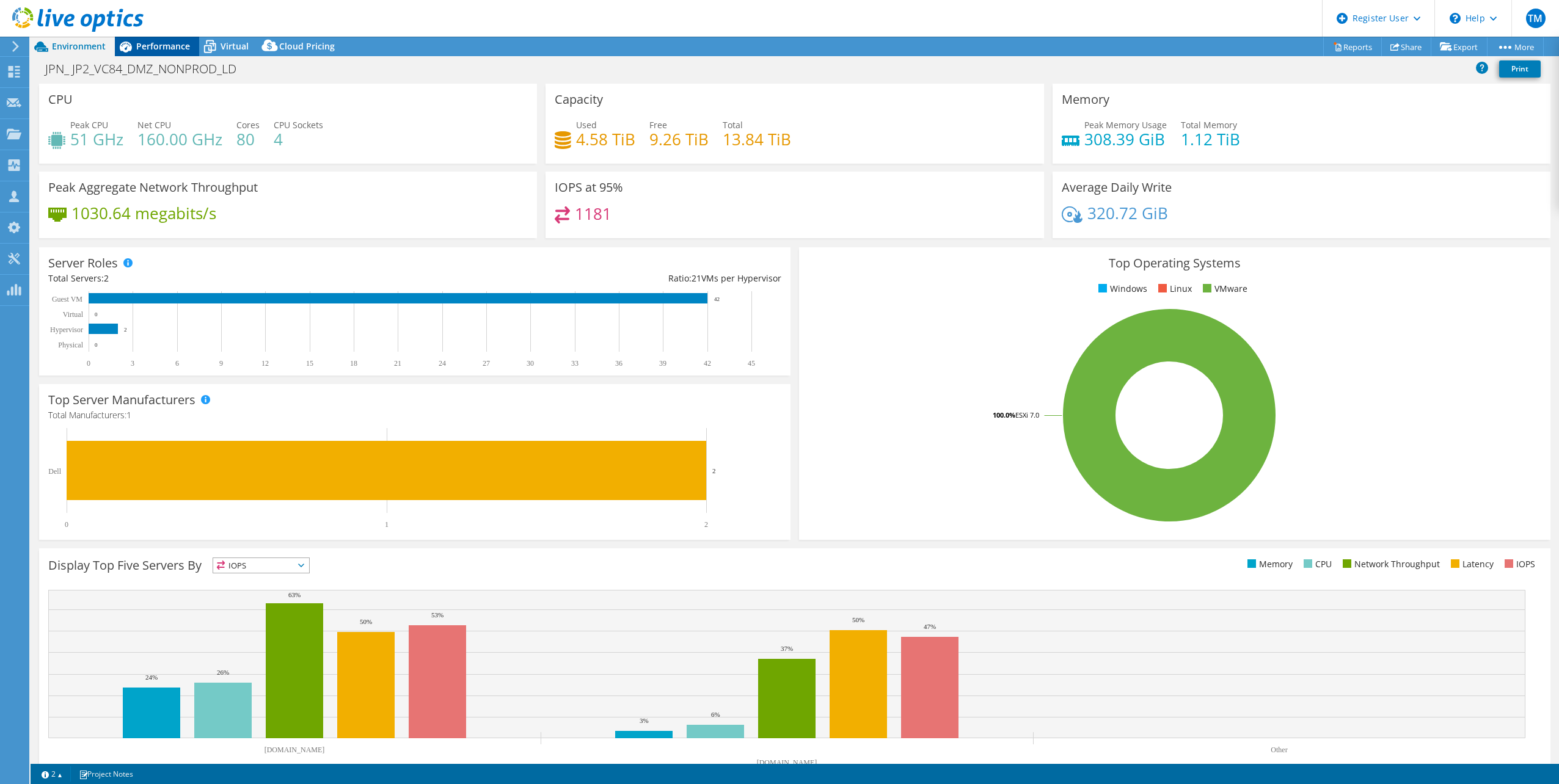
click at [174, 48] on span "Performance" at bounding box center [163, 46] width 54 height 11
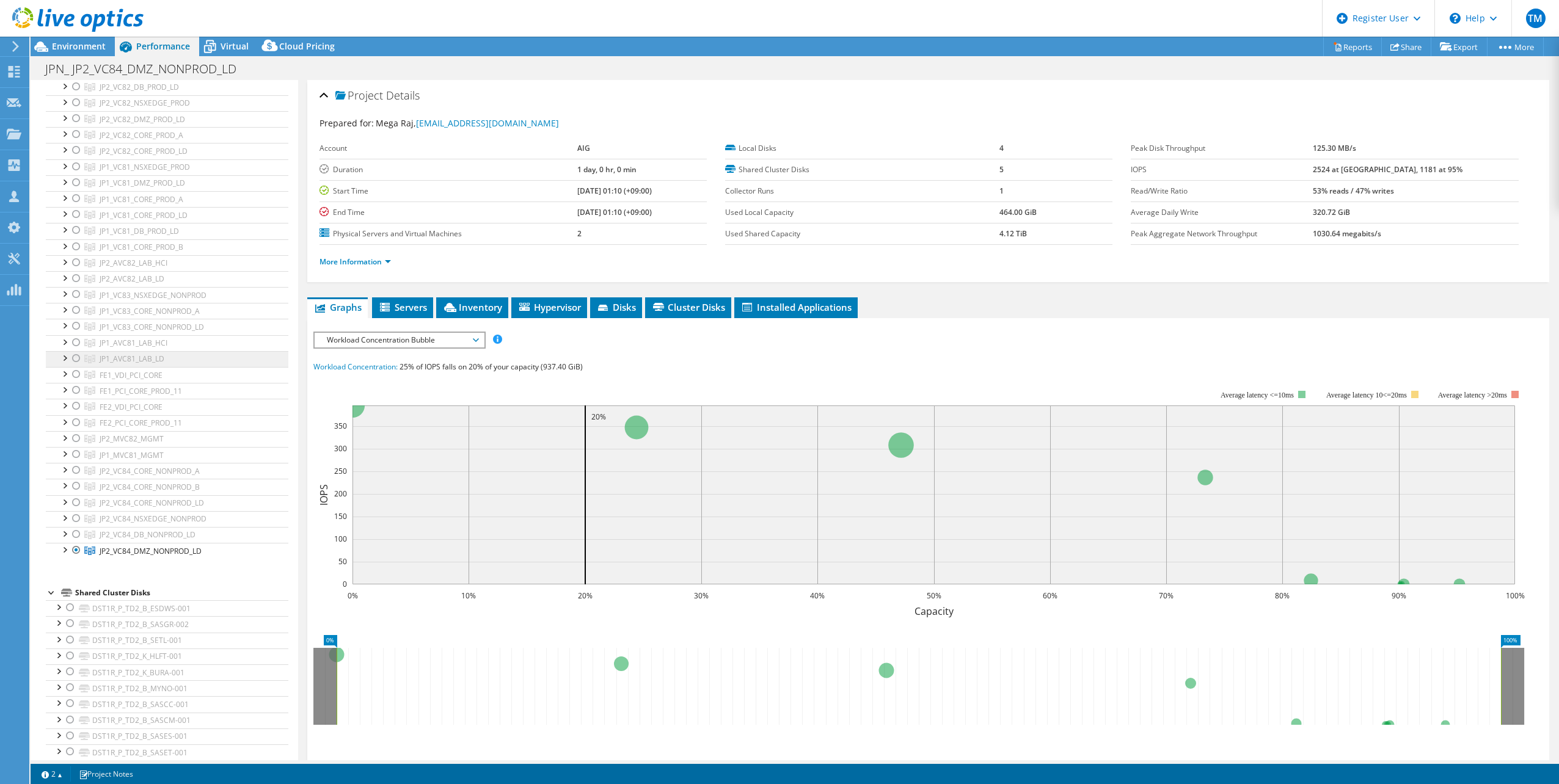
scroll to position [427, 0]
click at [240, 67] on h1 "JPN_ JP2_VC84_DMZ_NONPROD_LD" at bounding box center [147, 69] width 216 height 14
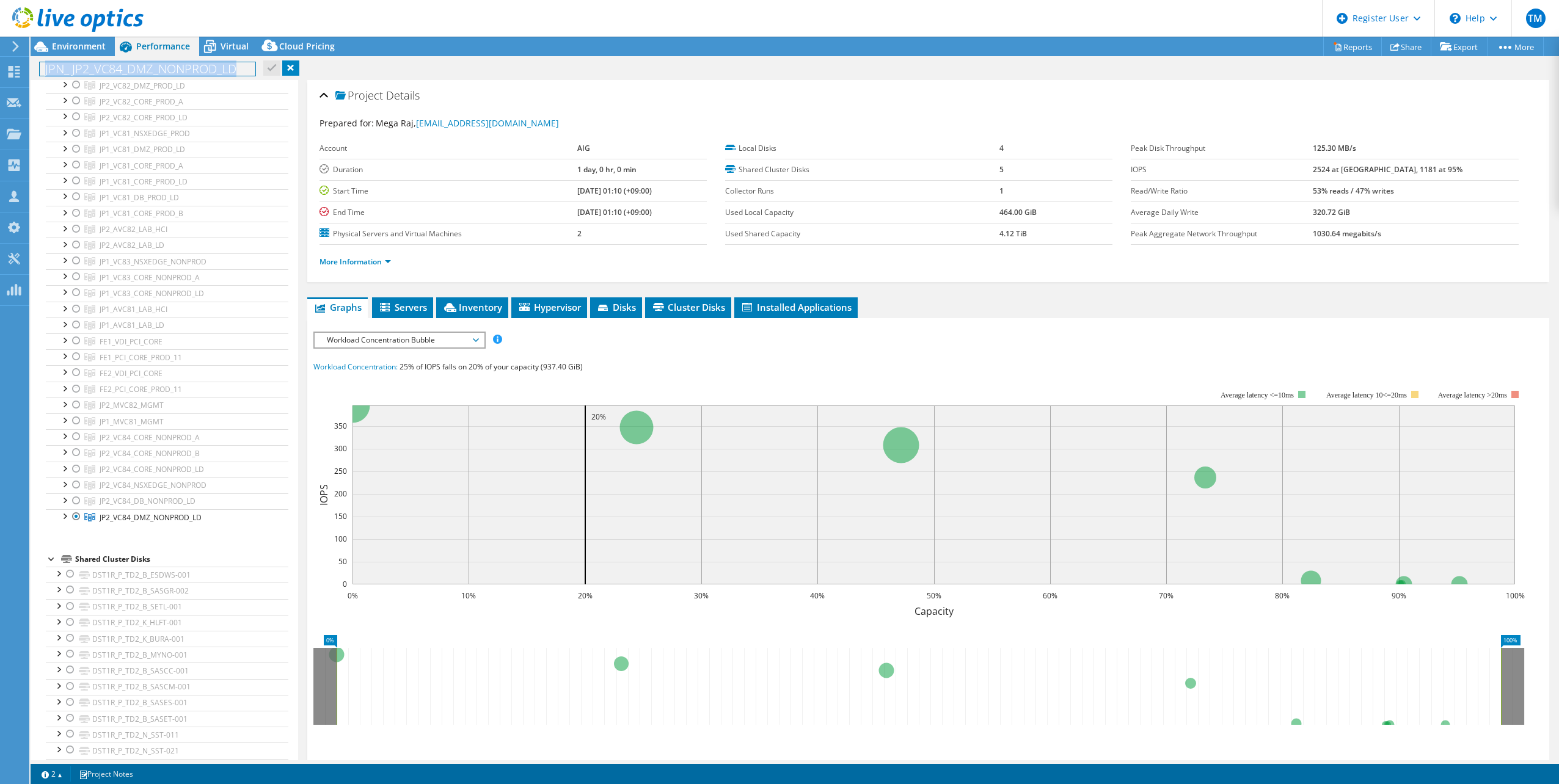
drag, startPoint x: 240, startPoint y: 67, endPoint x: 37, endPoint y: 78, distance: 203.3
click at [37, 78] on div "JPN_ JP2_VC84_DMZ_NONPROD_LD Print" at bounding box center [794, 69] width 1529 height 23
paste h1
click at [44, 69] on h1 "JP2_VC84_DB_NONPROD_LD" at bounding box center [129, 69] width 179 height 14
click at [274, 68] on link at bounding box center [271, 68] width 17 height 15
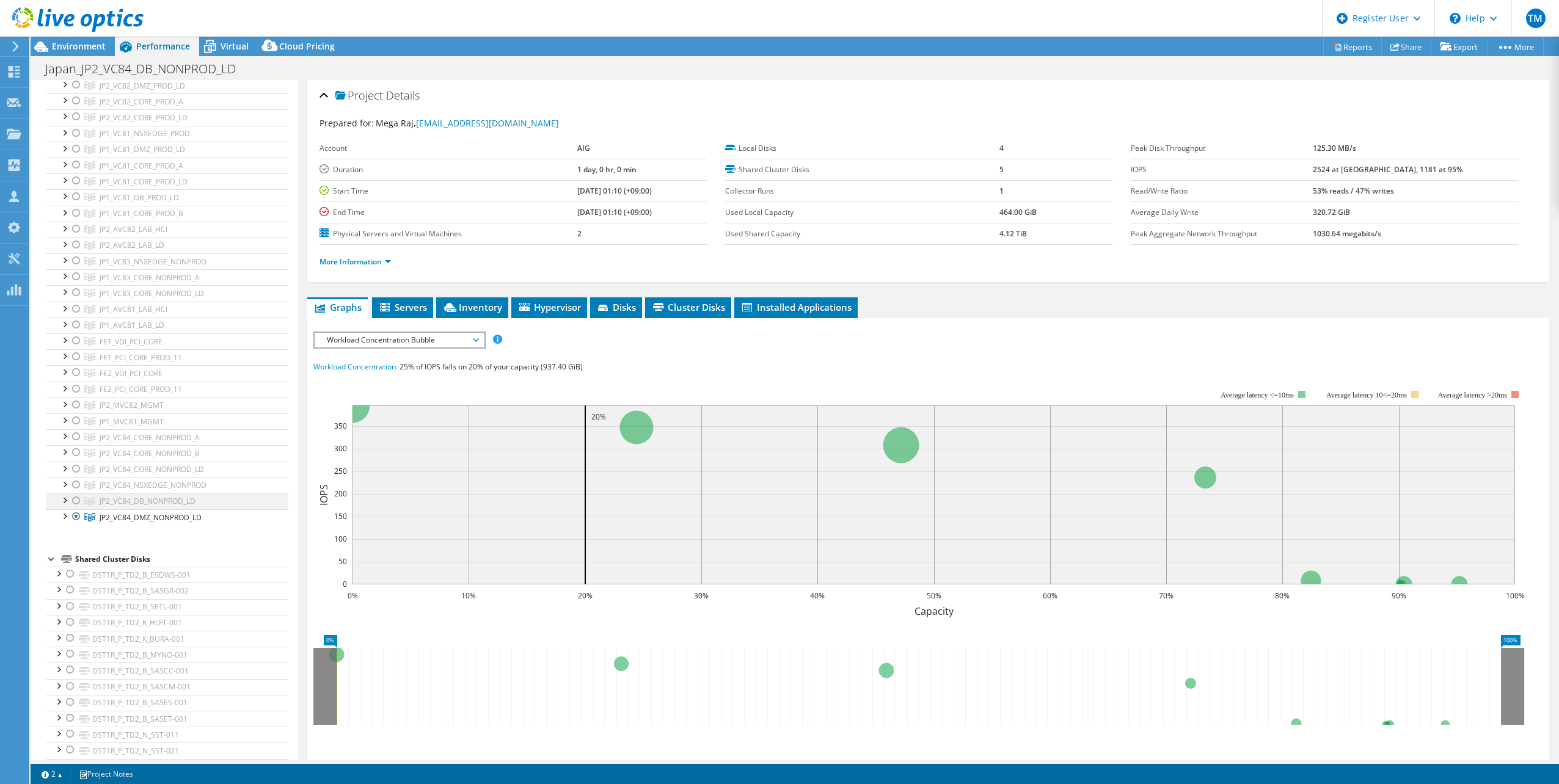
click at [79, 501] on div at bounding box center [76, 500] width 12 height 14
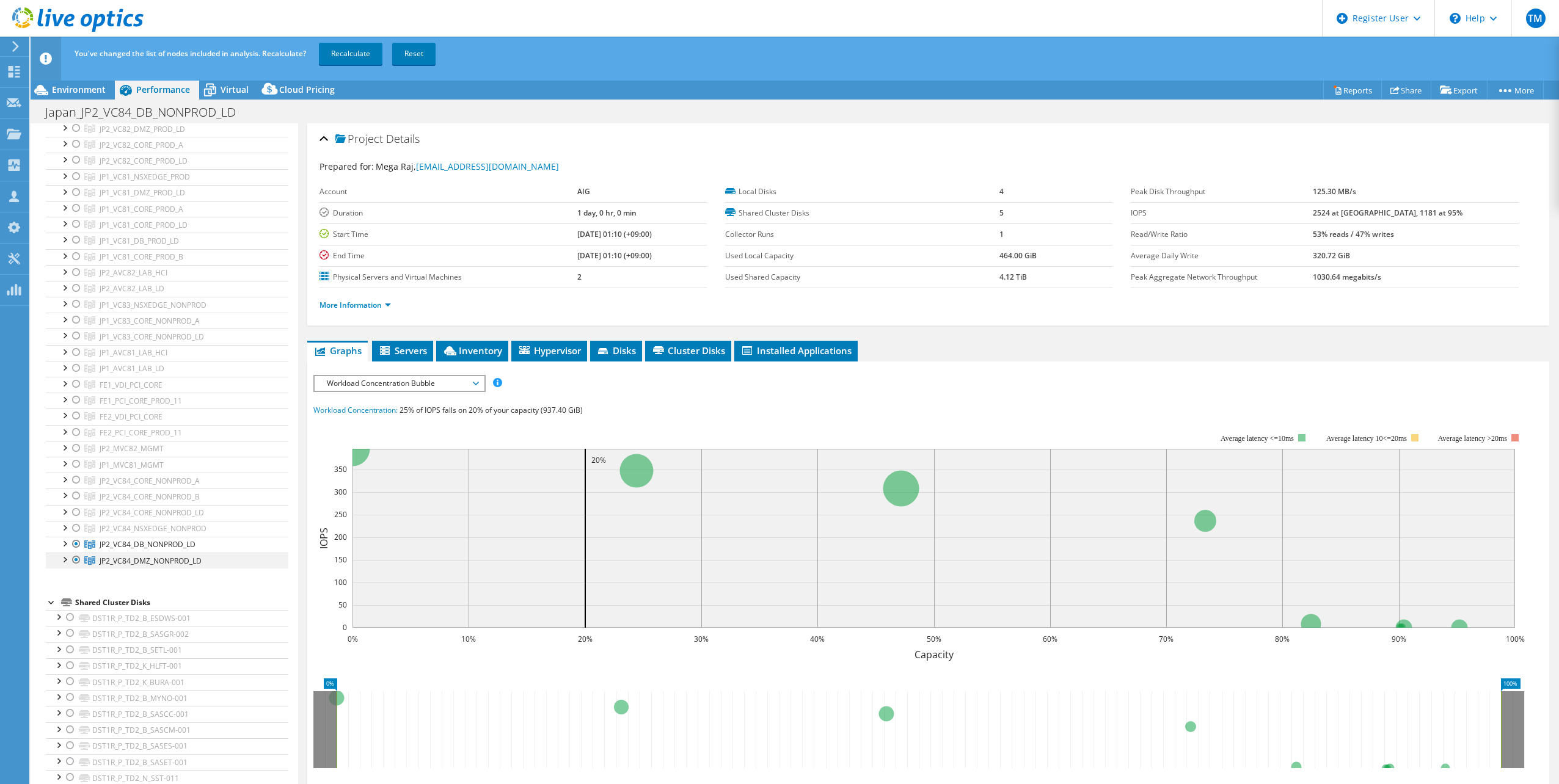
click at [77, 561] on div at bounding box center [76, 559] width 12 height 14
click at [348, 51] on link "Recalculate" at bounding box center [350, 53] width 63 height 22
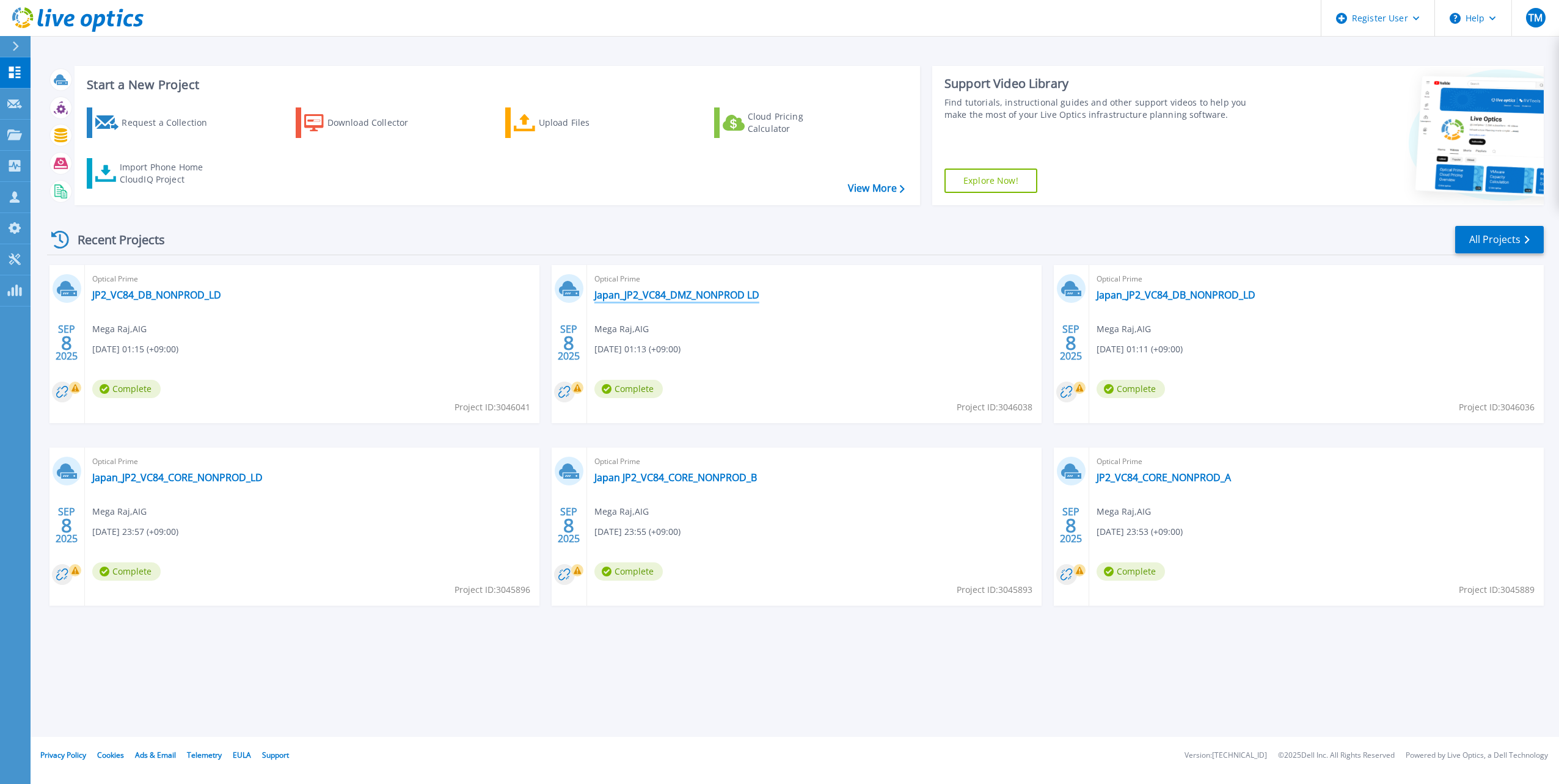
click at [651, 296] on link "Japan_JP2_VC84_DMZ_NONPROD LD" at bounding box center [677, 295] width 165 height 12
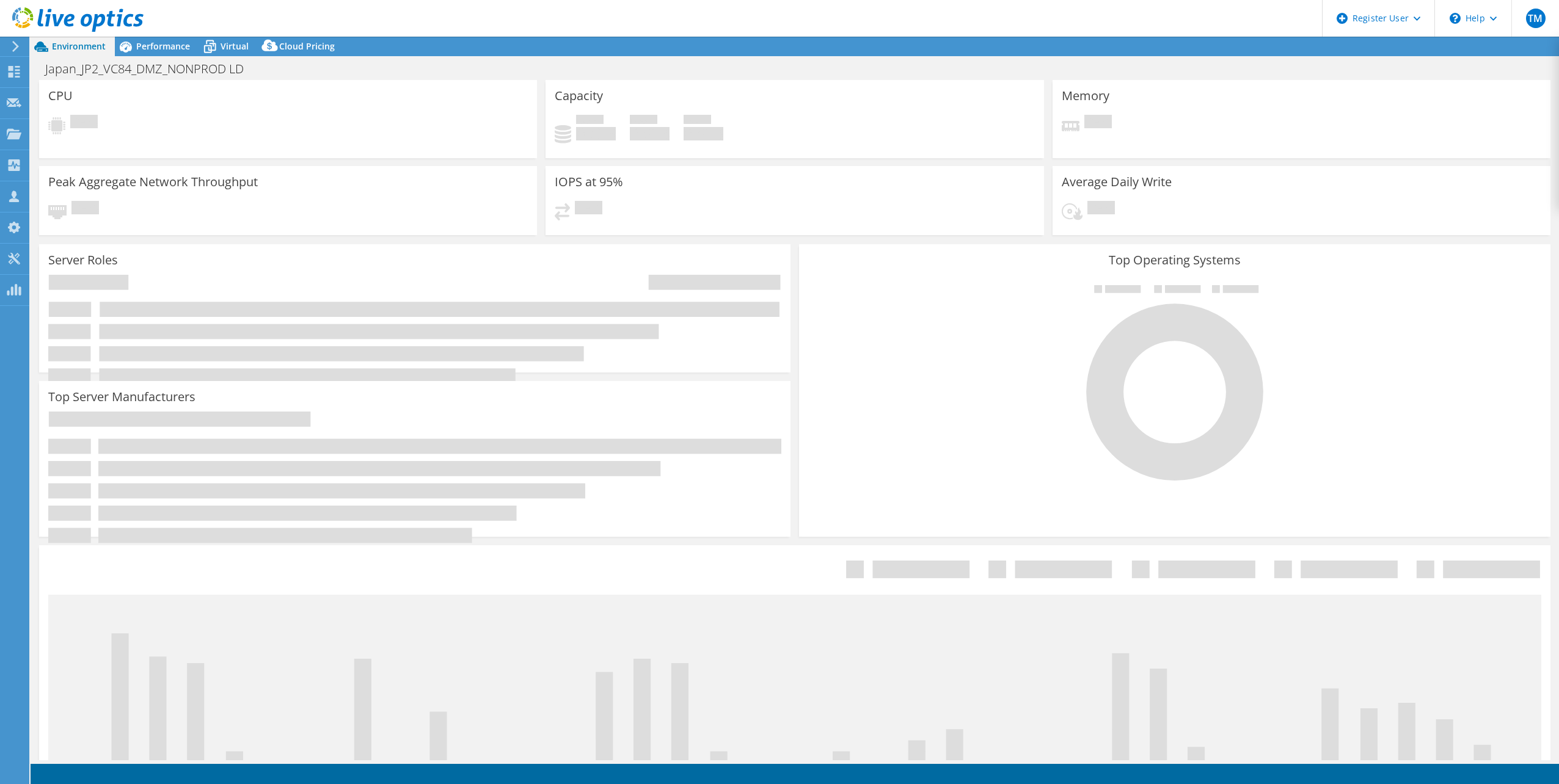
select select "USD"
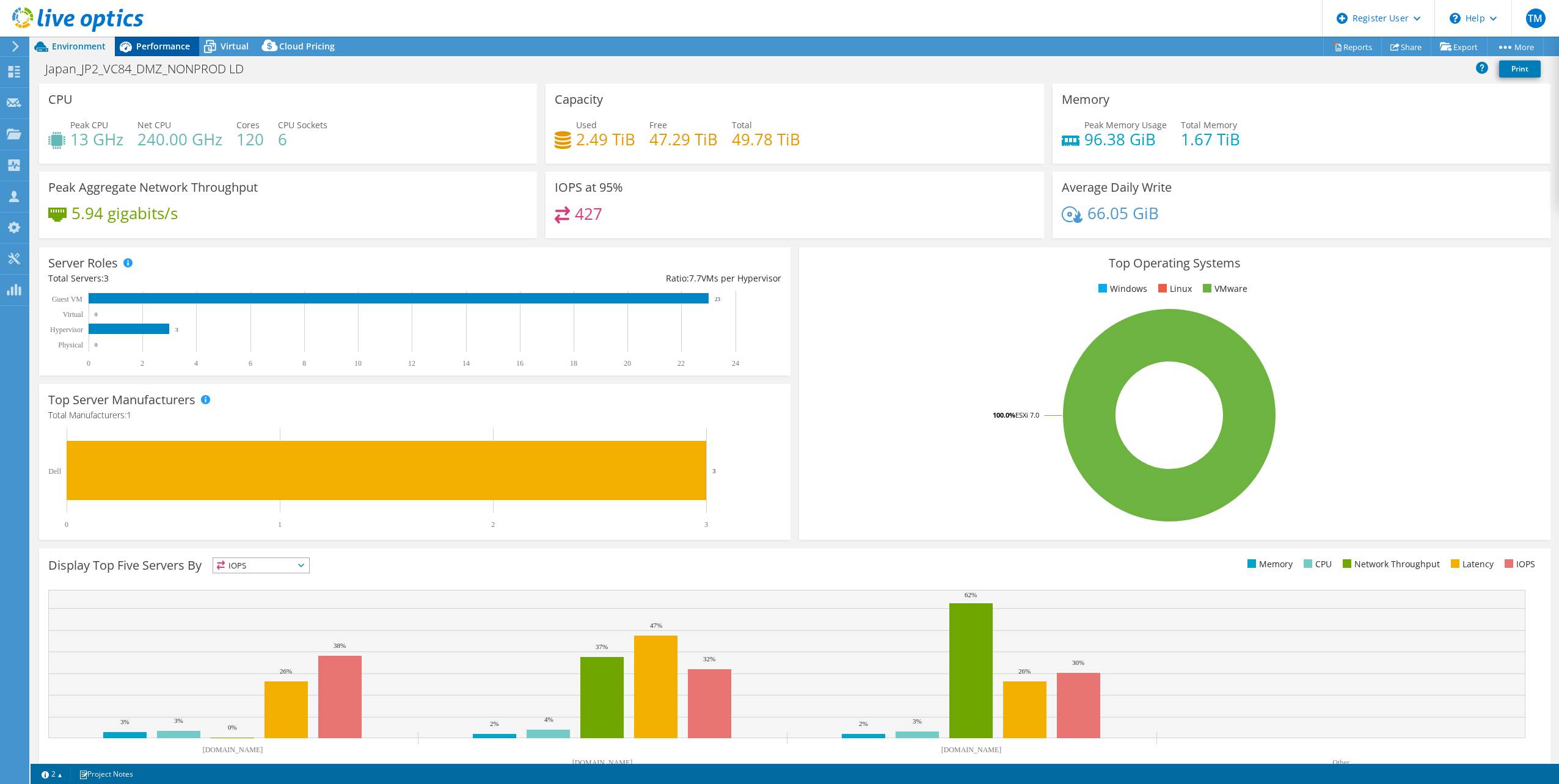
click at [154, 44] on span "Performance" at bounding box center [163, 46] width 54 height 11
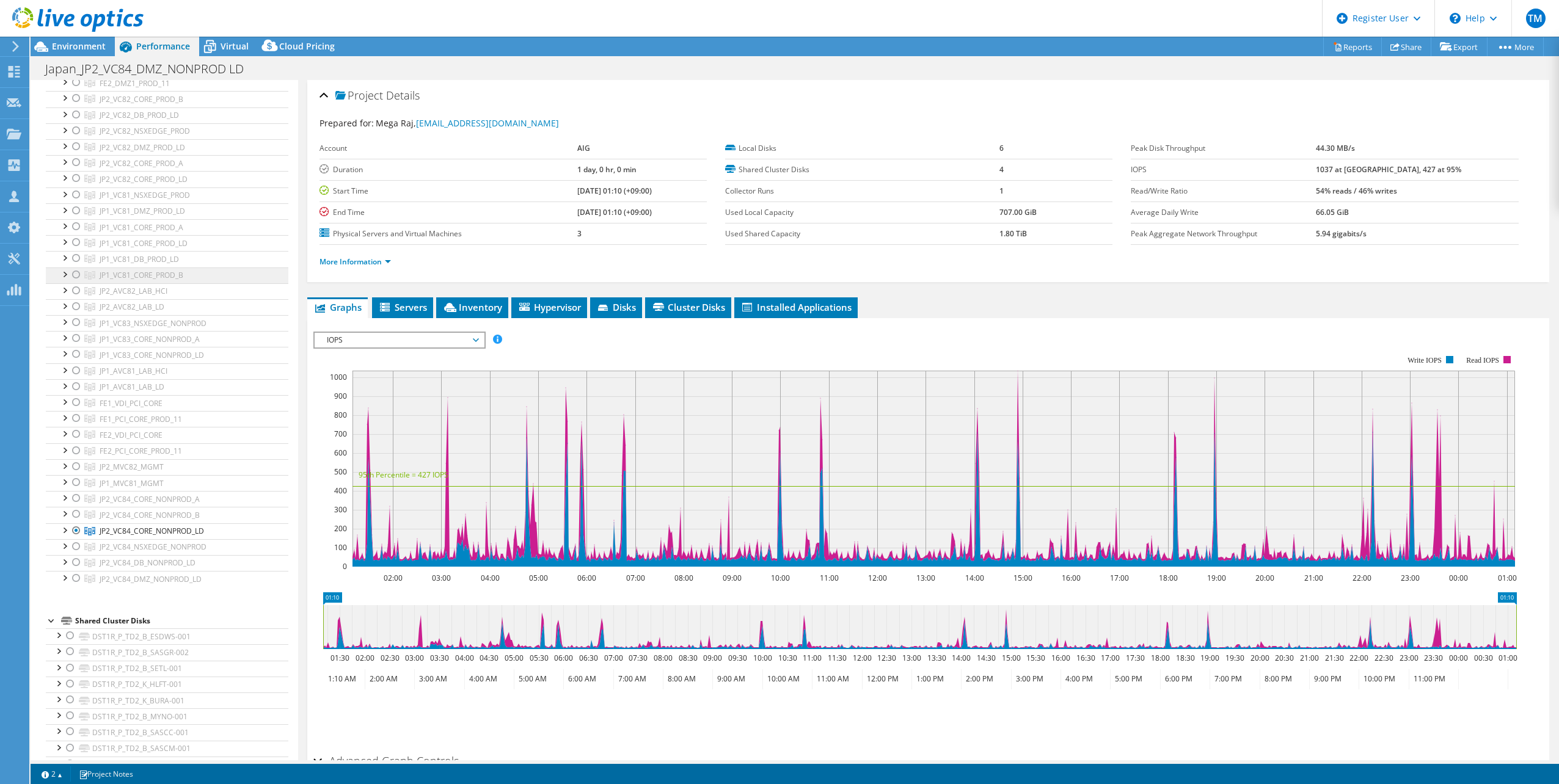
scroll to position [366, 0]
click at [75, 576] on div at bounding box center [76, 577] width 12 height 14
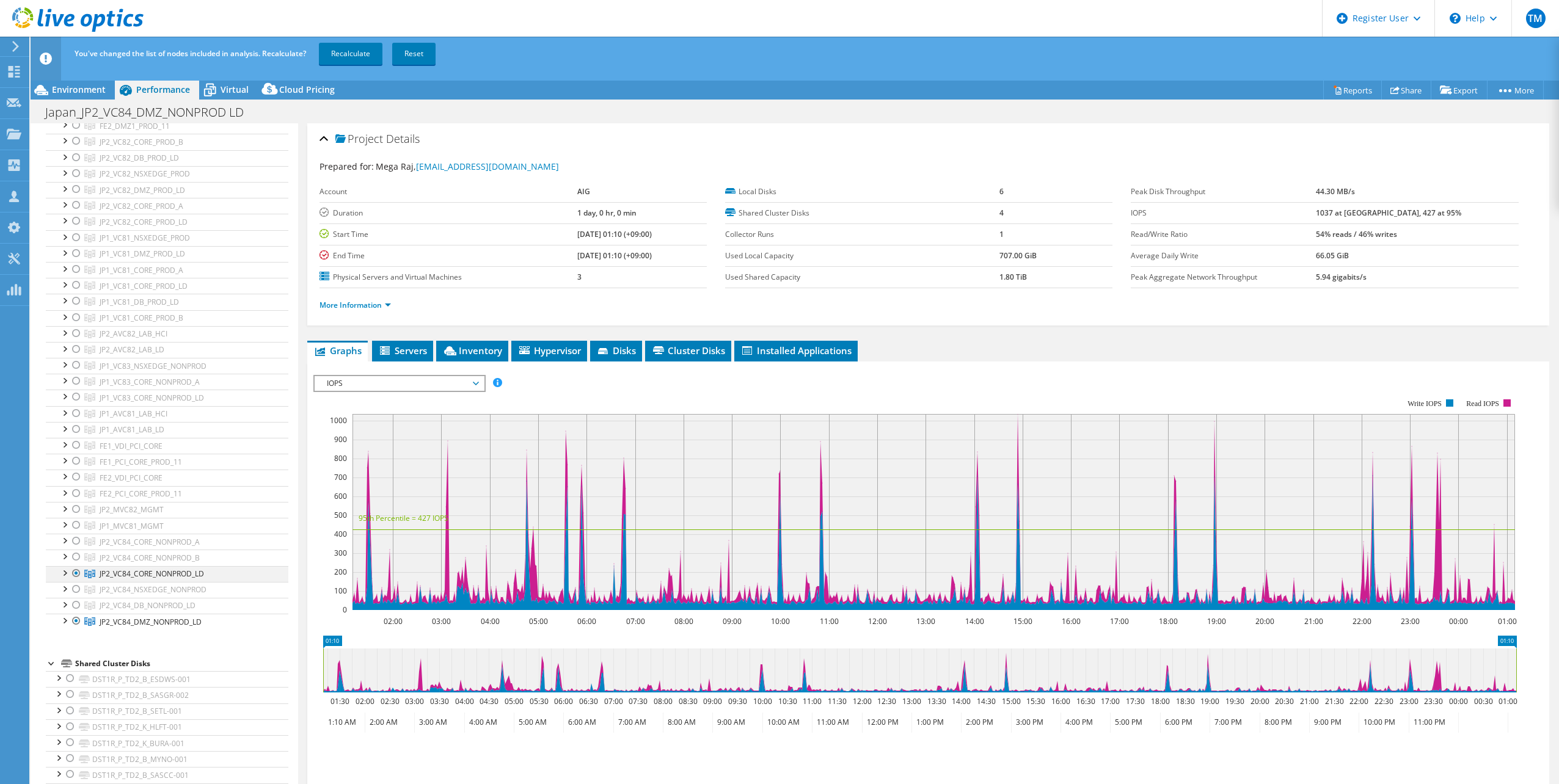
click at [75, 574] on div at bounding box center [76, 573] width 12 height 14
click at [344, 50] on link "Recalculate" at bounding box center [350, 53] width 63 height 22
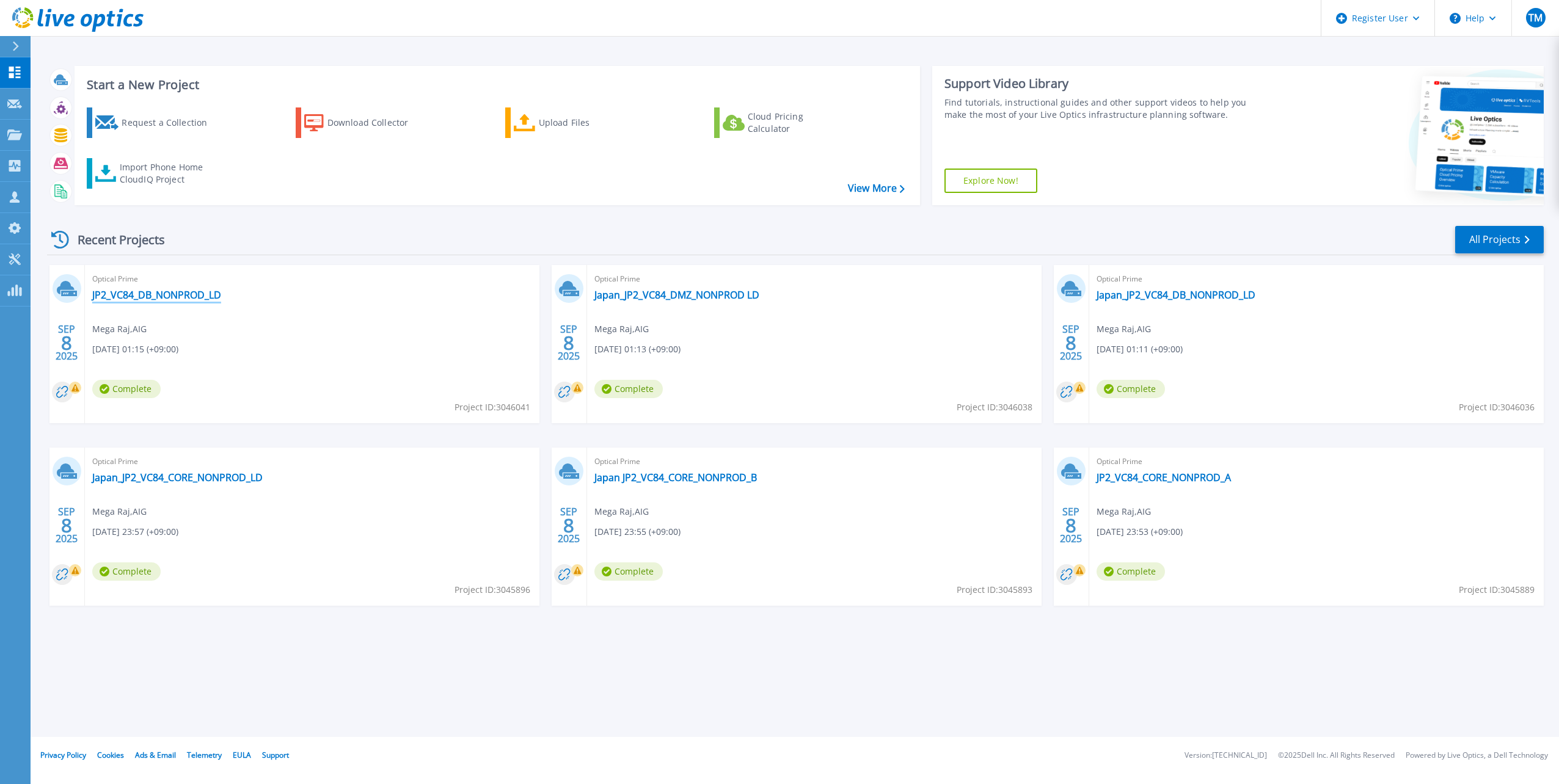
click at [178, 295] on link "JP2_VC84_DB_NONPROD_LD" at bounding box center [156, 295] width 129 height 12
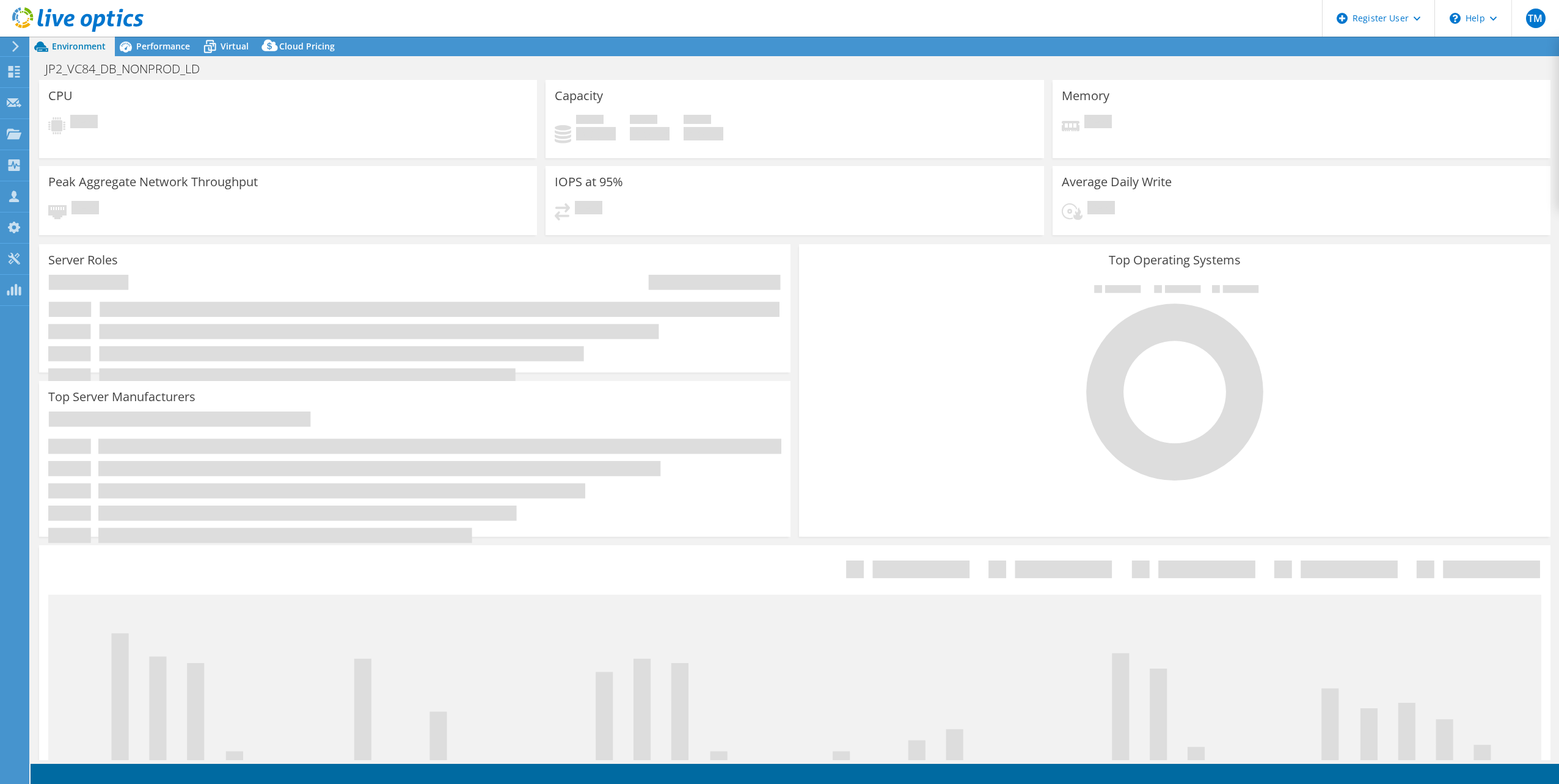
select select "USD"
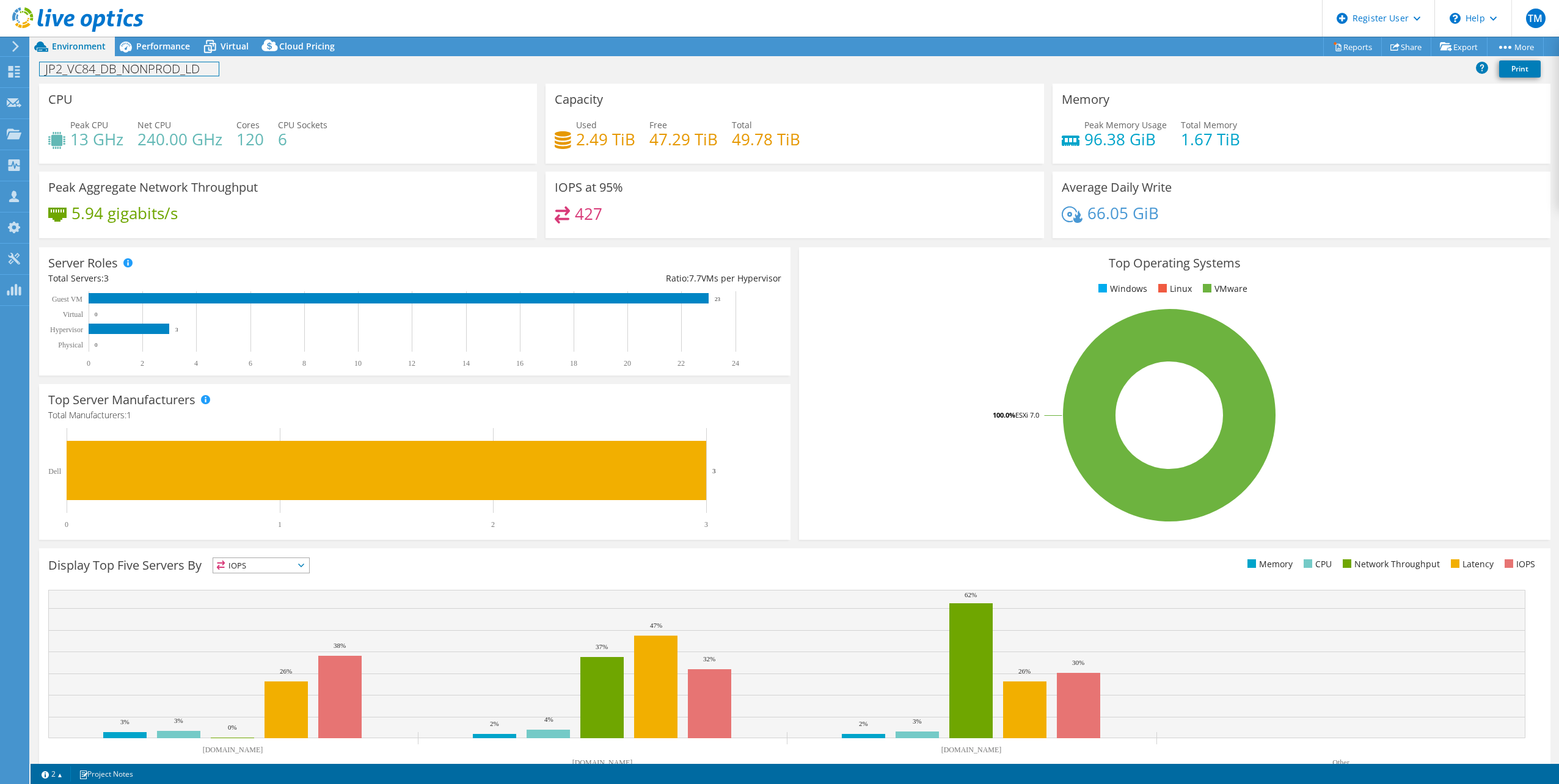
click at [133, 58] on div "JP2_VC84_DB_NONPROD_LD Print" at bounding box center [794, 69] width 1529 height 23
click at [191, 75] on h1 "JP2_VC84_DB_NONPROD_LD" at bounding box center [129, 69] width 179 height 14
click at [163, 71] on h1 "JP2_VC84_DB_NONPD" at bounding box center [111, 69] width 143 height 14
click at [339, 66] on link at bounding box center [338, 68] width 17 height 15
click at [11, 67] on use at bounding box center [14, 72] width 11 height 11
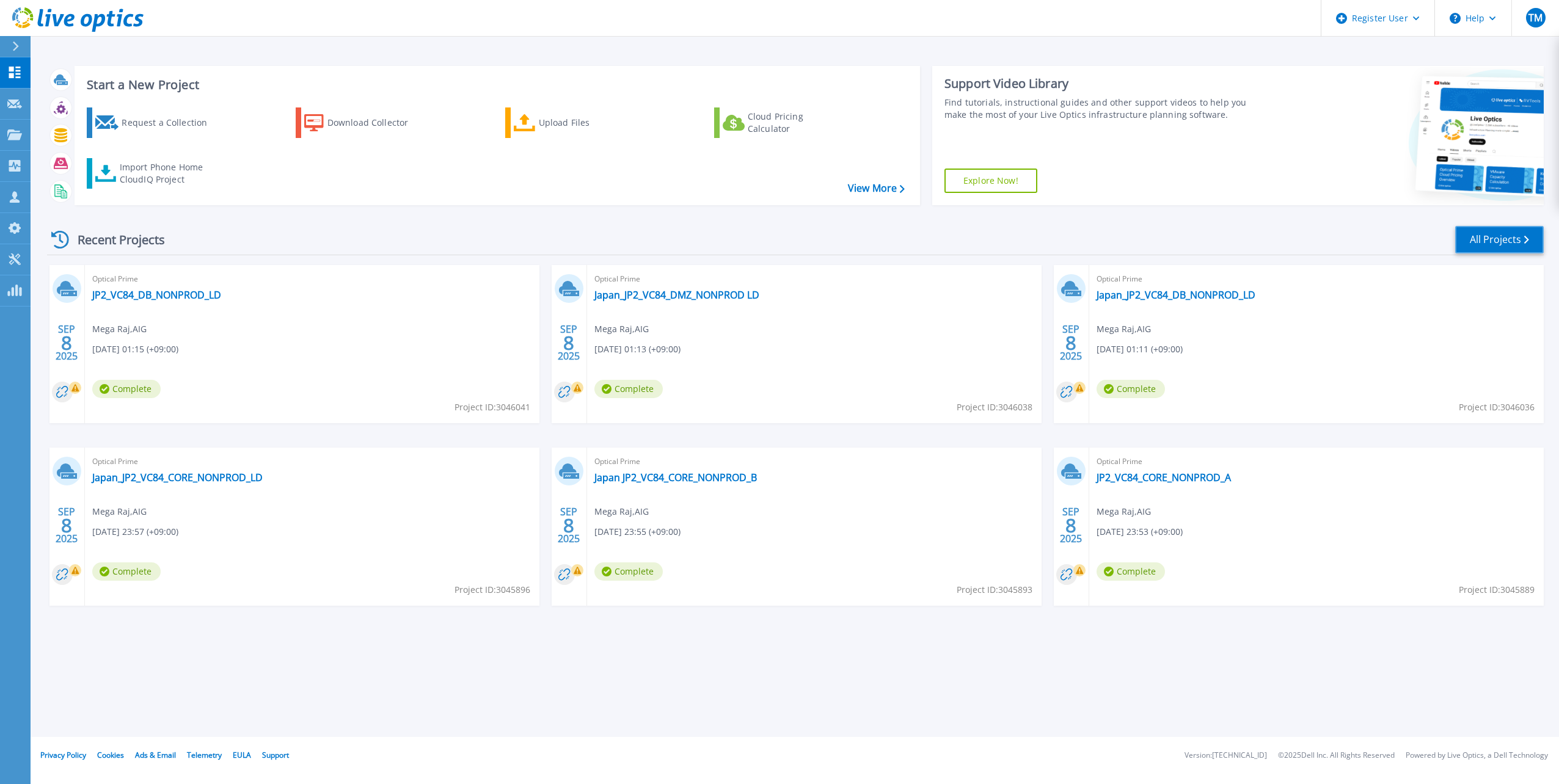
click at [1492, 240] on link "All Projects" at bounding box center [1499, 239] width 88 height 27
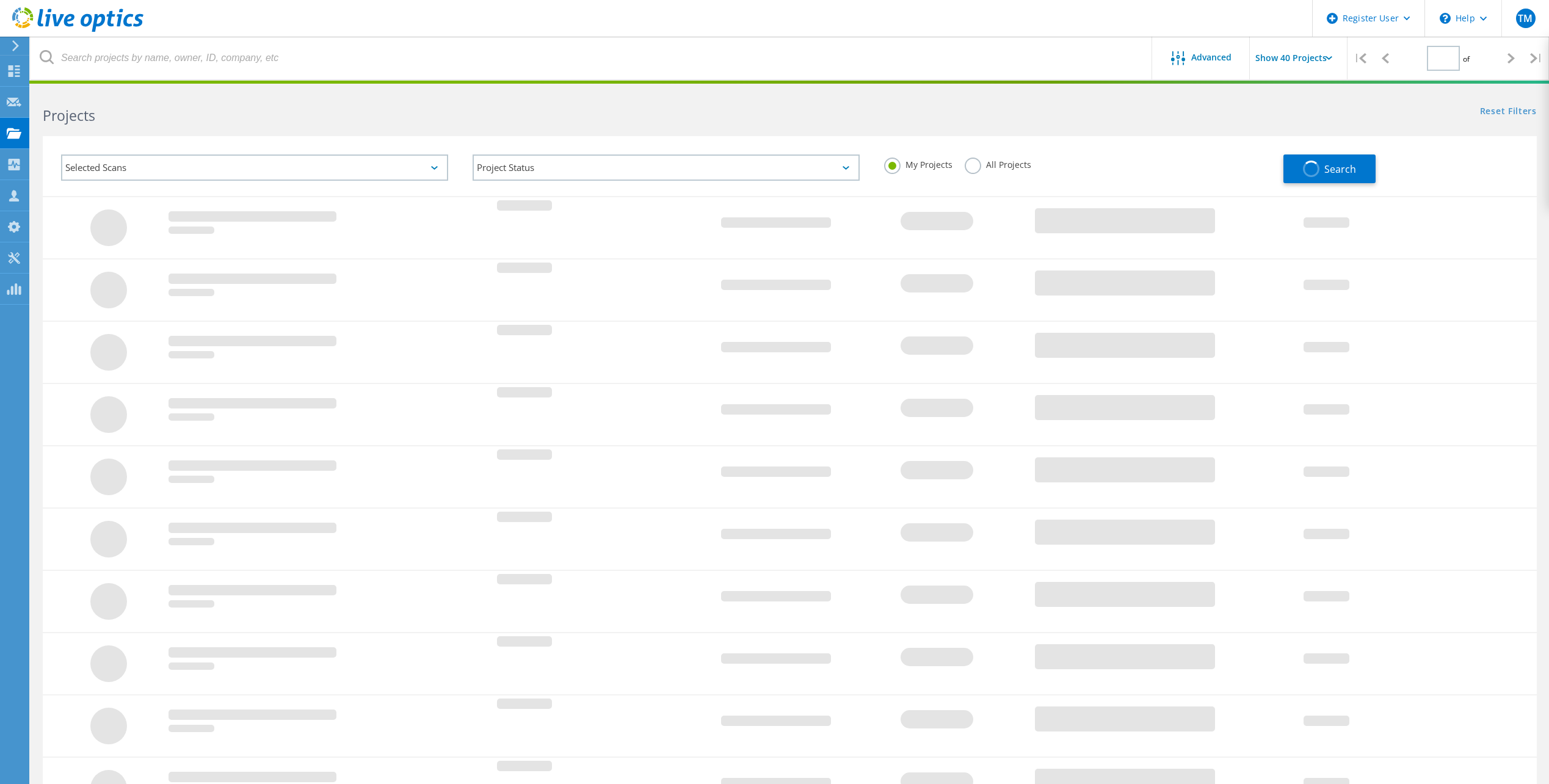
type input "1"
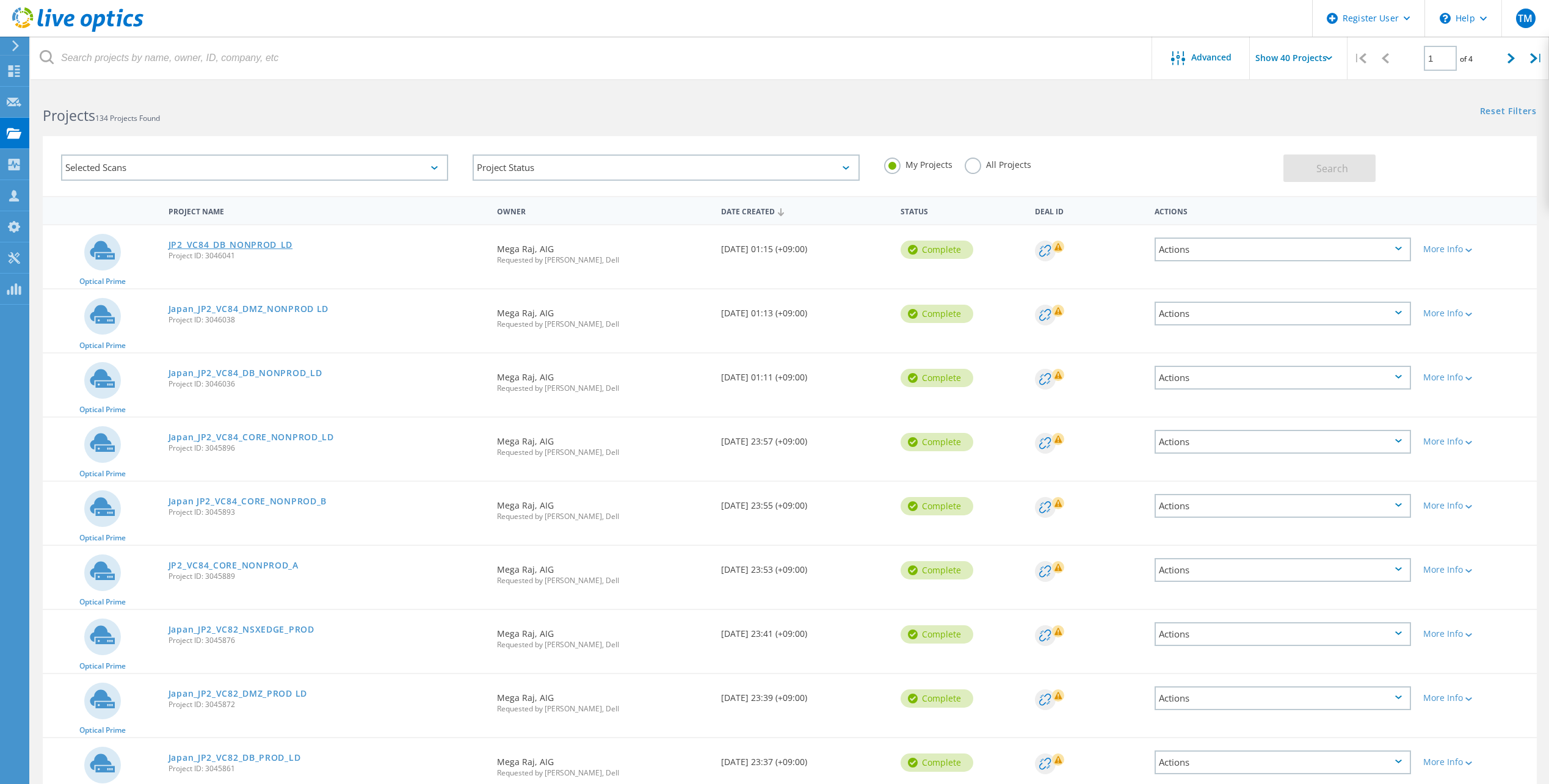
click at [247, 244] on link "JP2_VC84_DB_NONPROD_LD" at bounding box center [230, 245] width 124 height 8
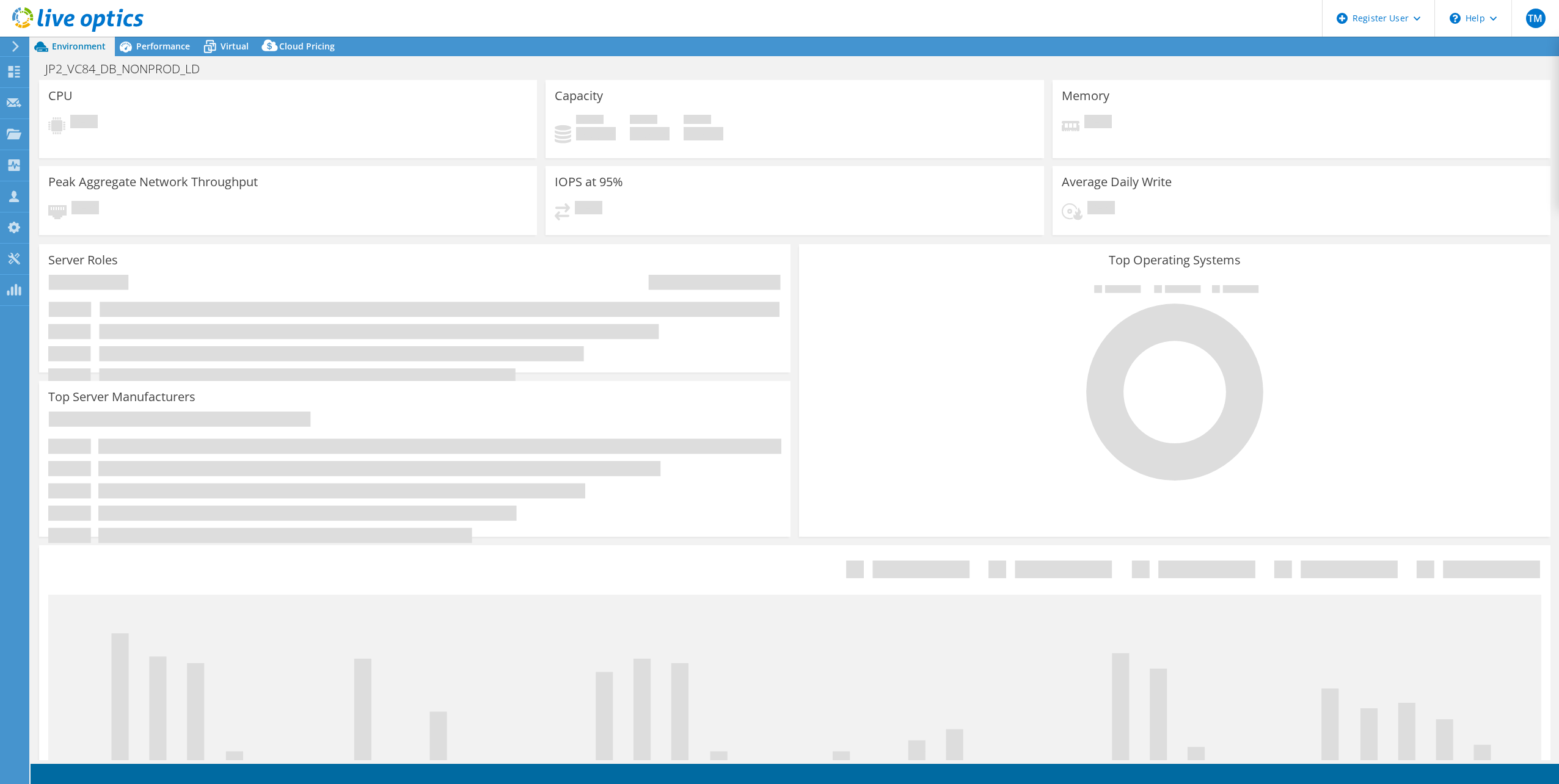
select select "USD"
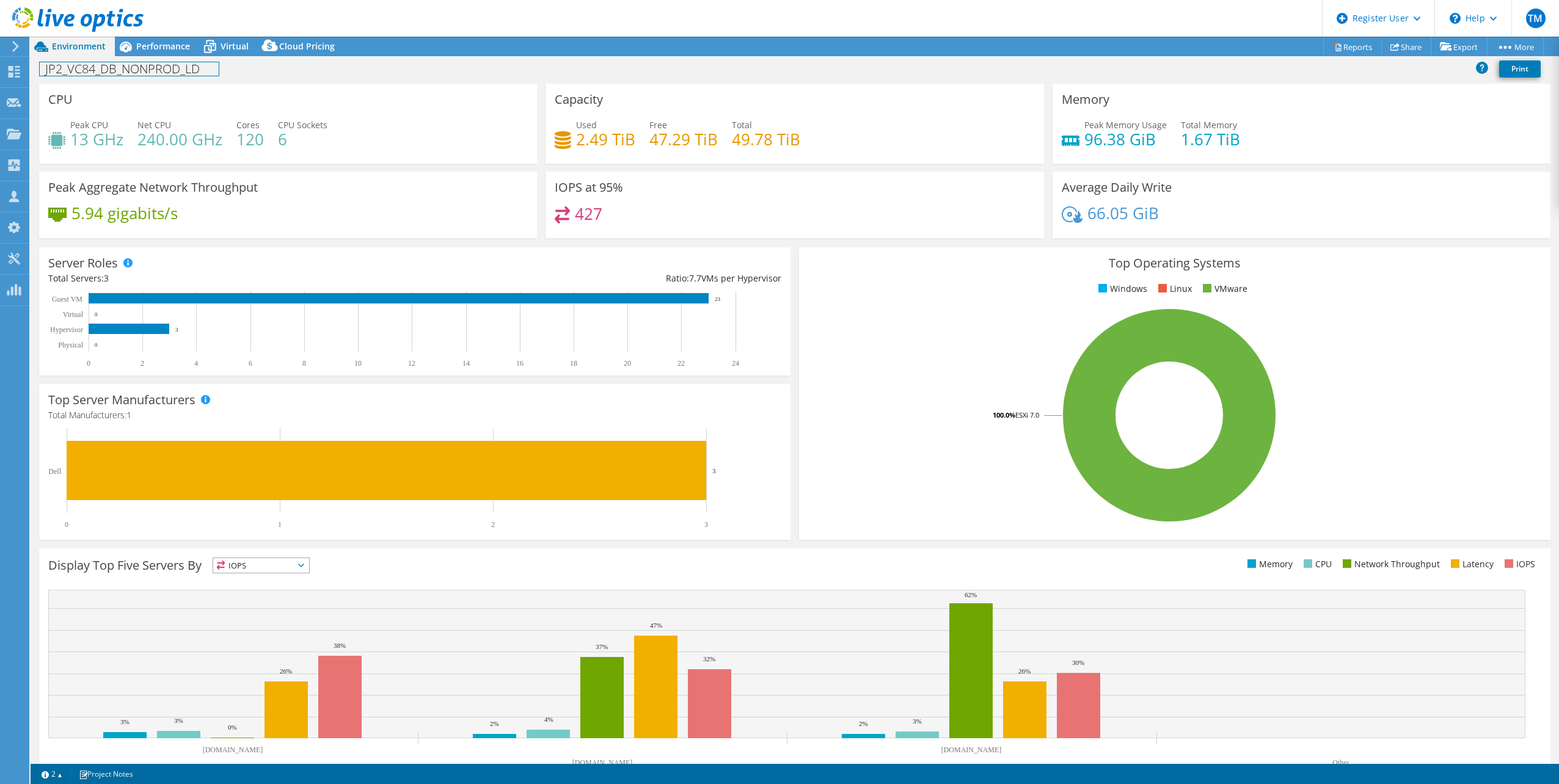
click at [206, 71] on h1 "JP2_VC84_DB_NONPROD_LD" at bounding box center [129, 69] width 179 height 14
drag, startPoint x: 206, startPoint y: 71, endPoint x: 40, endPoint y: 69, distance: 166.0
click at [40, 69] on h1 "JP2_VC84_DB_NONPROD_LD" at bounding box center [129, 69] width 179 height 14
paste h1
click at [274, 71] on h1 "JP2_VC84_NSXEDGE_NONPROD_ALL VMs" at bounding box center [162, 69] width 246 height 14
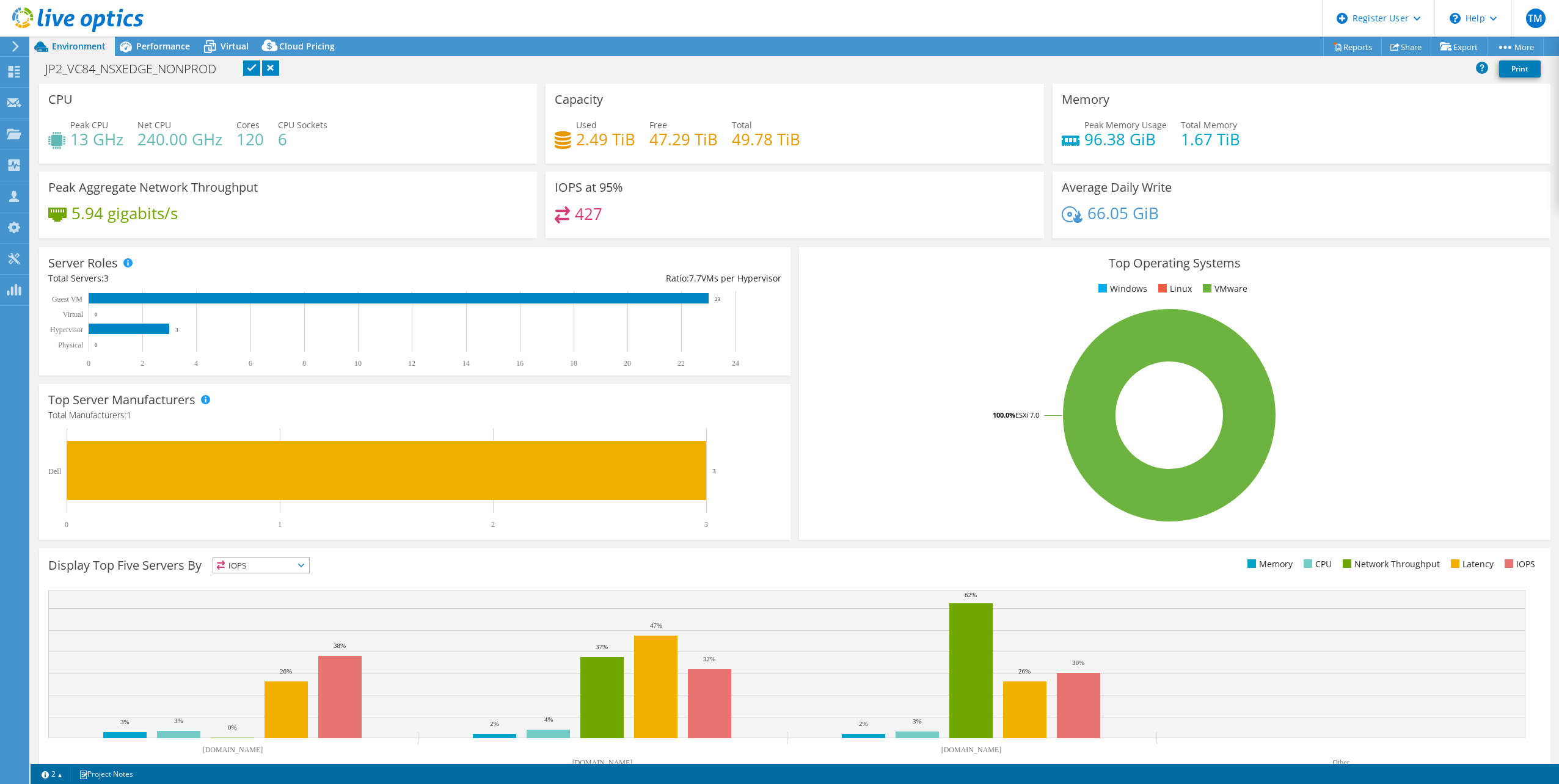
click at [255, 67] on link at bounding box center [252, 68] width 17 height 15
click at [17, 72] on icon at bounding box center [14, 72] width 14 height 11
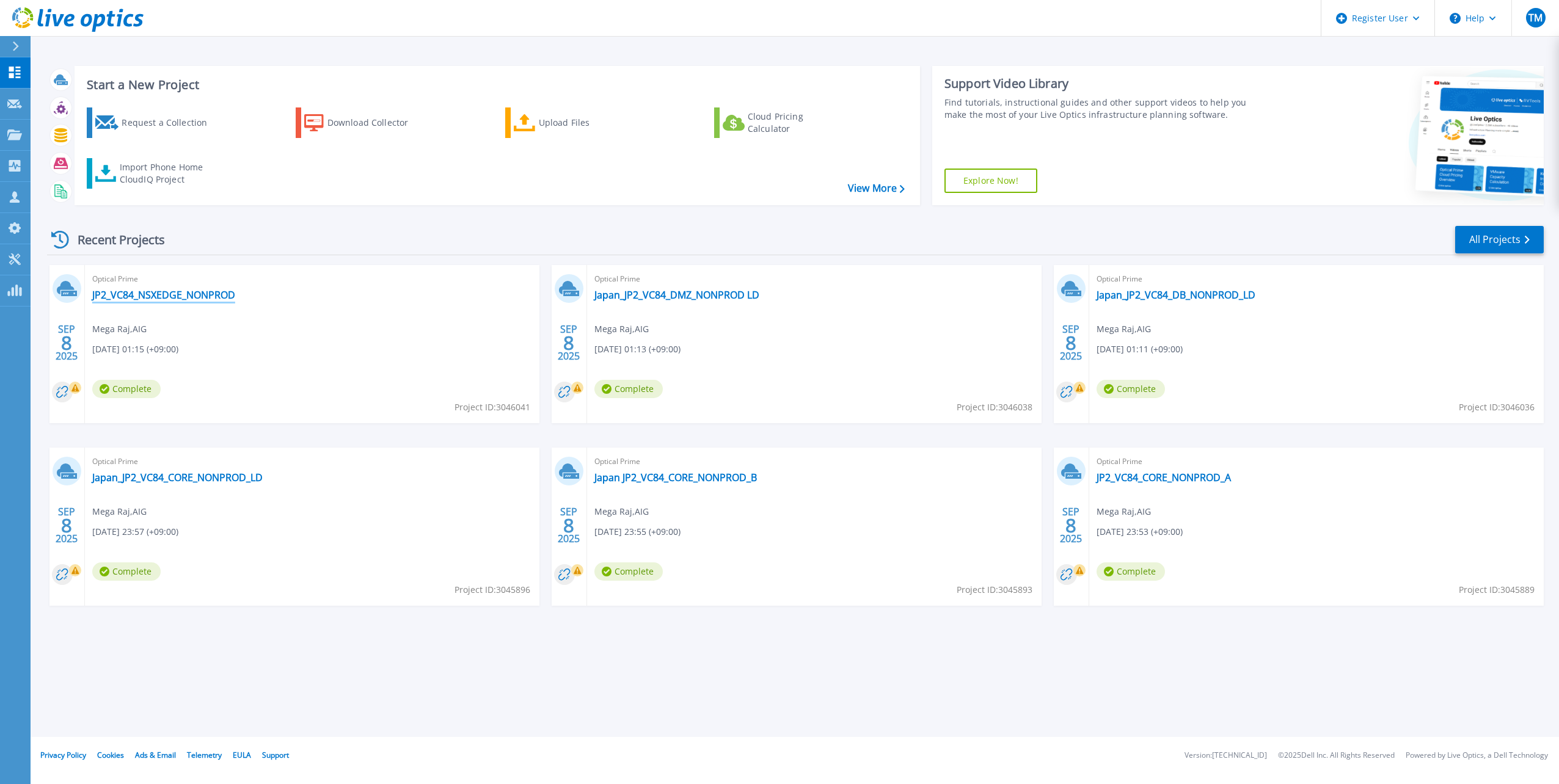
click at [173, 290] on link "JP2_VC84_NSXEDGE_NONPROD" at bounding box center [163, 295] width 143 height 12
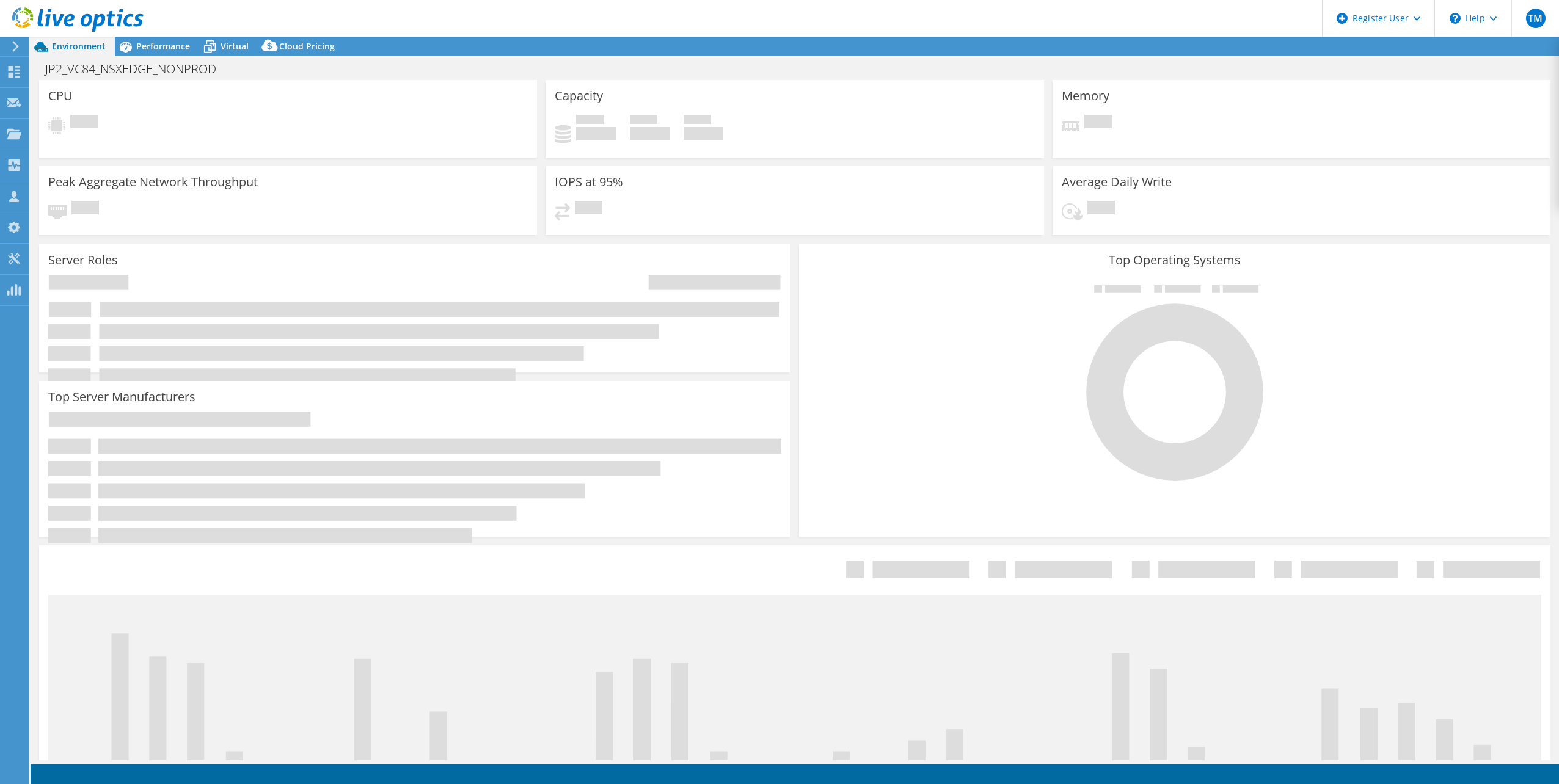
select select "USD"
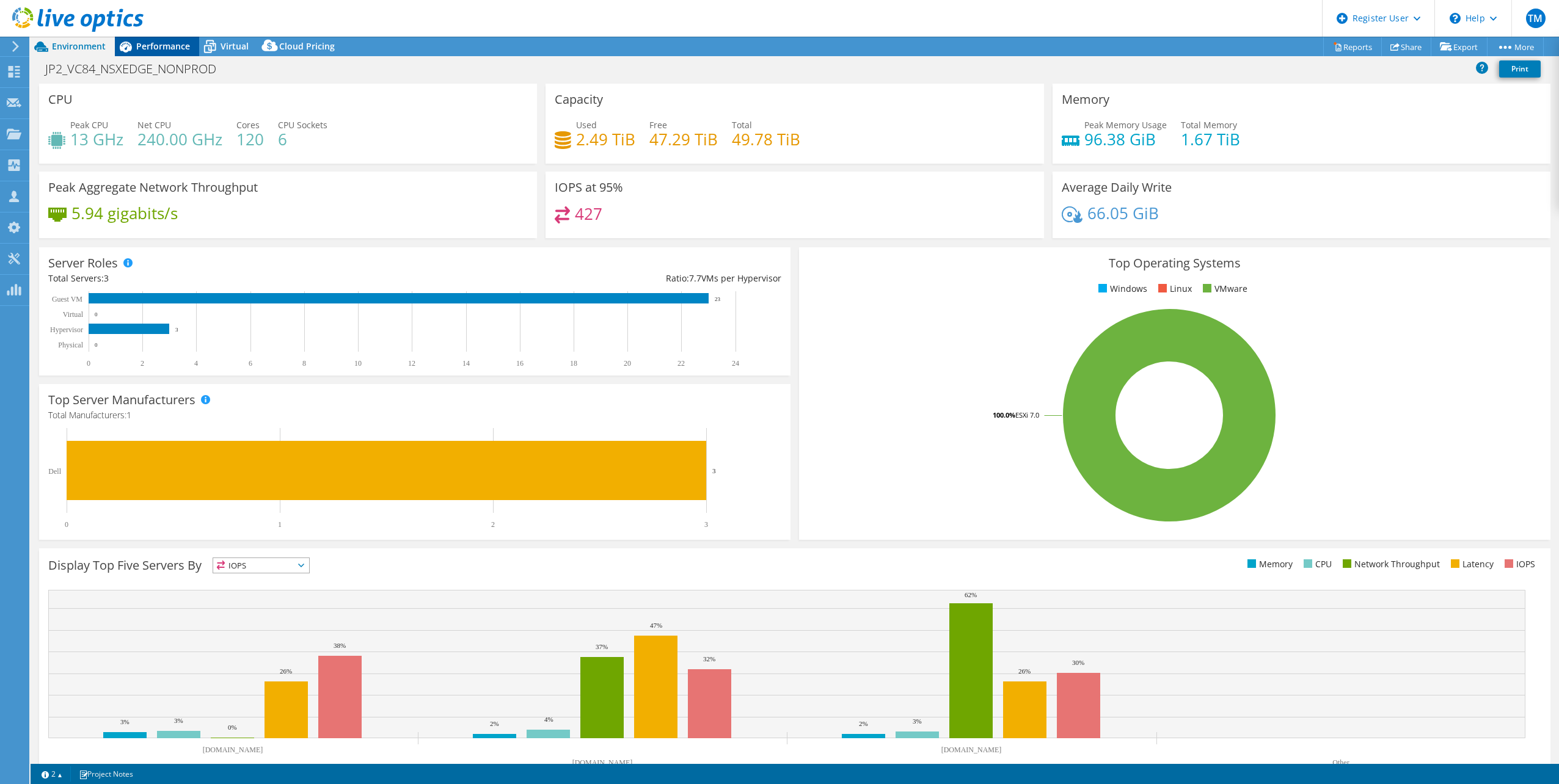
click at [163, 43] on span "Performance" at bounding box center [163, 46] width 54 height 11
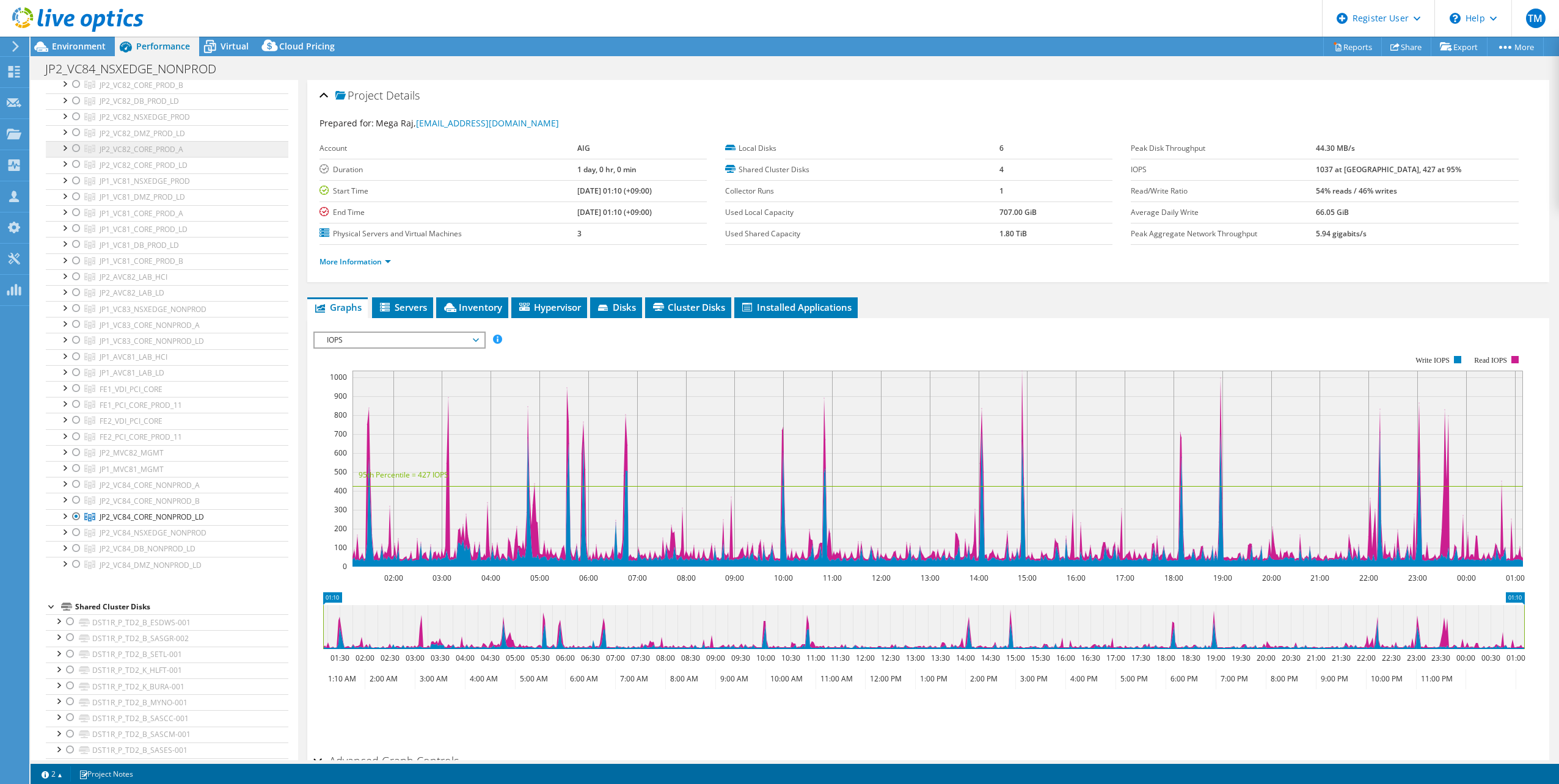
scroll to position [427, 0]
drag, startPoint x: 79, startPoint y: 468, endPoint x: 74, endPoint y: 491, distance: 23.5
click at [78, 468] on div at bounding box center [76, 469] width 12 height 14
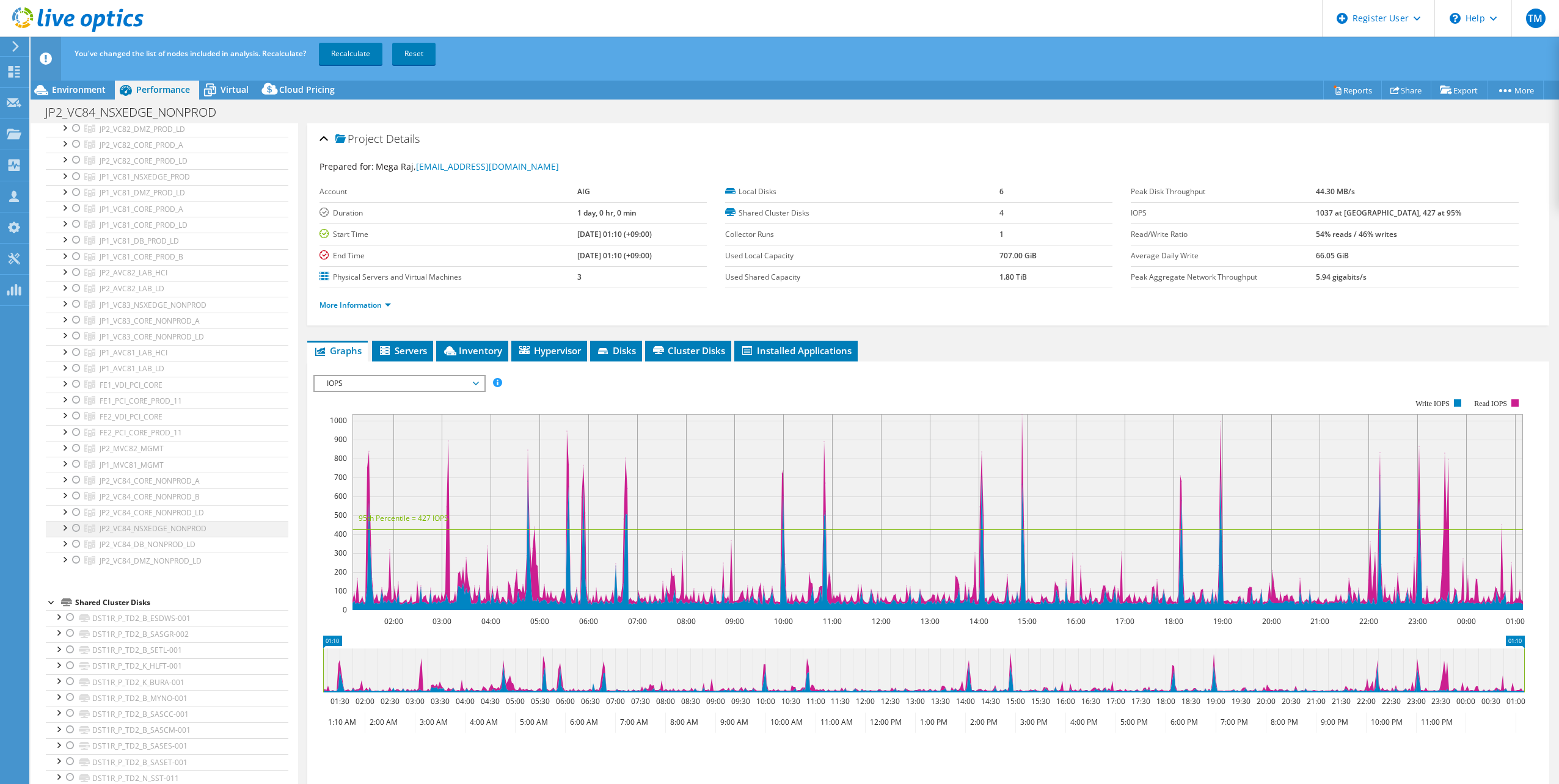
click at [77, 529] on div at bounding box center [76, 527] width 12 height 14
click at [345, 50] on link "Recalculate" at bounding box center [350, 53] width 63 height 22
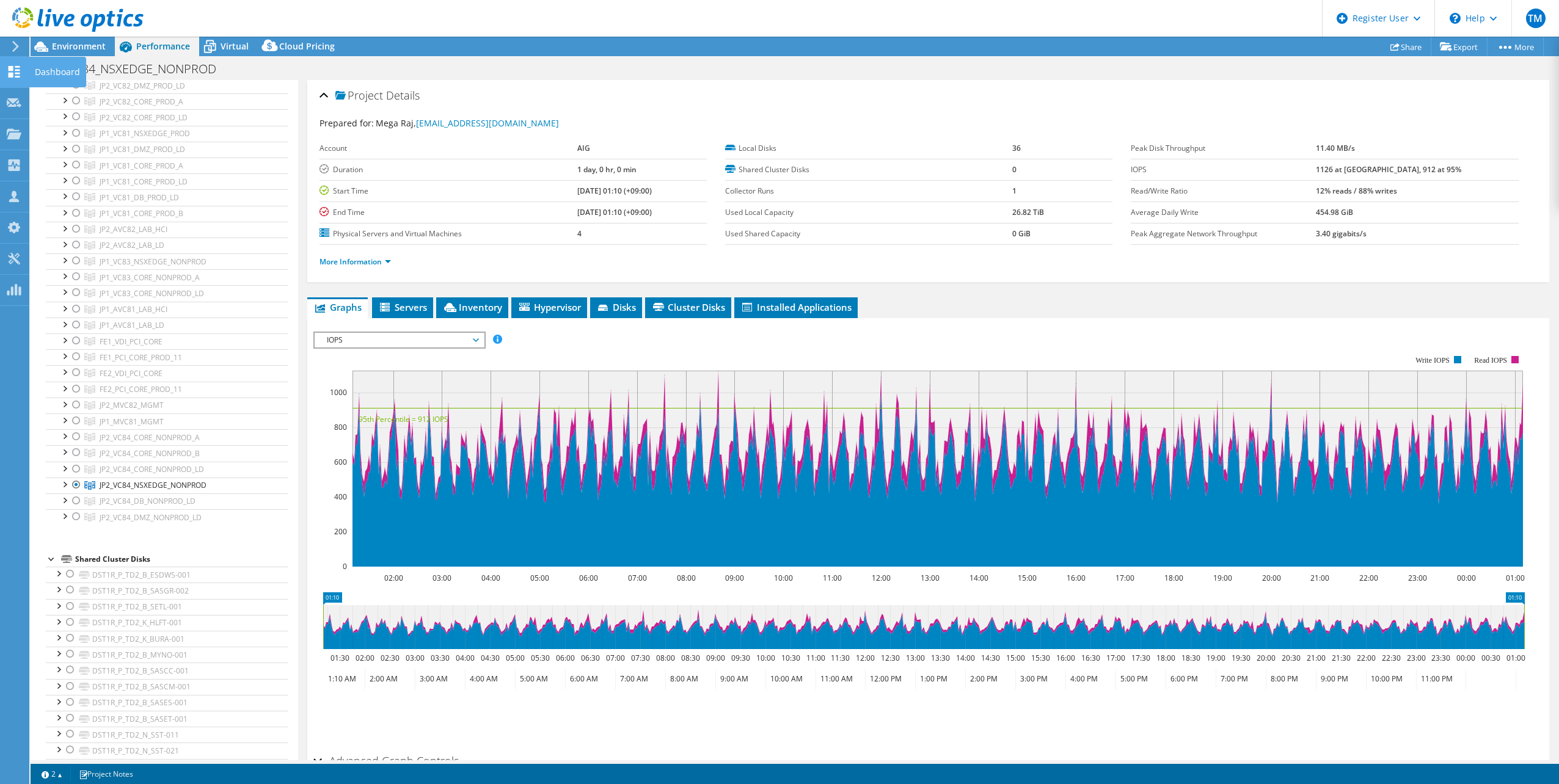
click at [16, 70] on use at bounding box center [14, 72] width 11 height 11
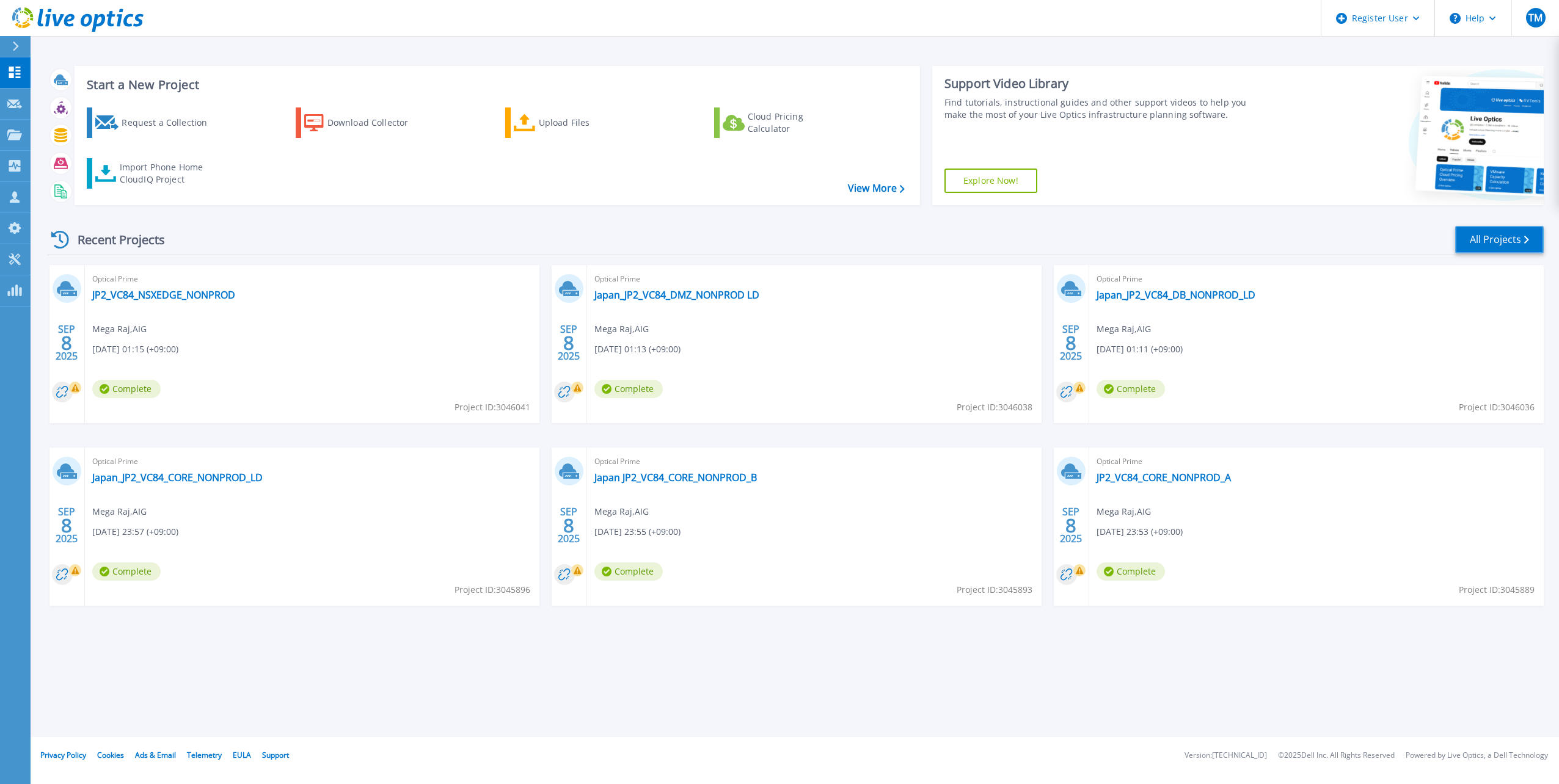
drag, startPoint x: 1496, startPoint y: 239, endPoint x: 1462, endPoint y: 263, distance: 41.6
click at [1496, 239] on link "All Projects" at bounding box center [1499, 239] width 88 height 27
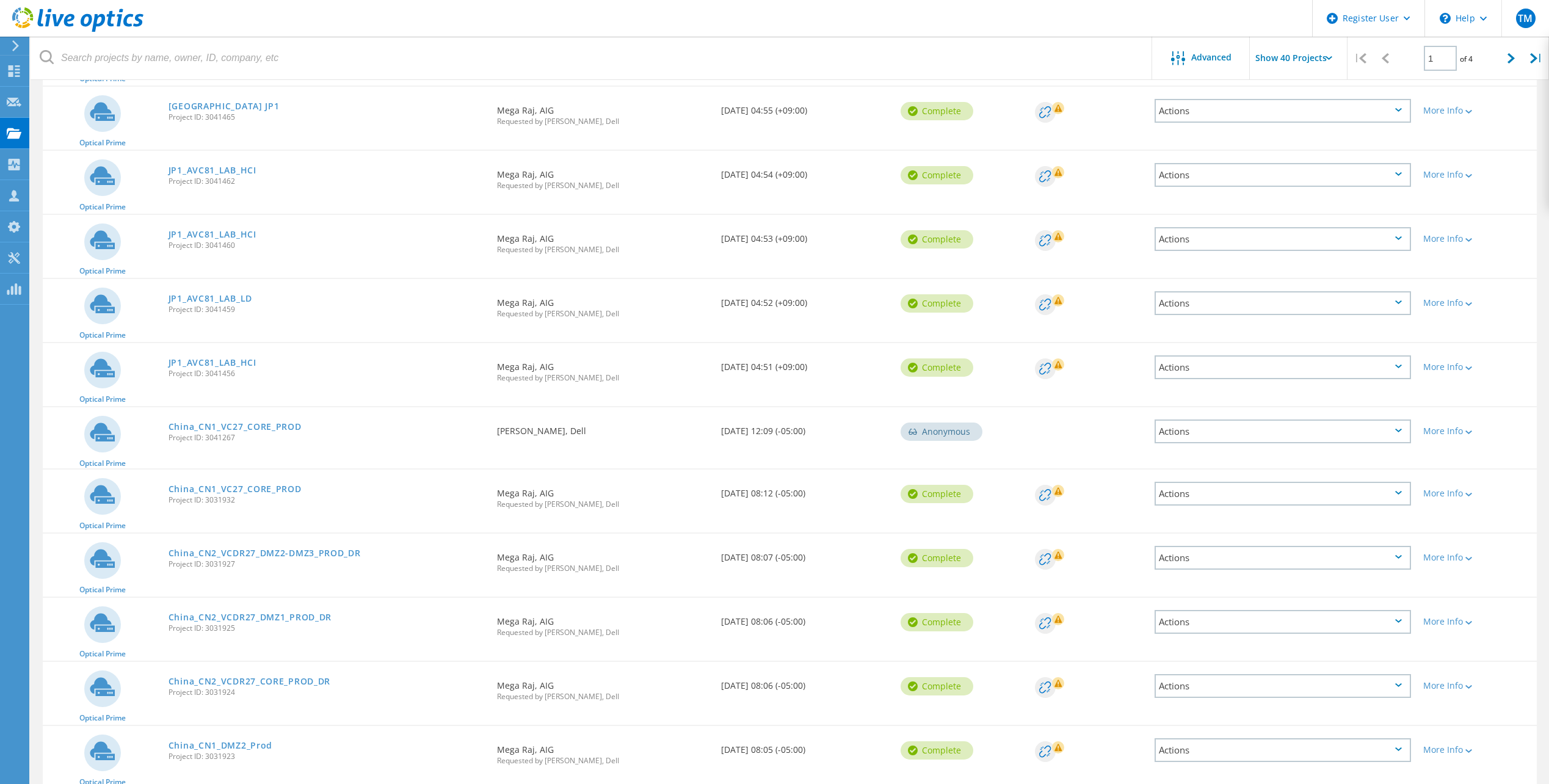
scroll to position [2051, 0]
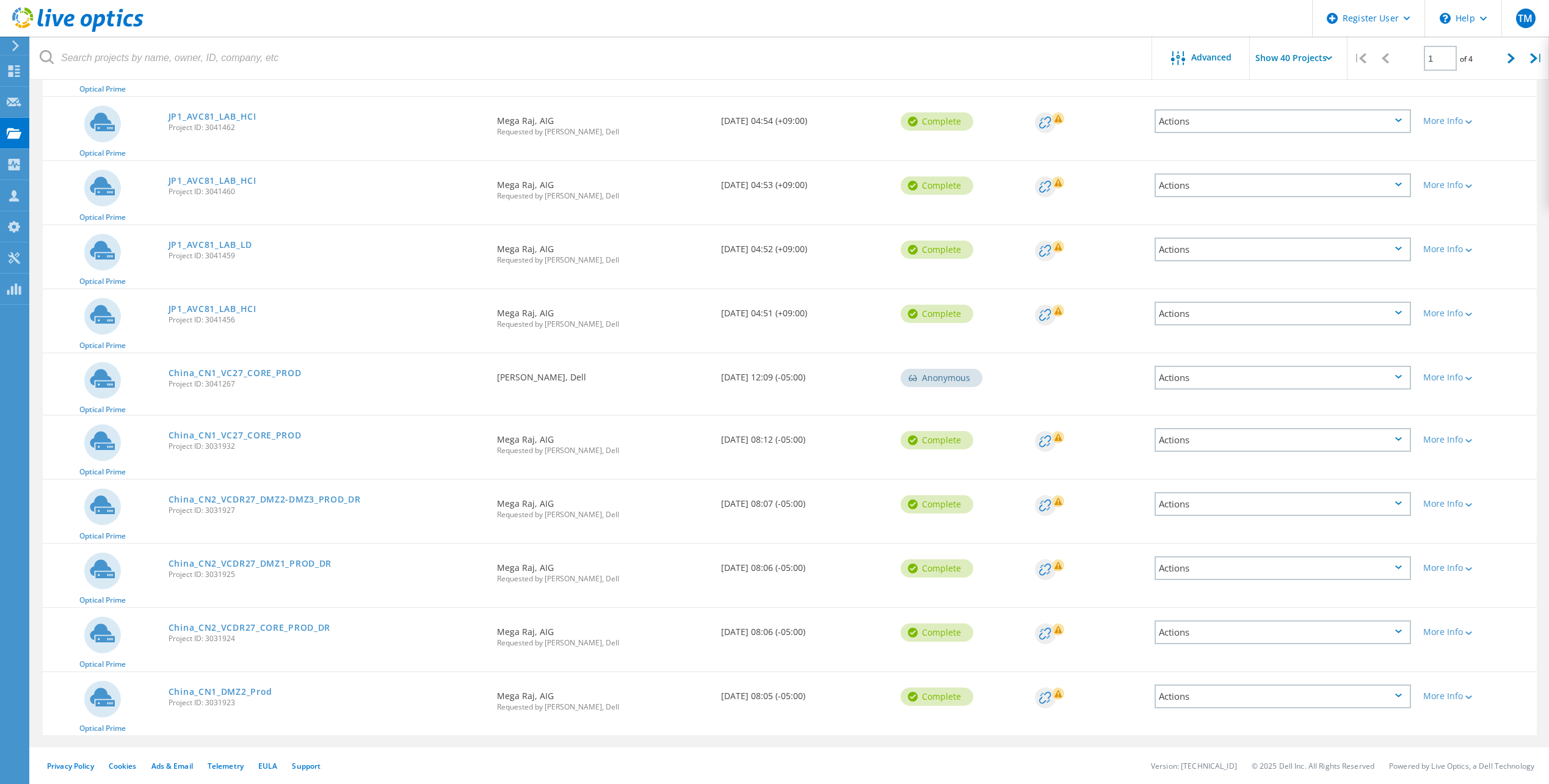
click at [1325, 56] on input "Show 40 Projects" at bounding box center [1311, 58] width 122 height 43
click at [1510, 56] on icon at bounding box center [1511, 59] width 8 height 11
type input "2"
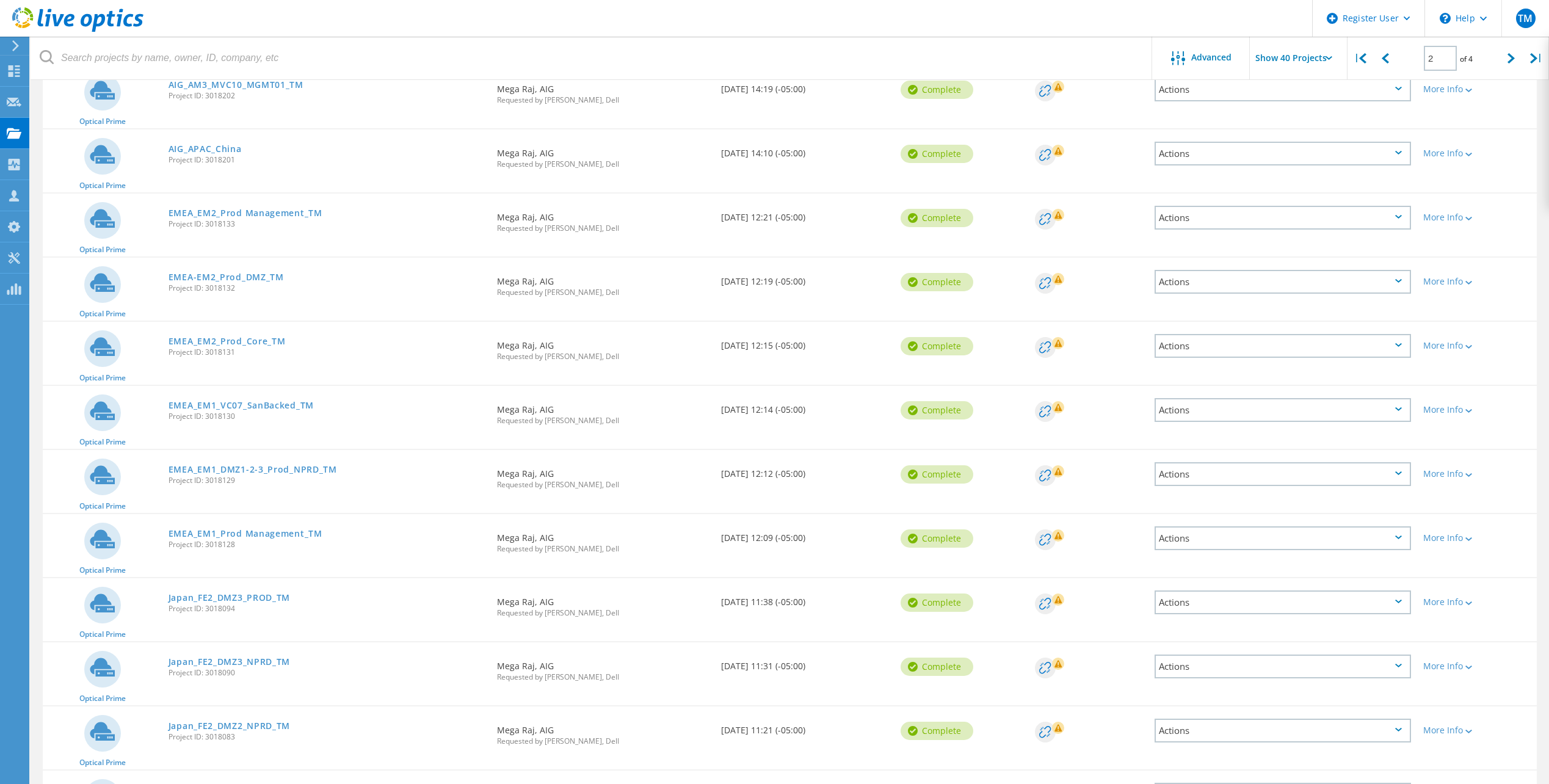
scroll to position [977, 0]
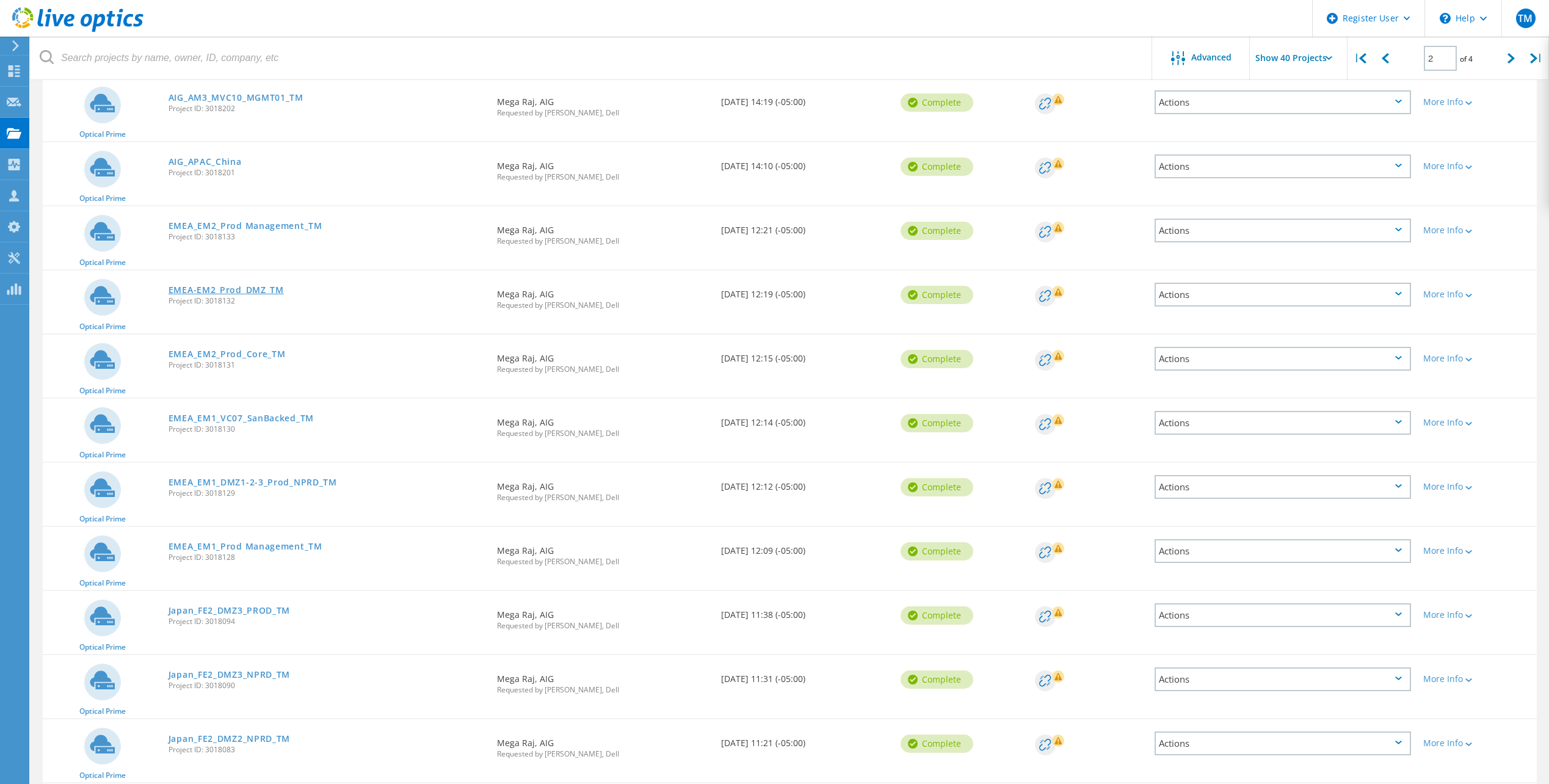
click at [247, 290] on link "EMEA-EM2_Prod_DMZ_TM" at bounding box center [226, 290] width 115 height 8
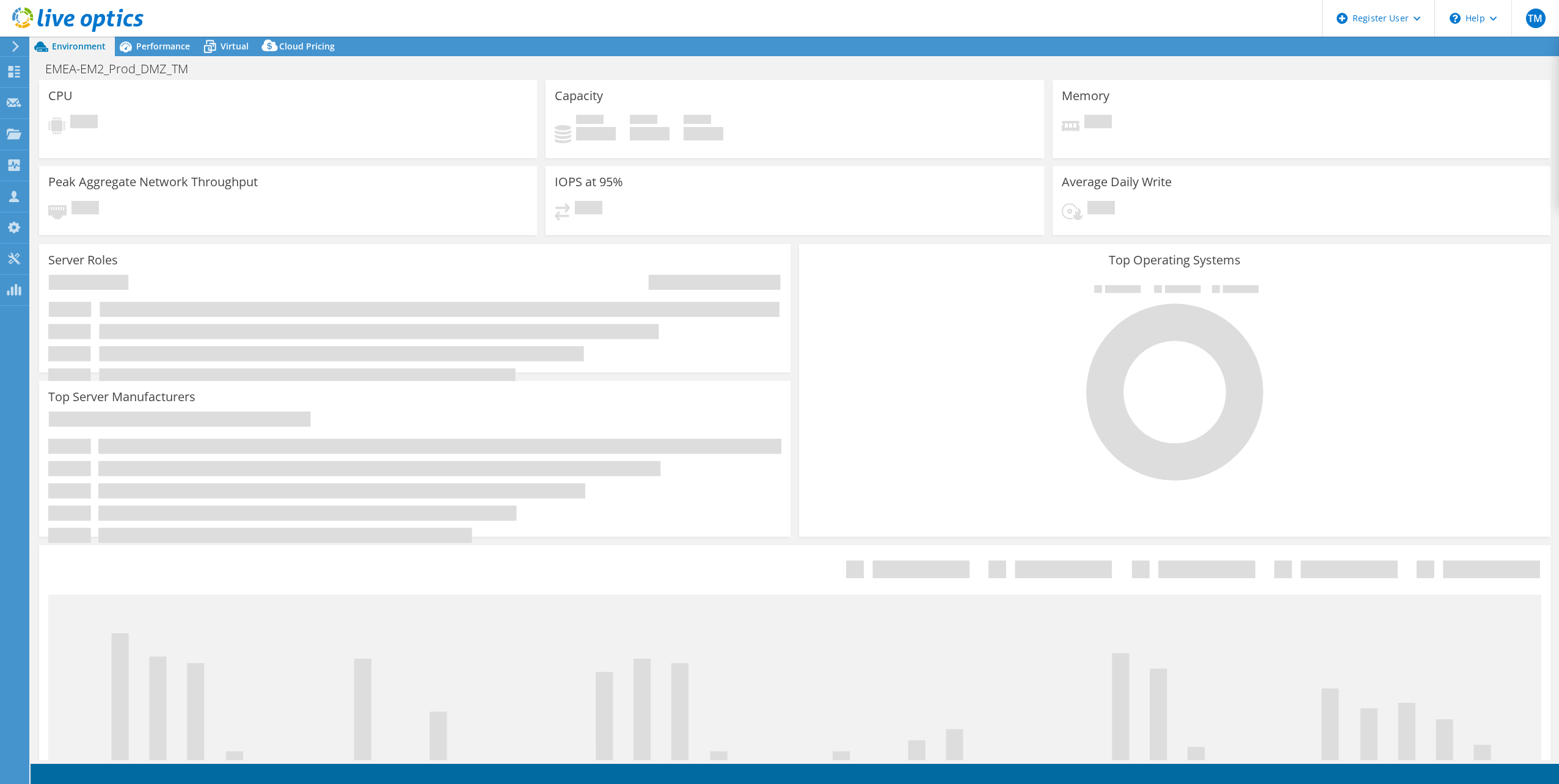
select select "USD"
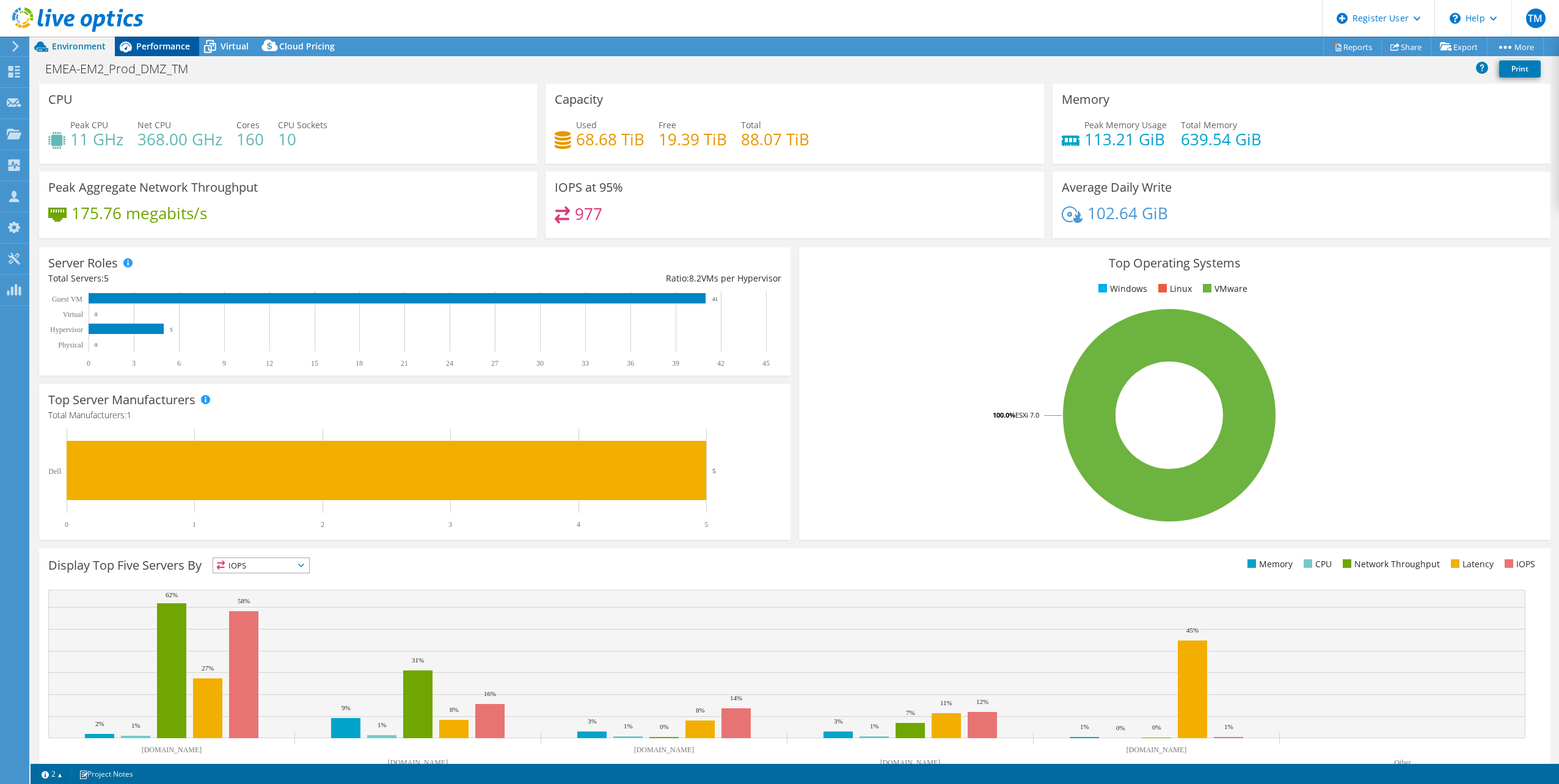
click at [159, 49] on span "Performance" at bounding box center [163, 46] width 54 height 11
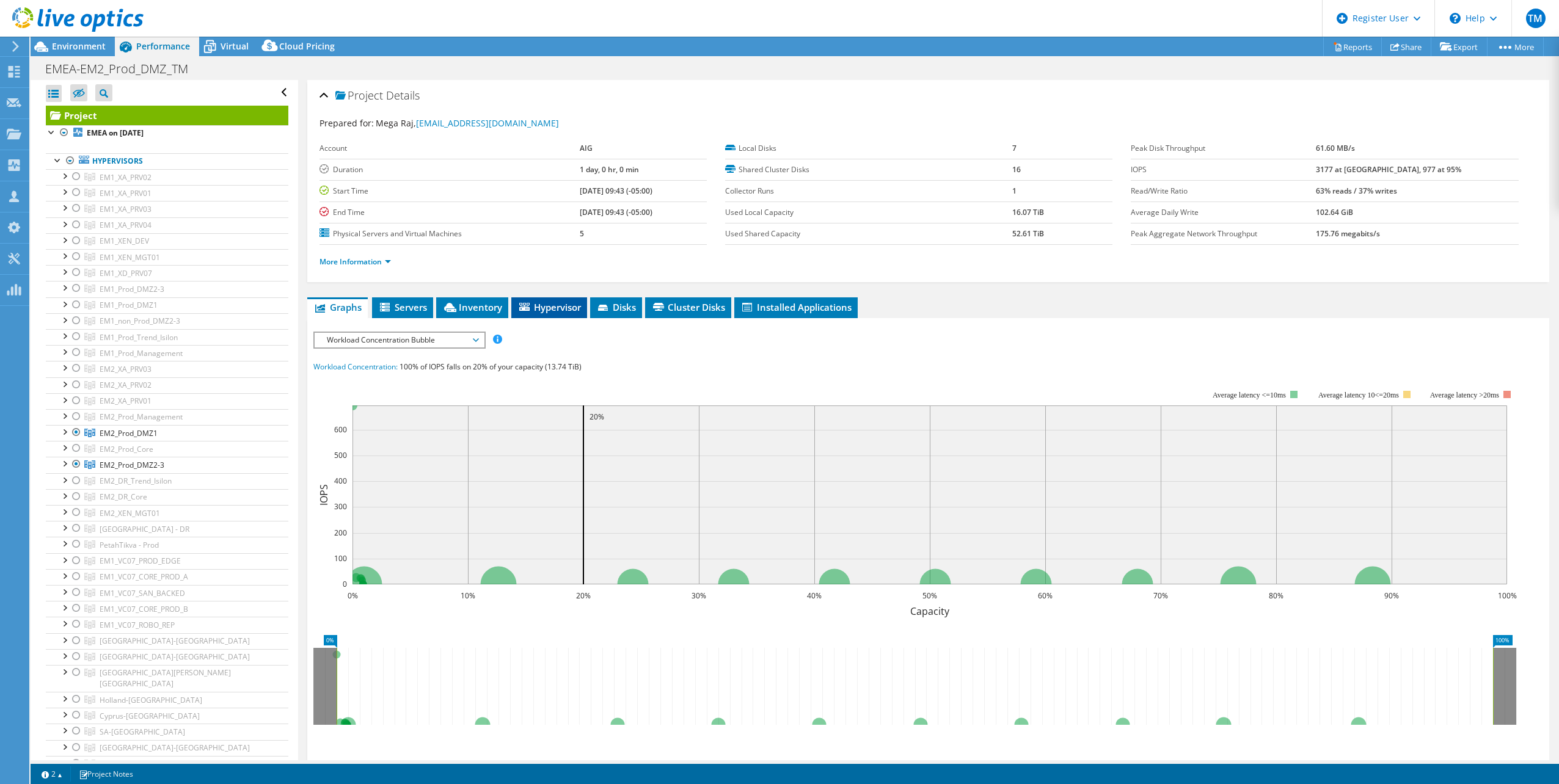
click at [548, 309] on span "Hypervisor" at bounding box center [549, 307] width 63 height 12
